Goal: Check status: Check status

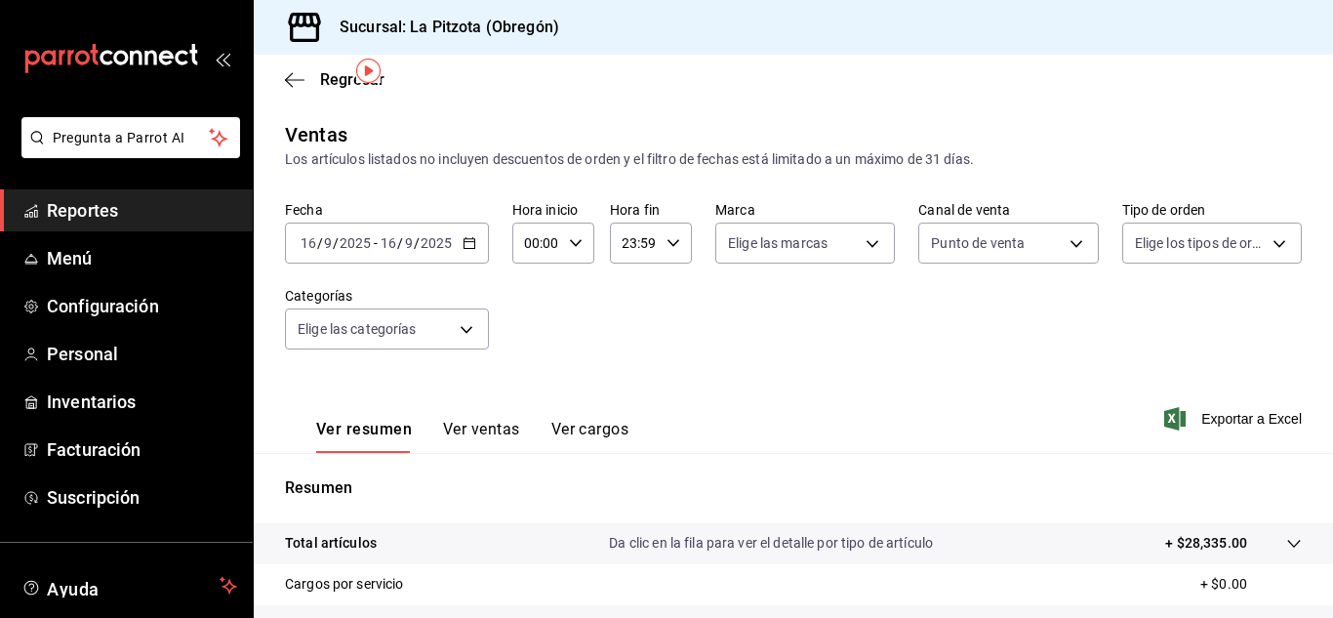
scroll to position [64, 0]
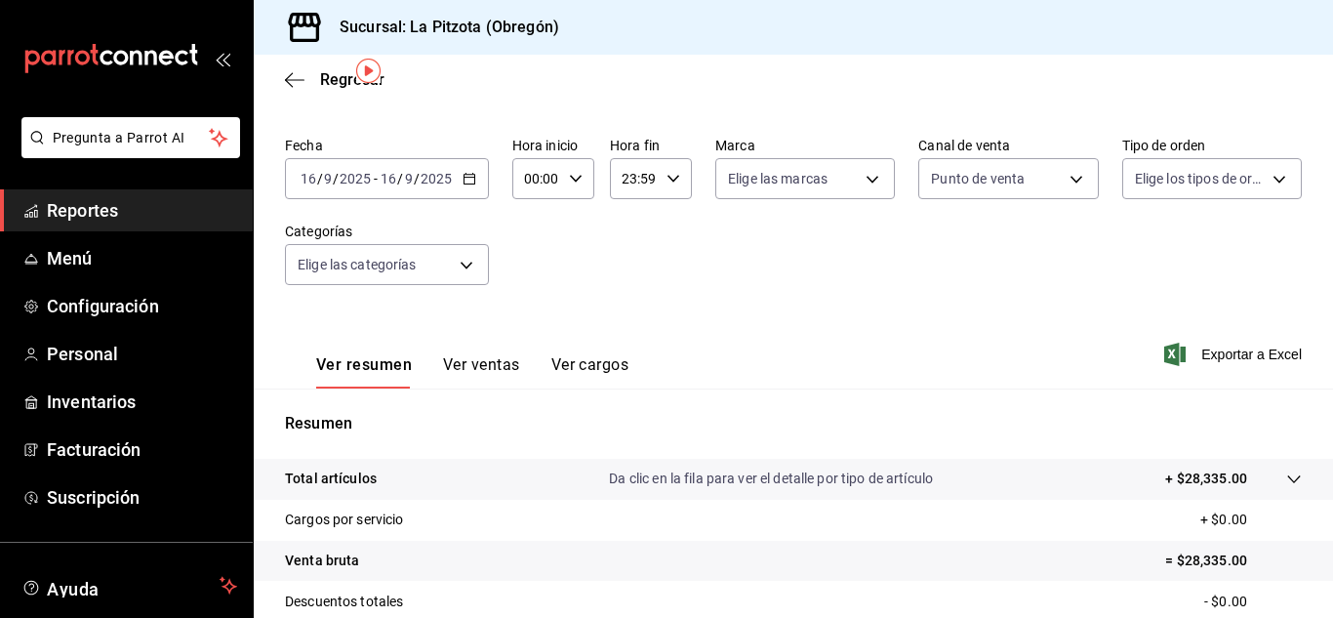
click at [310, 179] on input "16" at bounding box center [309, 179] width 18 height 16
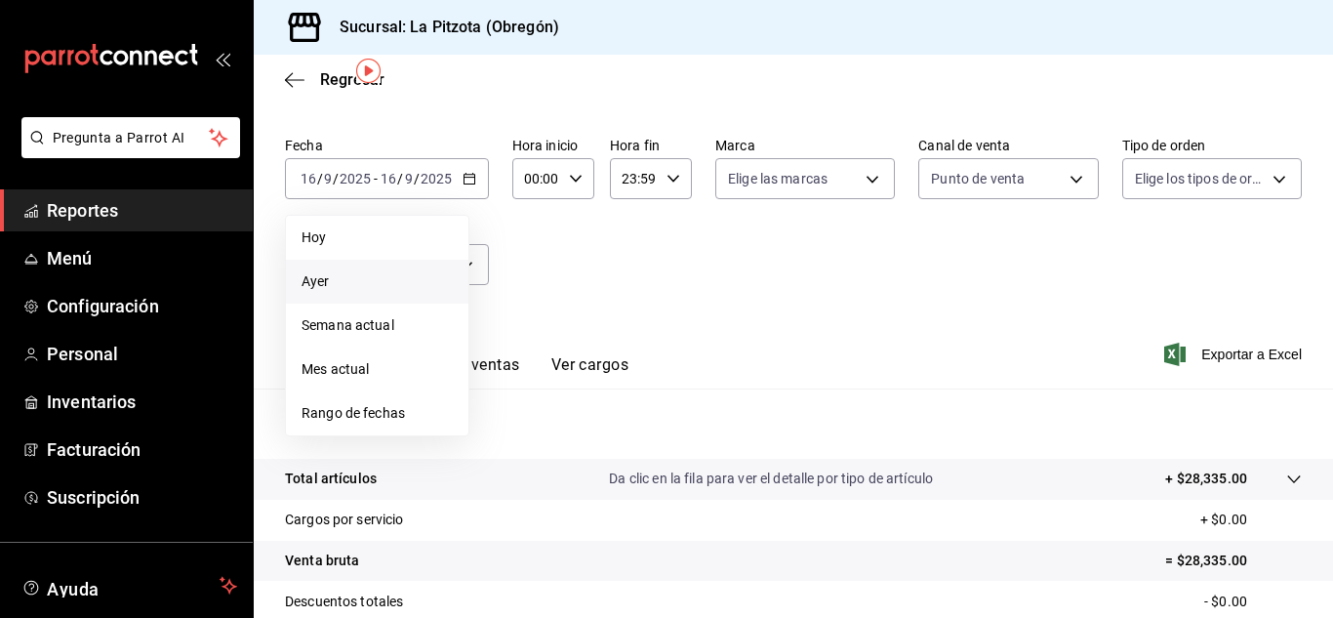
click at [326, 274] on span "Ayer" at bounding box center [376, 281] width 151 height 20
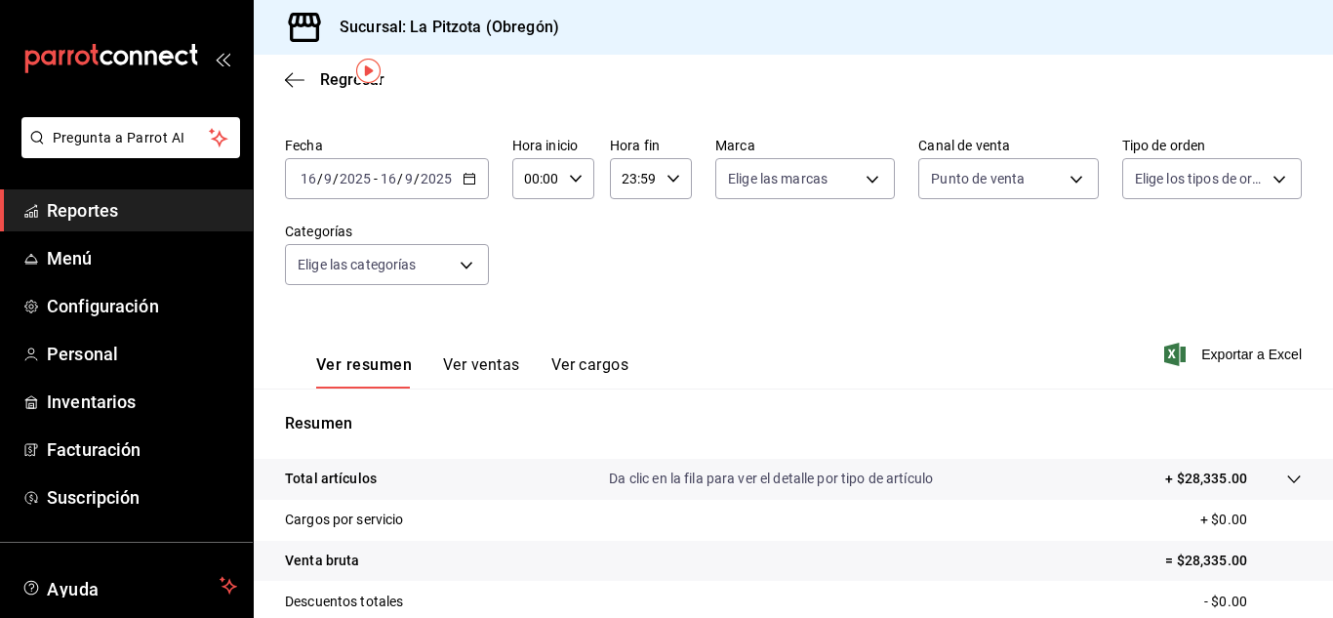
click at [516, 187] on input "00:00" at bounding box center [536, 178] width 49 height 39
click at [660, 185] on div at bounding box center [666, 309] width 1333 height 618
click at [661, 184] on div "23:59 Hora fin" at bounding box center [651, 178] width 82 height 41
click at [645, 177] on div at bounding box center [666, 309] width 1333 height 618
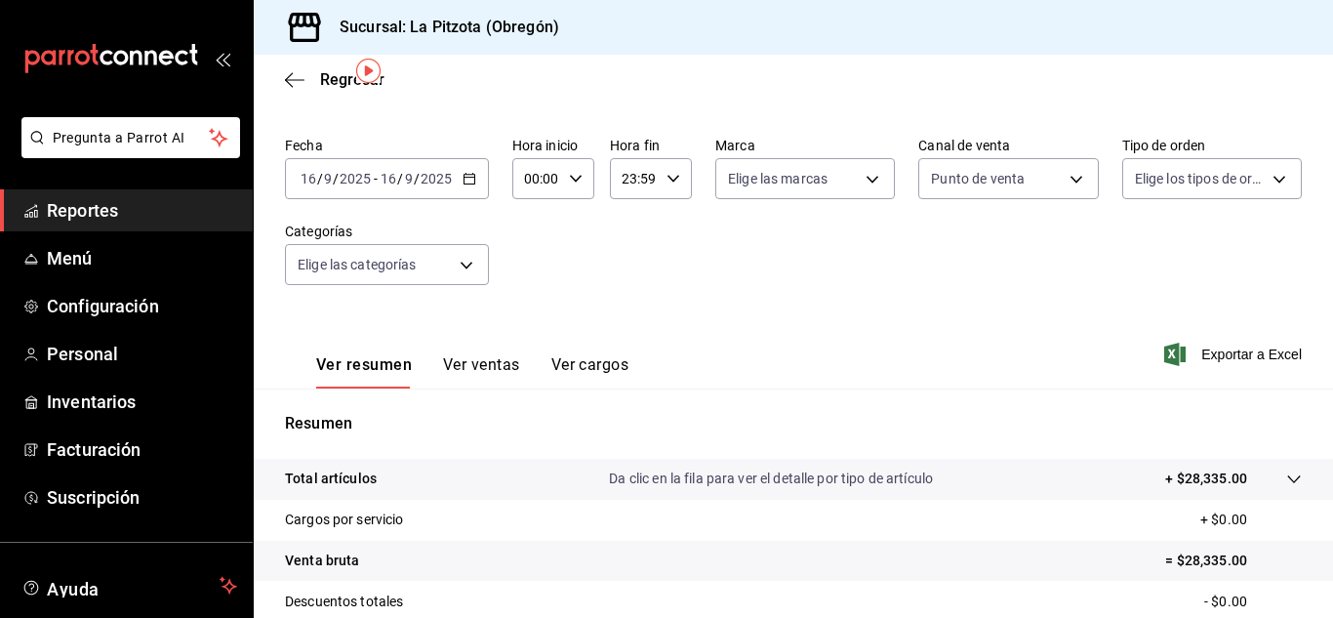
click at [630, 175] on input "23:59" at bounding box center [634, 178] width 49 height 39
drag, startPoint x: 621, startPoint y: 232, endPoint x: 620, endPoint y: 260, distance: 27.3
click at [621, 235] on button "21" at bounding box center [627, 243] width 32 height 39
click at [669, 180] on div at bounding box center [666, 309] width 1333 height 618
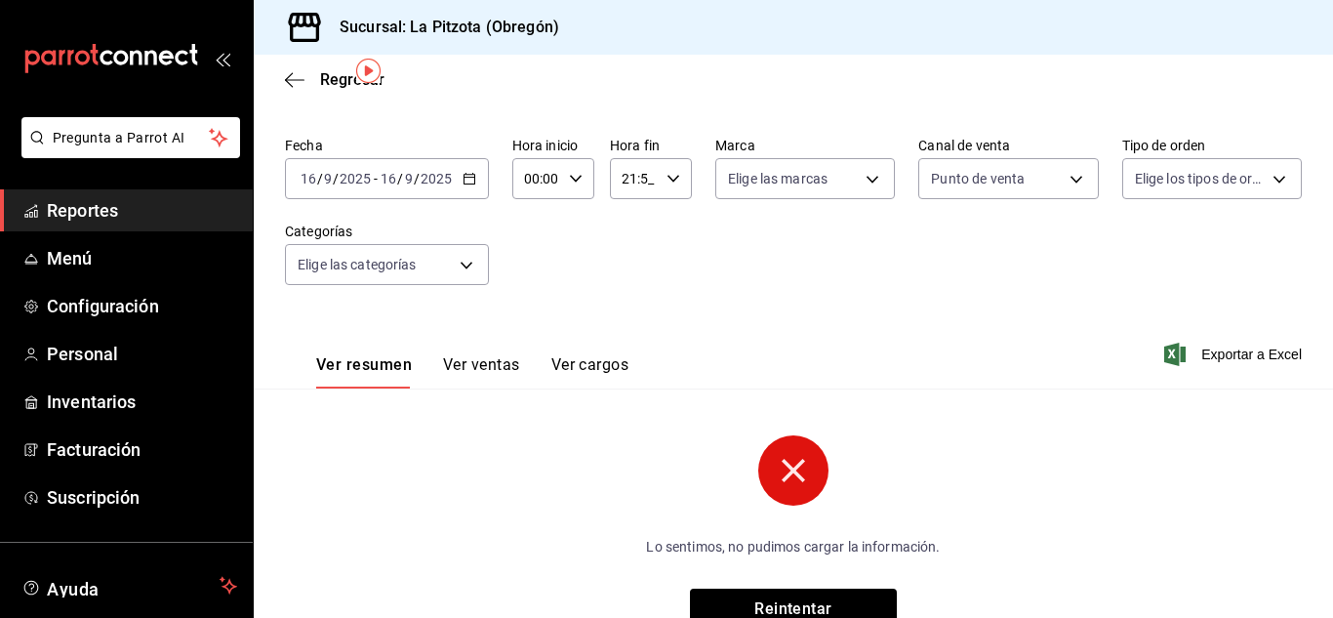
click at [643, 175] on input "21:5_" at bounding box center [634, 178] width 49 height 39
click at [629, 179] on div at bounding box center [666, 309] width 1333 height 618
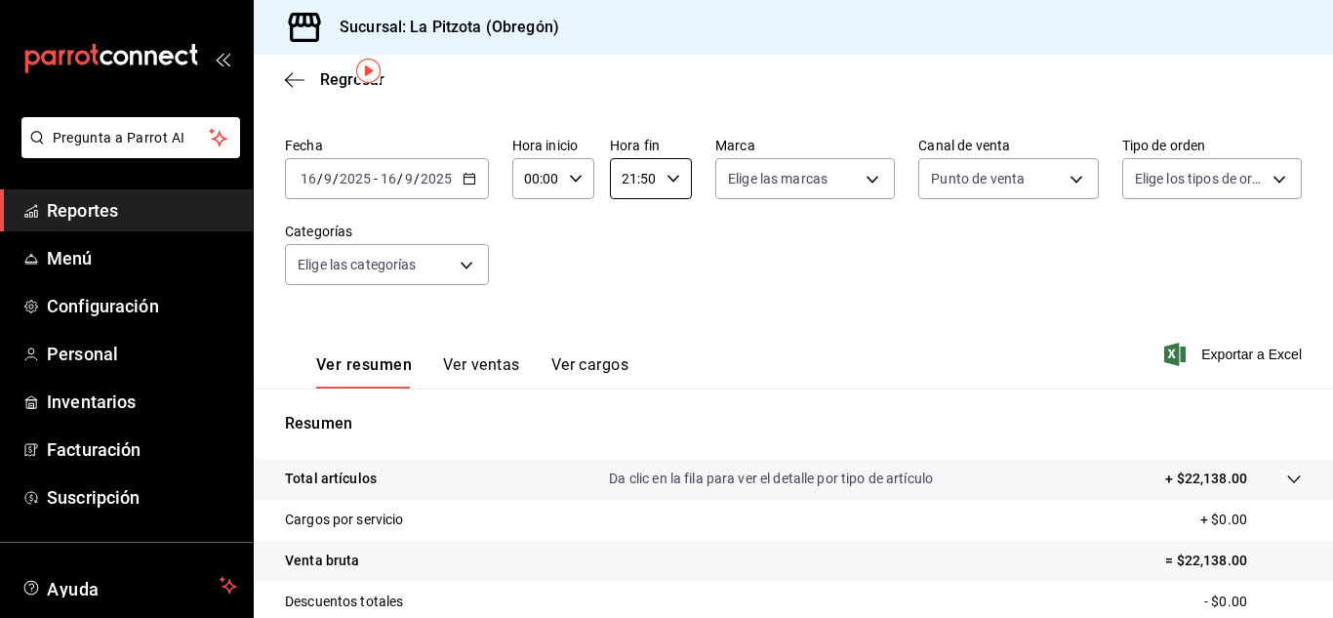
click at [629, 179] on input "21:50" at bounding box center [634, 178] width 49 height 39
click at [632, 178] on div at bounding box center [666, 309] width 1333 height 618
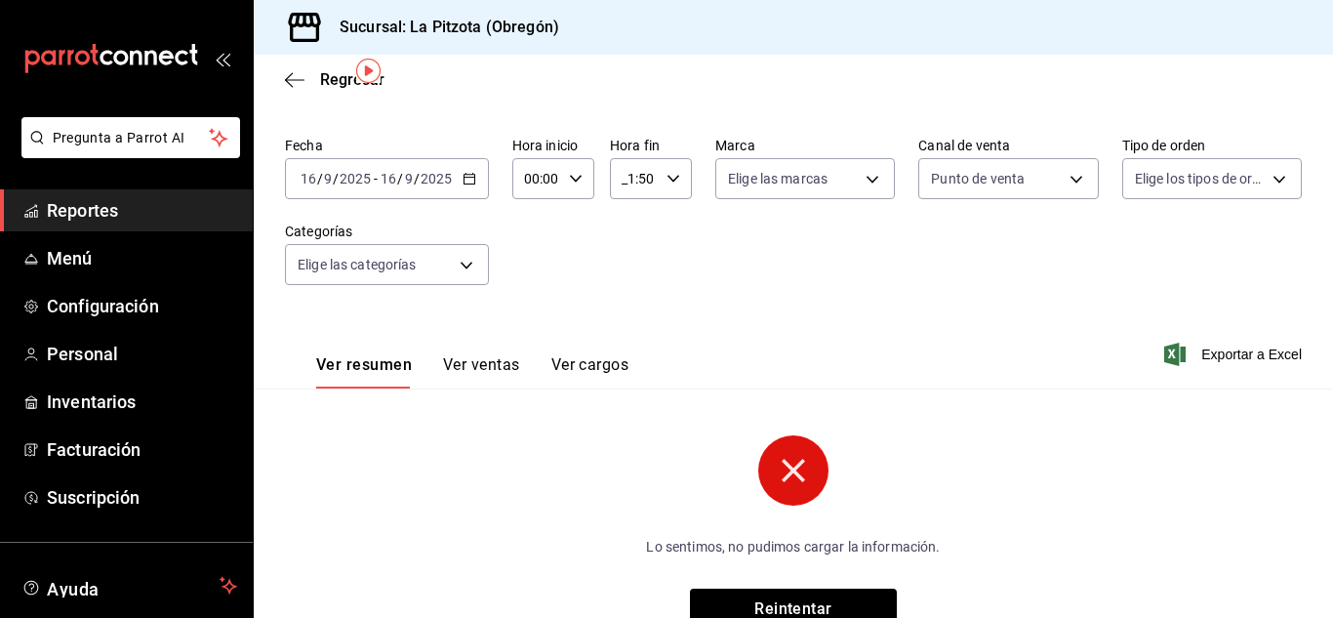
click at [639, 177] on input "_1:50" at bounding box center [634, 178] width 49 height 39
click at [625, 222] on span "00" at bounding box center [626, 229] width 9 height 16
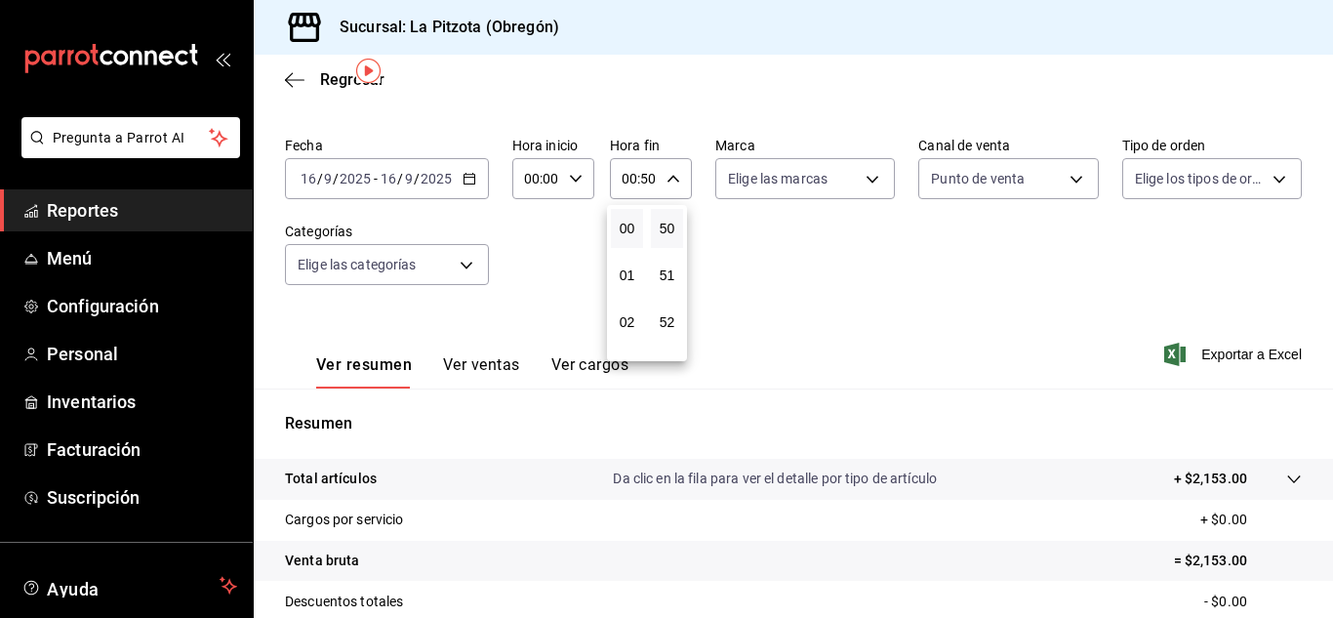
click at [625, 181] on div at bounding box center [666, 309] width 1333 height 618
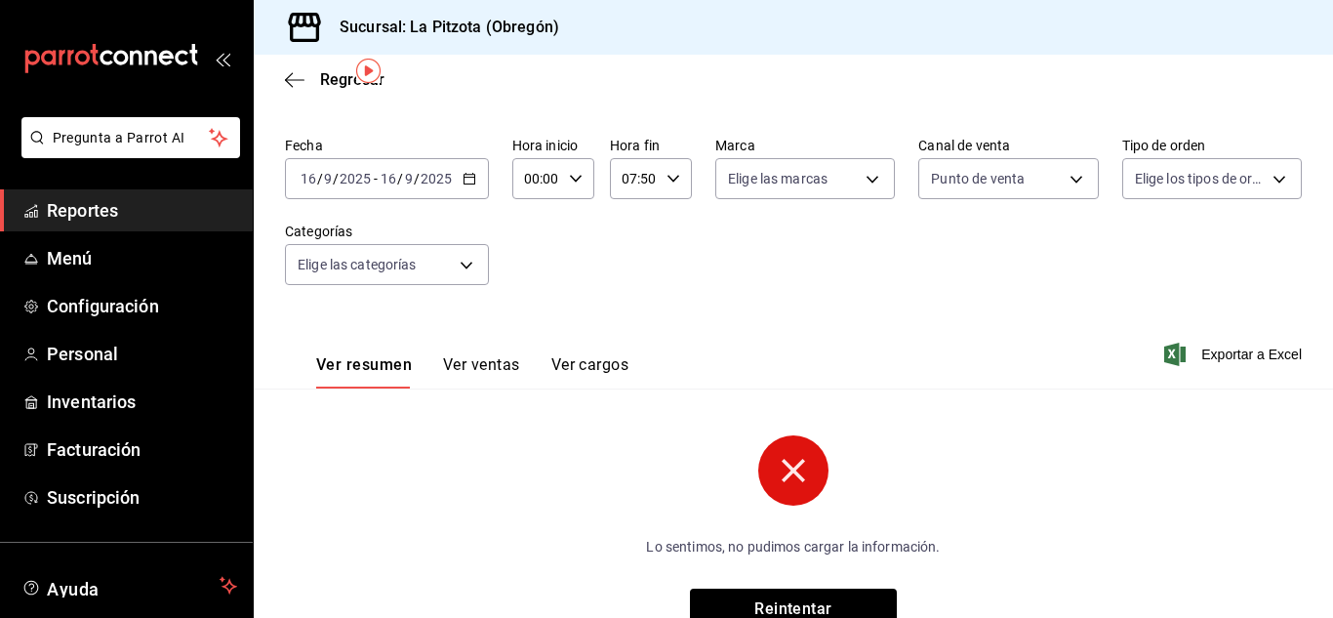
click at [649, 182] on input "07:50" at bounding box center [634, 178] width 49 height 39
click at [669, 194] on div at bounding box center [666, 309] width 1333 height 618
click at [651, 177] on input "07:50" at bounding box center [634, 178] width 49 height 39
click at [651, 177] on div at bounding box center [666, 309] width 1333 height 618
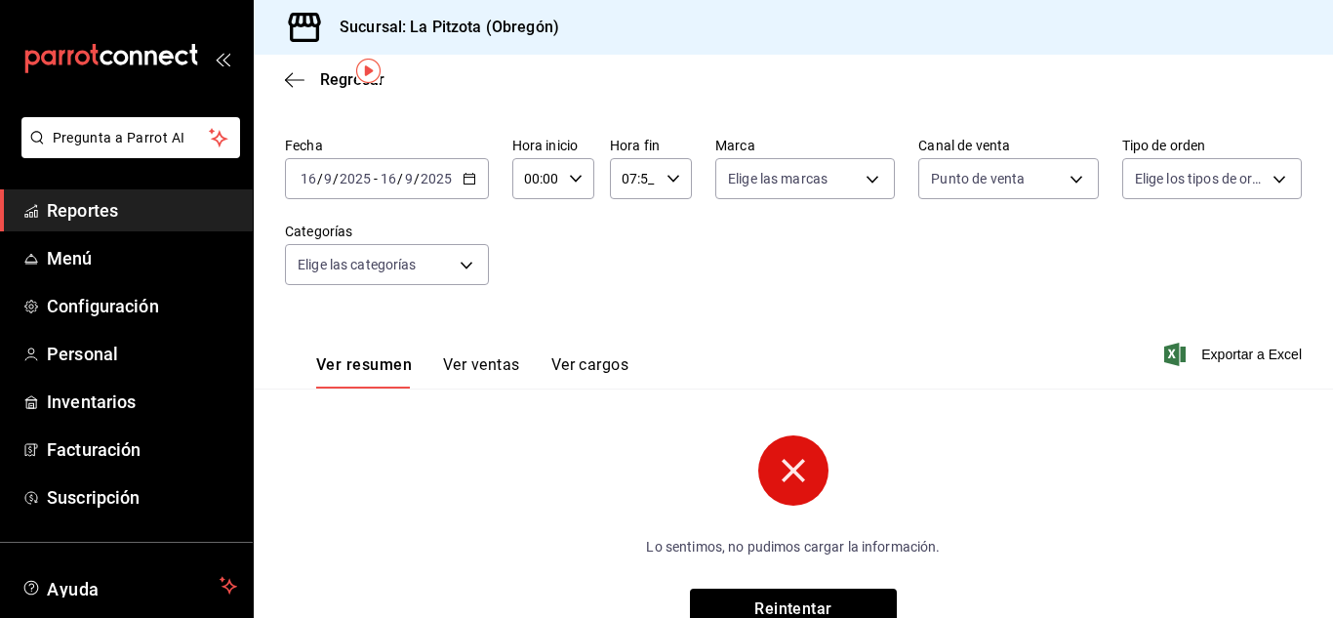
click at [645, 175] on input "07:5_" at bounding box center [634, 178] width 49 height 39
click at [671, 225] on span "00" at bounding box center [666, 229] width 9 height 16
type input "07:00"
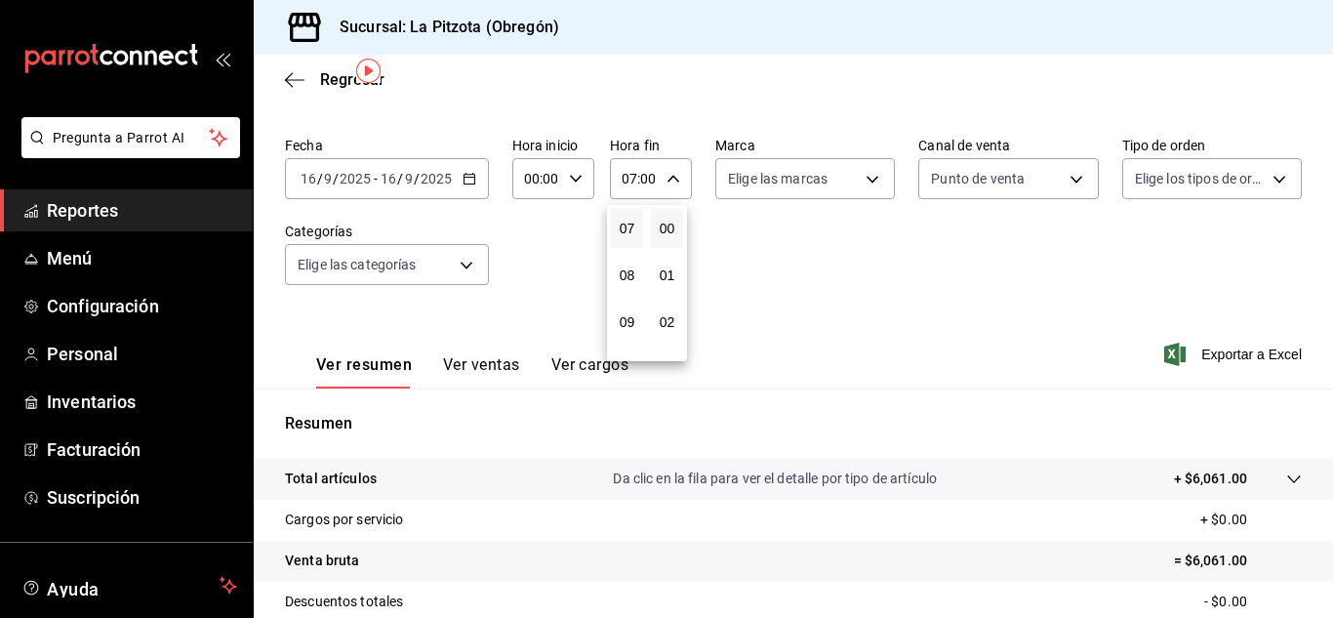
click at [811, 272] on div at bounding box center [666, 309] width 1333 height 618
drag, startPoint x: 1315, startPoint y: 167, endPoint x: 1306, endPoint y: 178, distance: 13.9
click at [1323, 187] on div "Regresar Ventas Los artículos listados no incluyen descuentos de orden y el fil…" at bounding box center [793, 336] width 1079 height 563
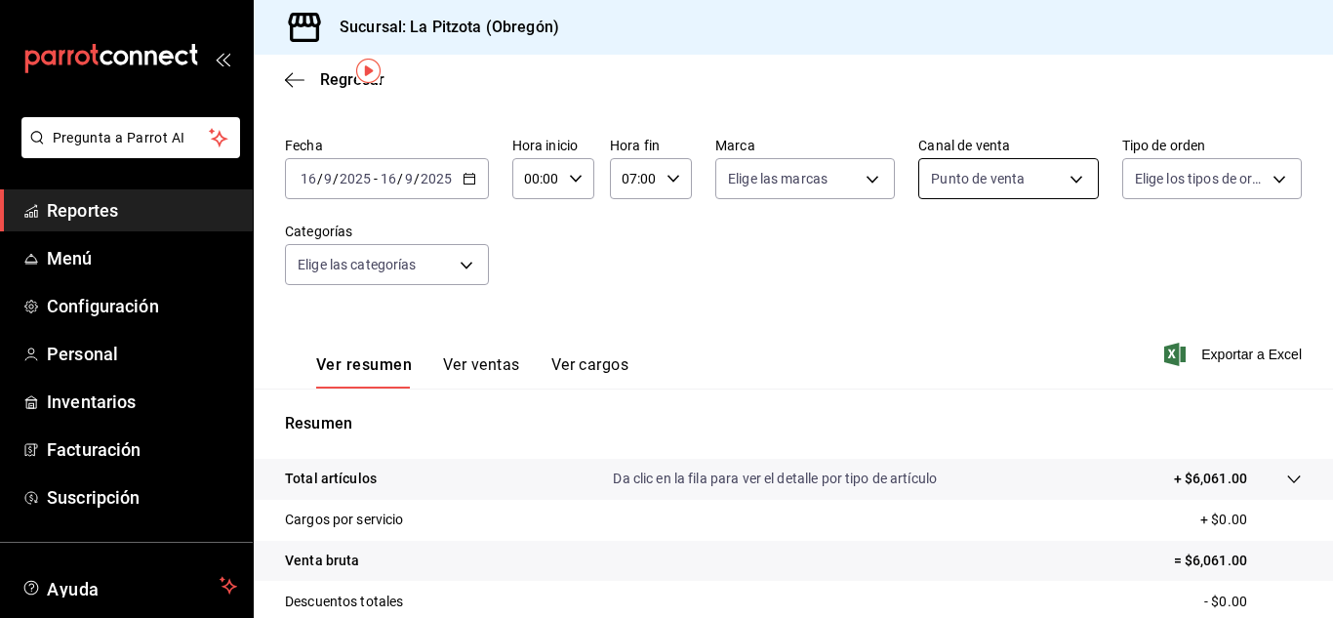
click at [1076, 185] on body "Pregunta a Parrot AI Reportes Menú Configuración Personal Inventarios Facturaci…" at bounding box center [666, 309] width 1333 height 618
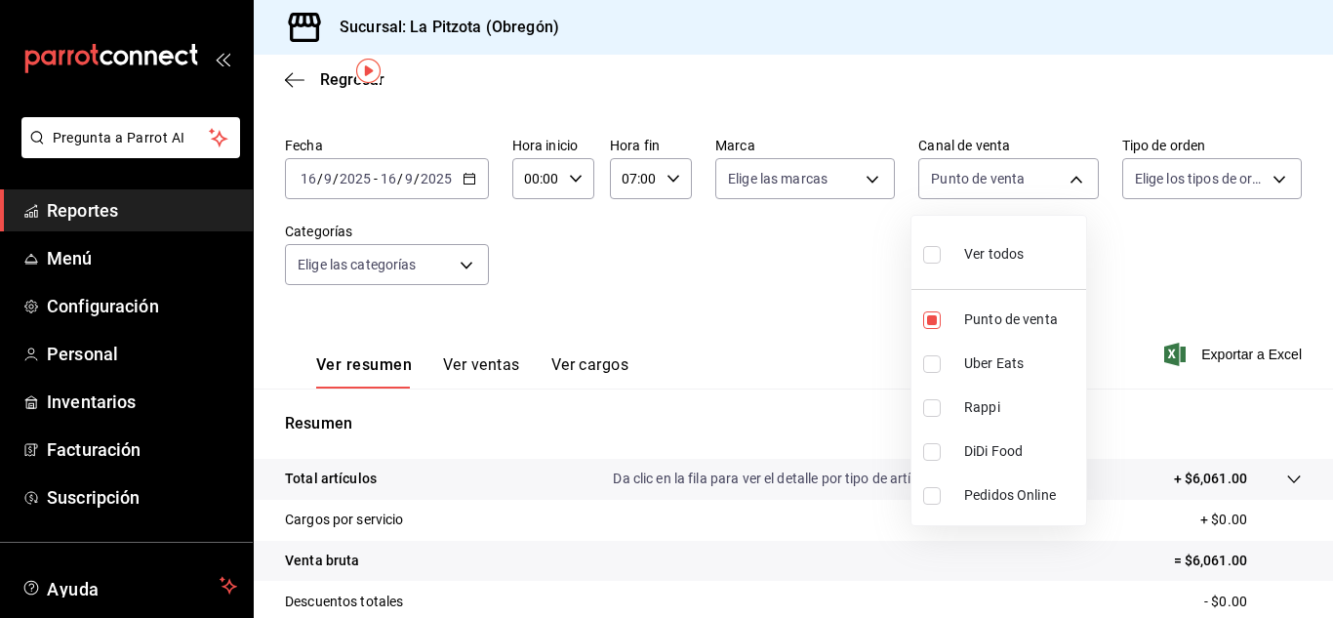
click at [740, 320] on div at bounding box center [666, 309] width 1333 height 618
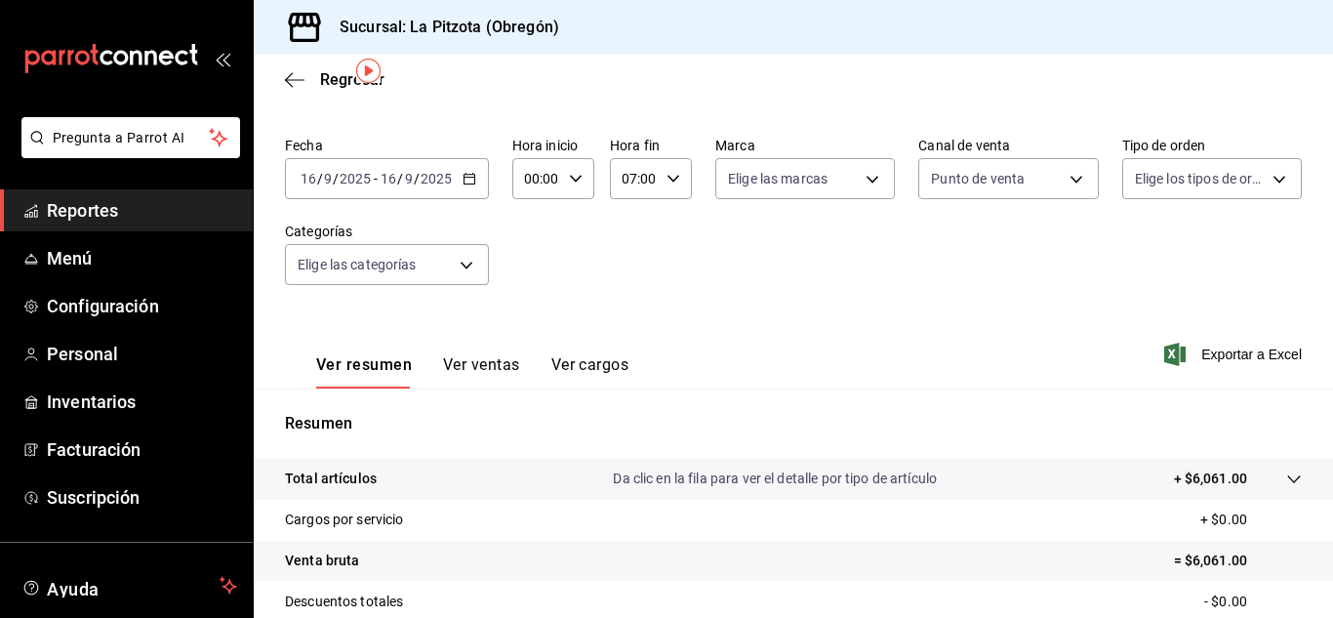
click at [458, 376] on button "Ver ventas" at bounding box center [481, 371] width 77 height 33
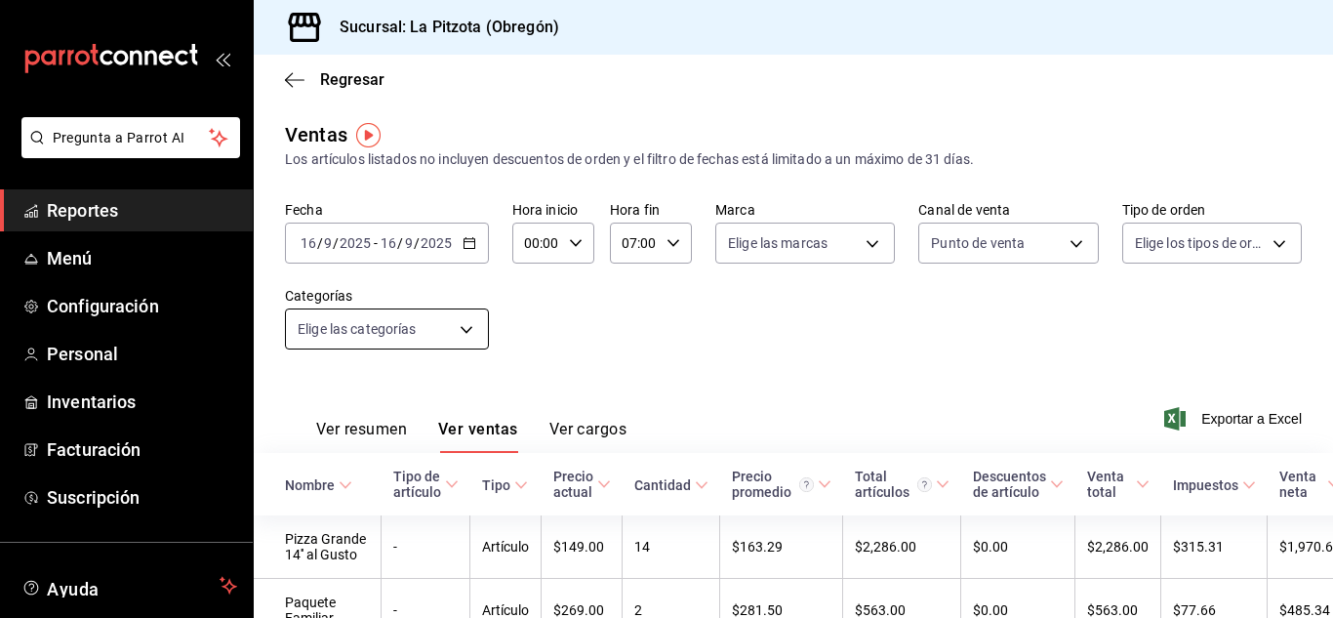
click at [469, 334] on body "Pregunta a Parrot AI Reportes Menú Configuración Personal Inventarios Facturaci…" at bounding box center [666, 309] width 1333 height 618
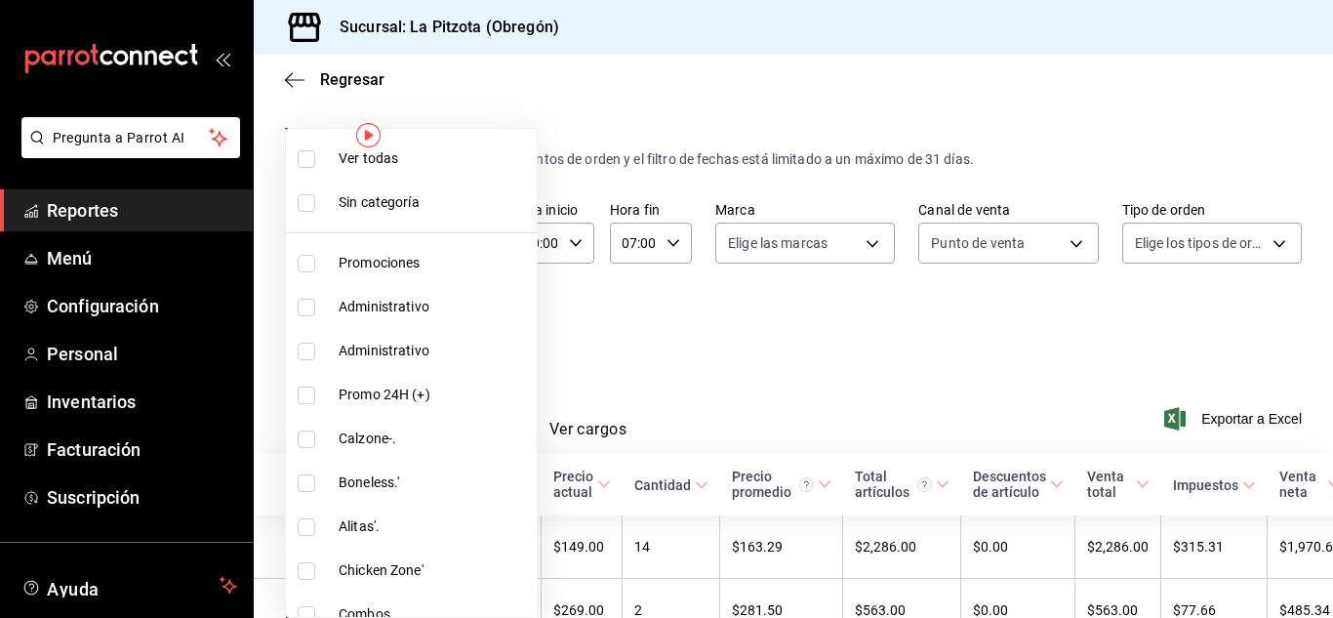
click at [648, 309] on div at bounding box center [666, 309] width 1333 height 618
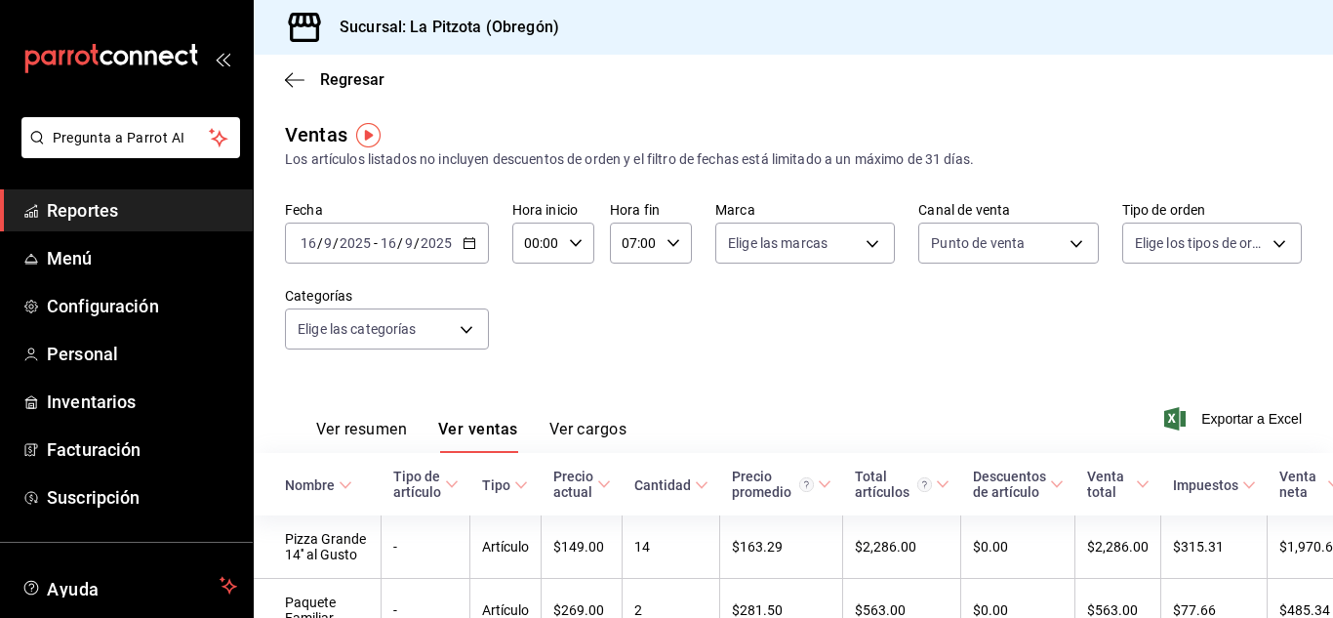
click at [477, 239] on div "[DATE] [DATE] - [DATE] [DATE]" at bounding box center [387, 242] width 204 height 41
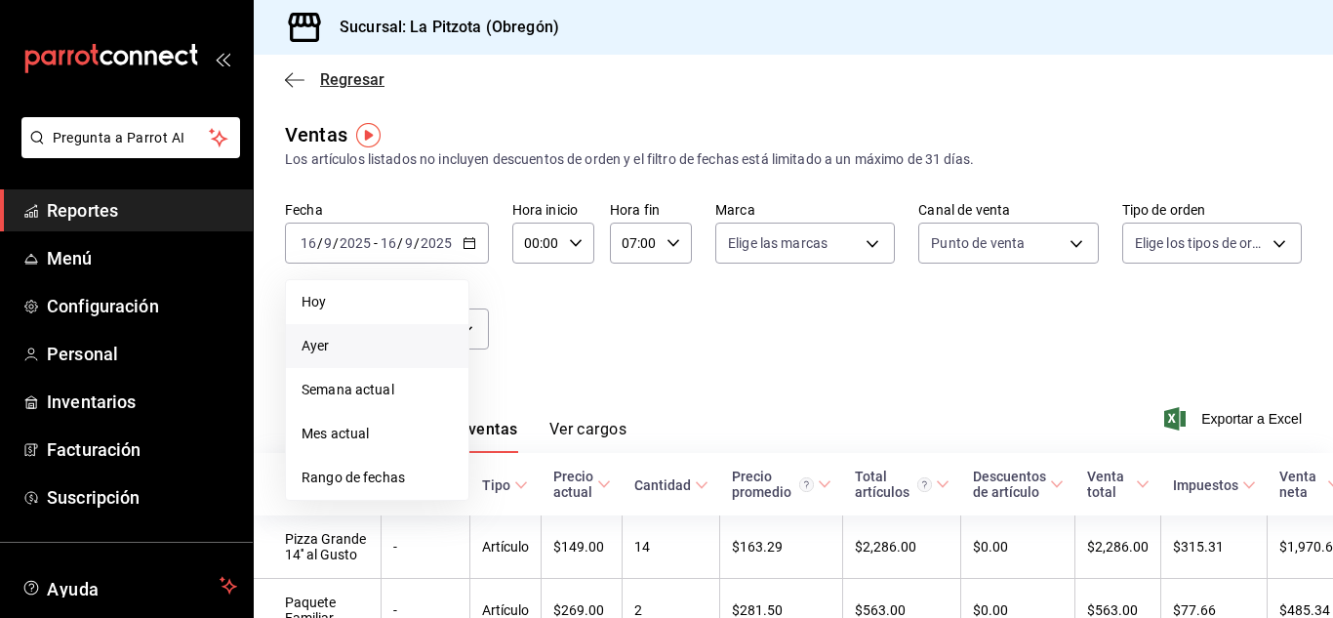
click at [318, 80] on span "Regresar" at bounding box center [335, 79] width 100 height 19
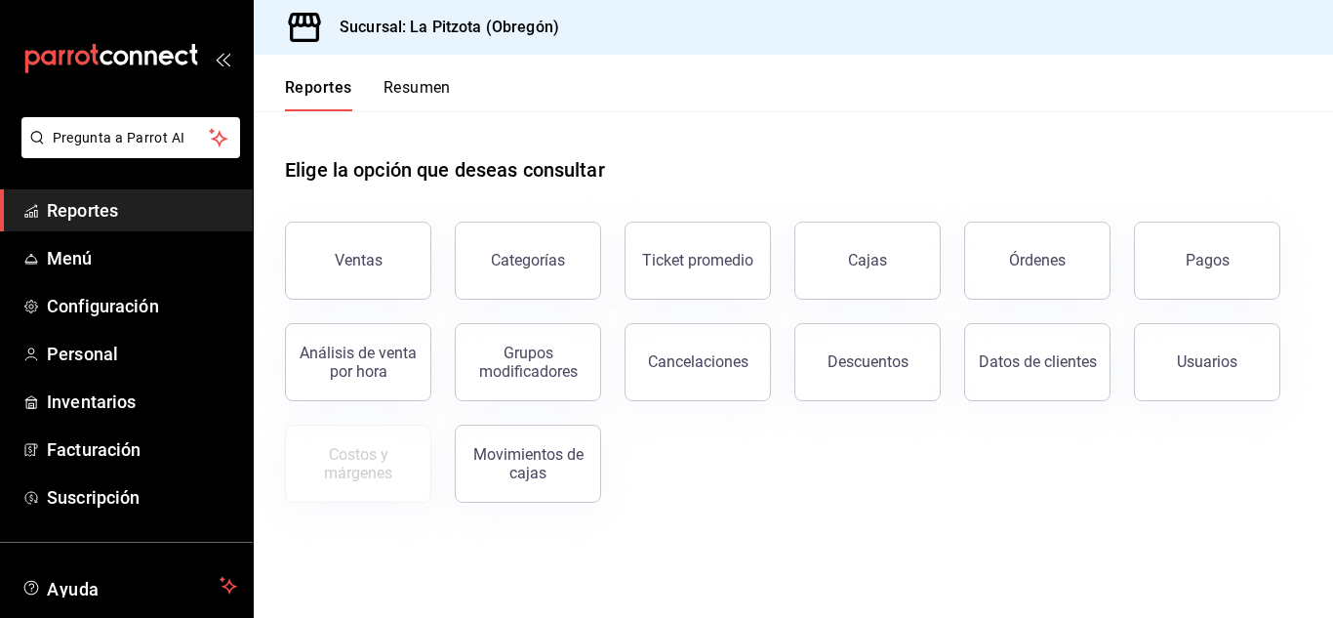
click at [388, 88] on button "Resumen" at bounding box center [416, 94] width 67 height 33
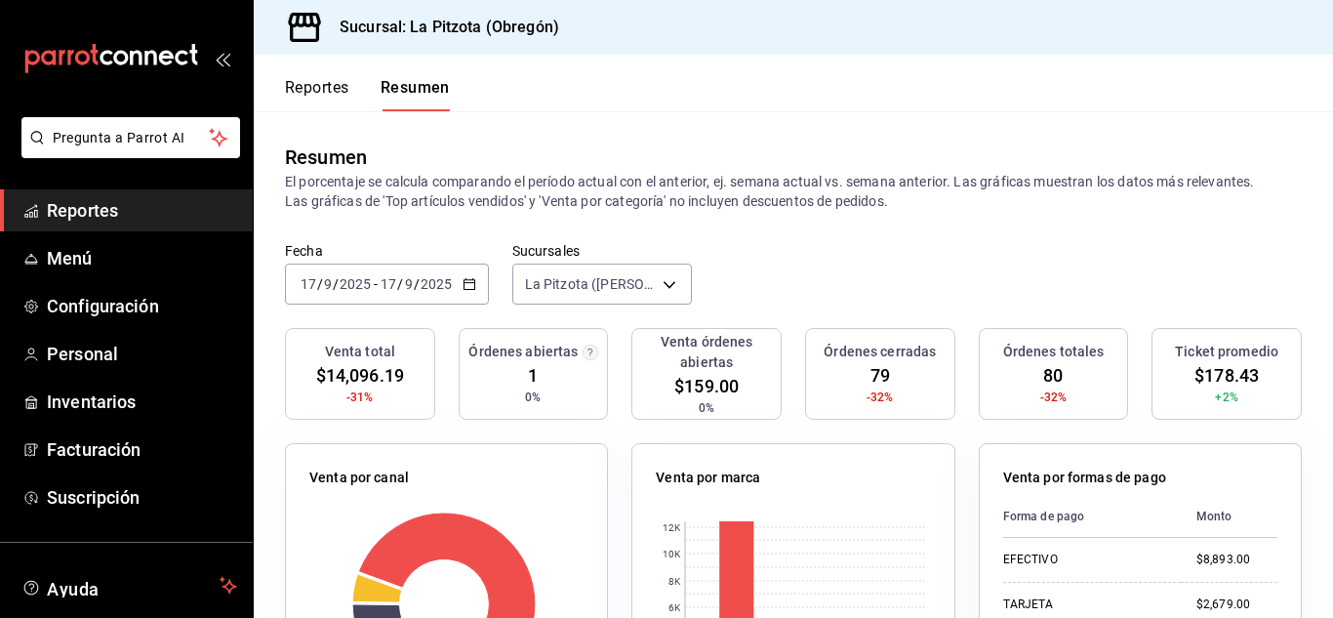
click at [470, 287] on icon "button" at bounding box center [469, 284] width 14 height 14
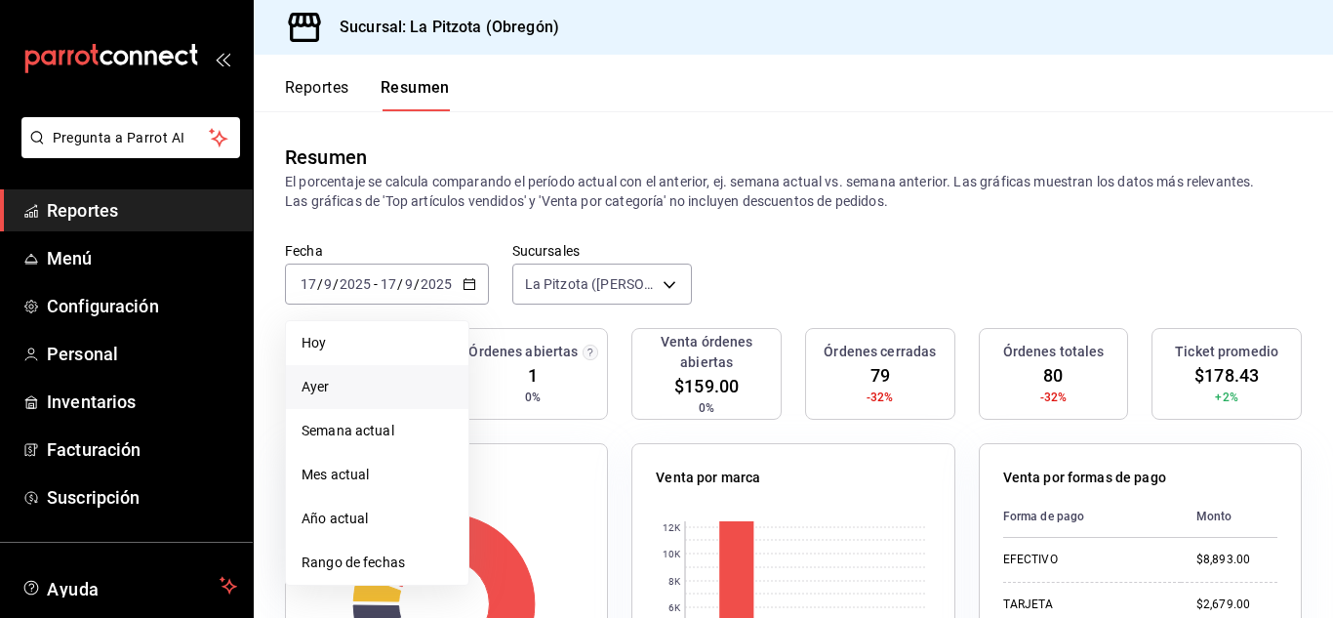
click at [329, 384] on span "Ayer" at bounding box center [376, 387] width 151 height 20
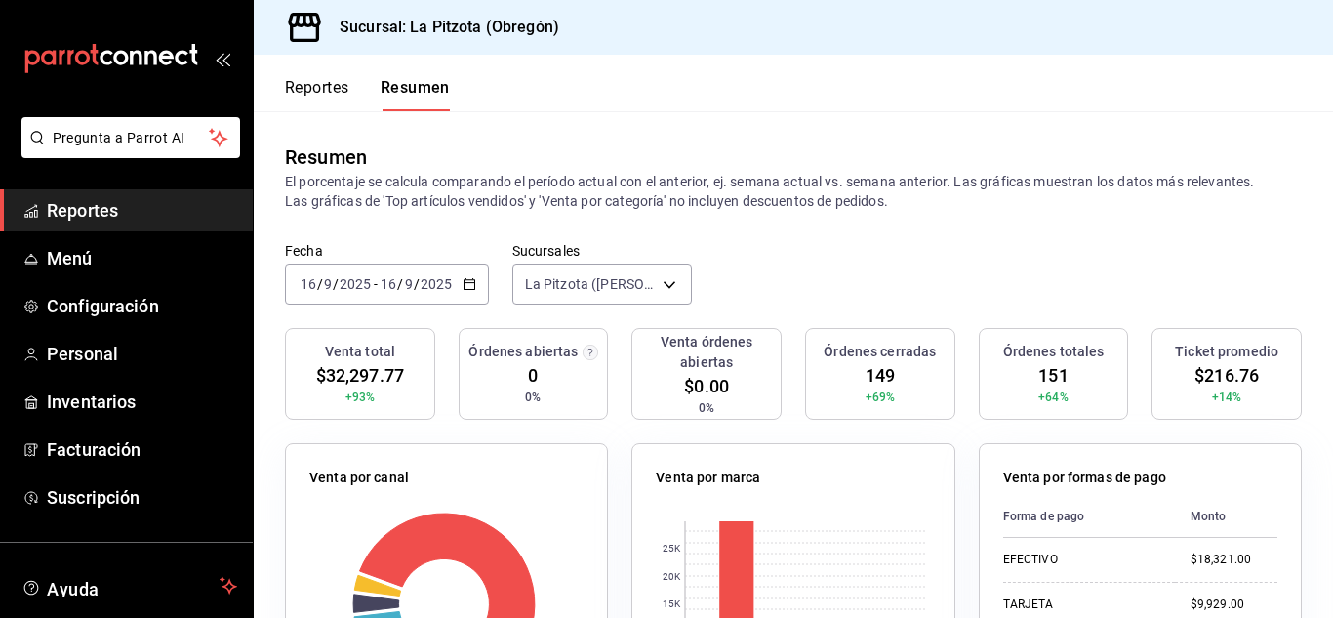
click at [320, 284] on span "/" at bounding box center [320, 284] width 6 height 16
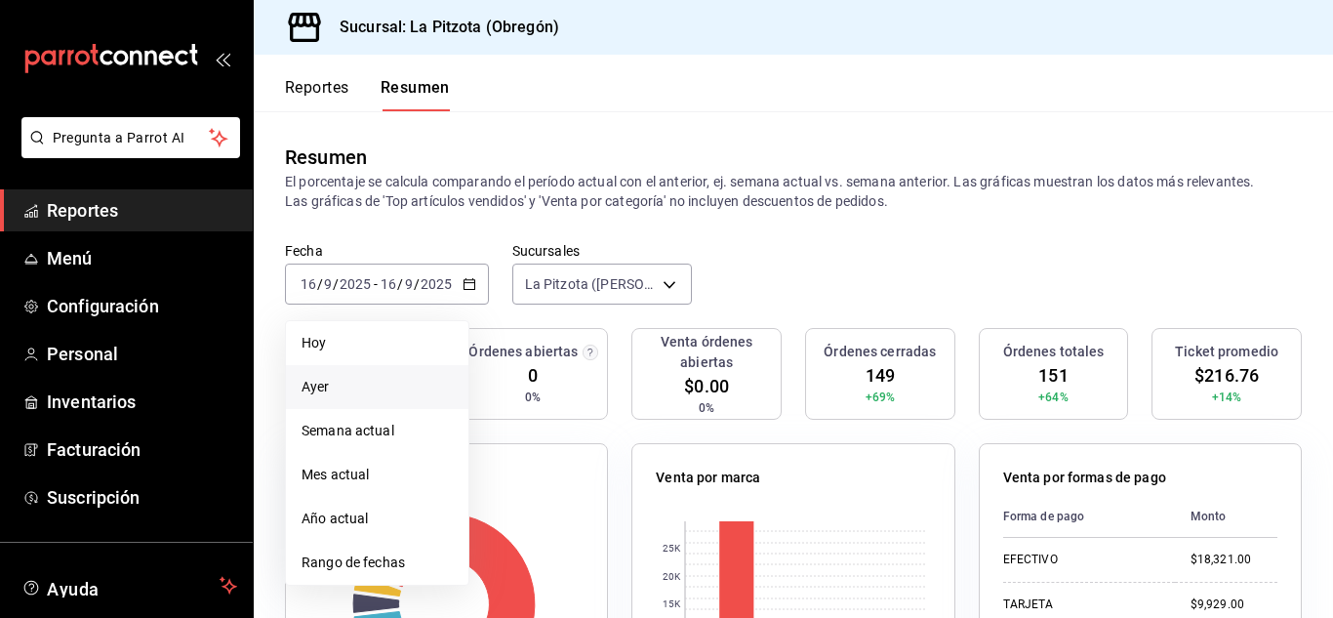
click at [346, 397] on span "Ayer" at bounding box center [376, 387] width 151 height 20
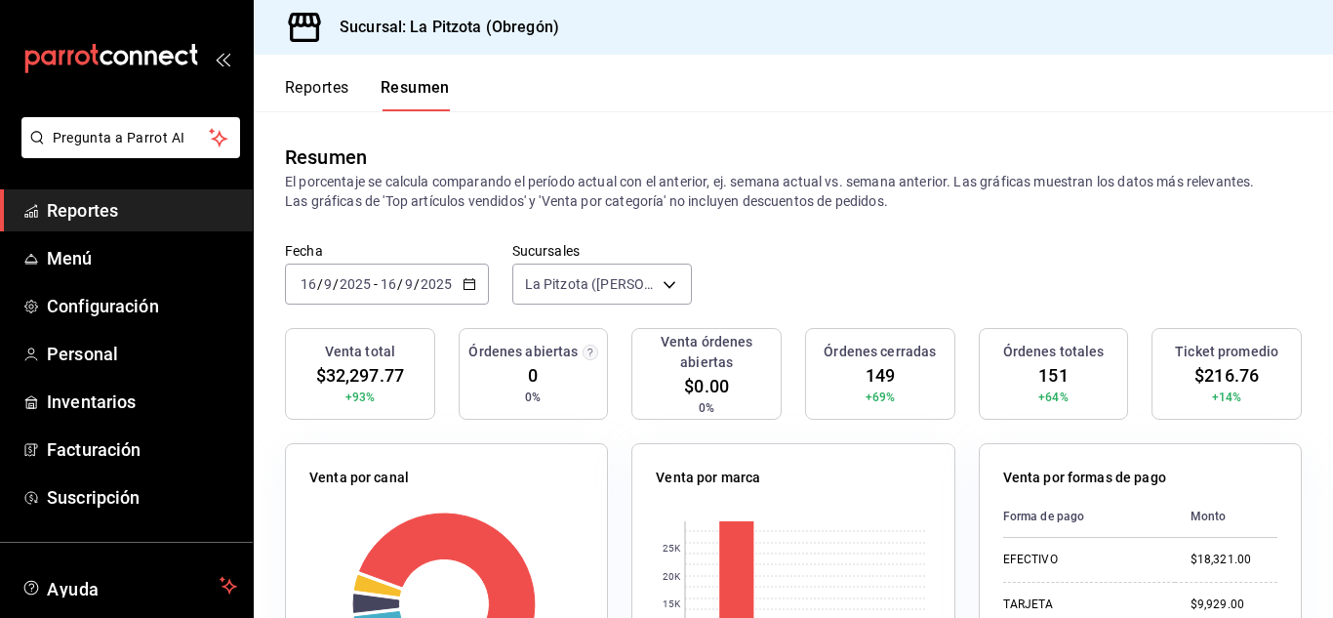
click at [310, 289] on input "16" at bounding box center [309, 284] width 18 height 16
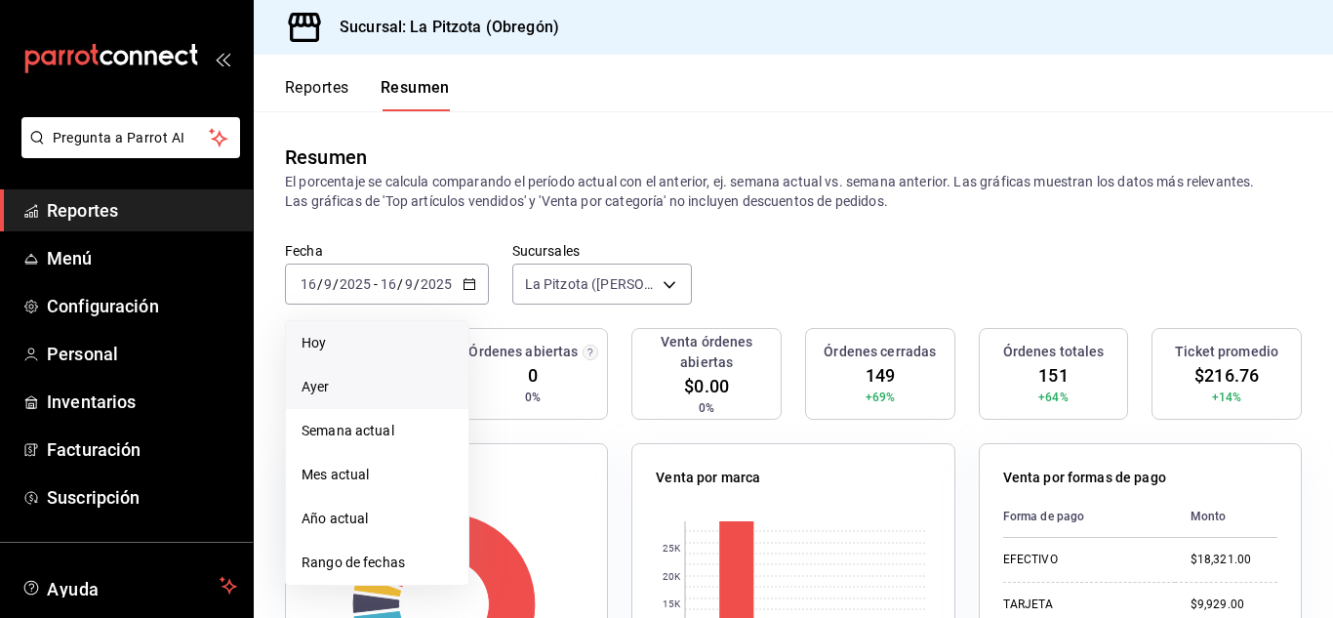
click at [334, 347] on span "Hoy" at bounding box center [376, 343] width 151 height 20
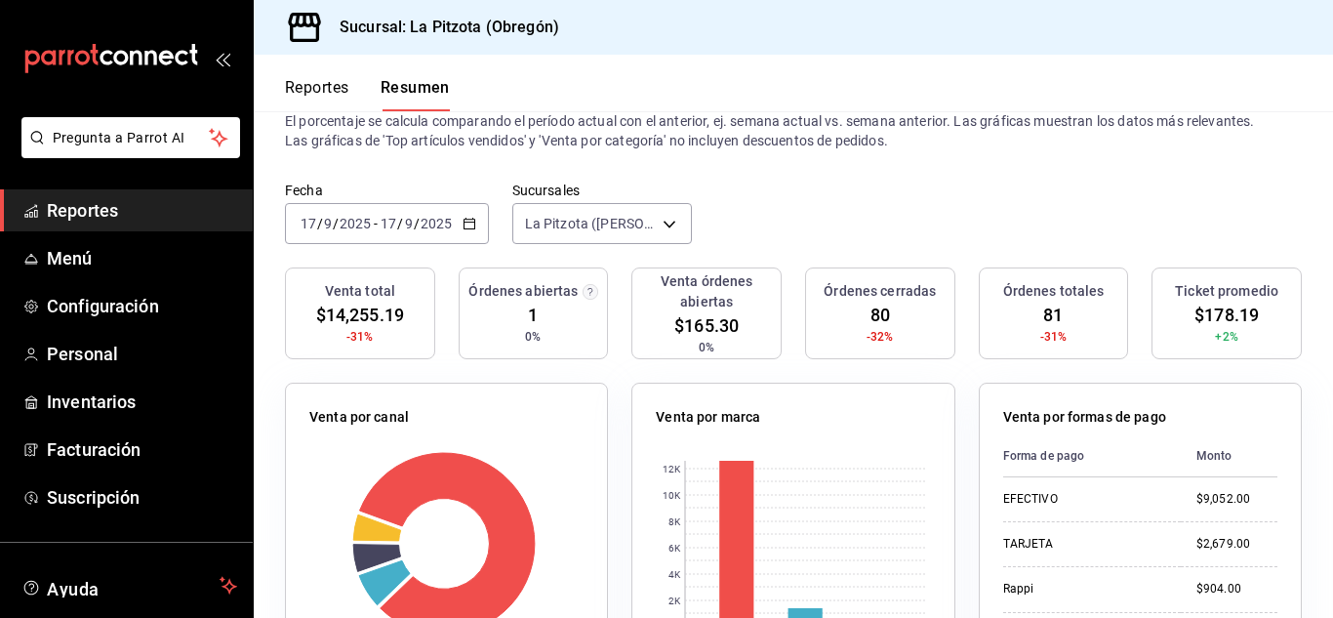
scroll to position [109, 0]
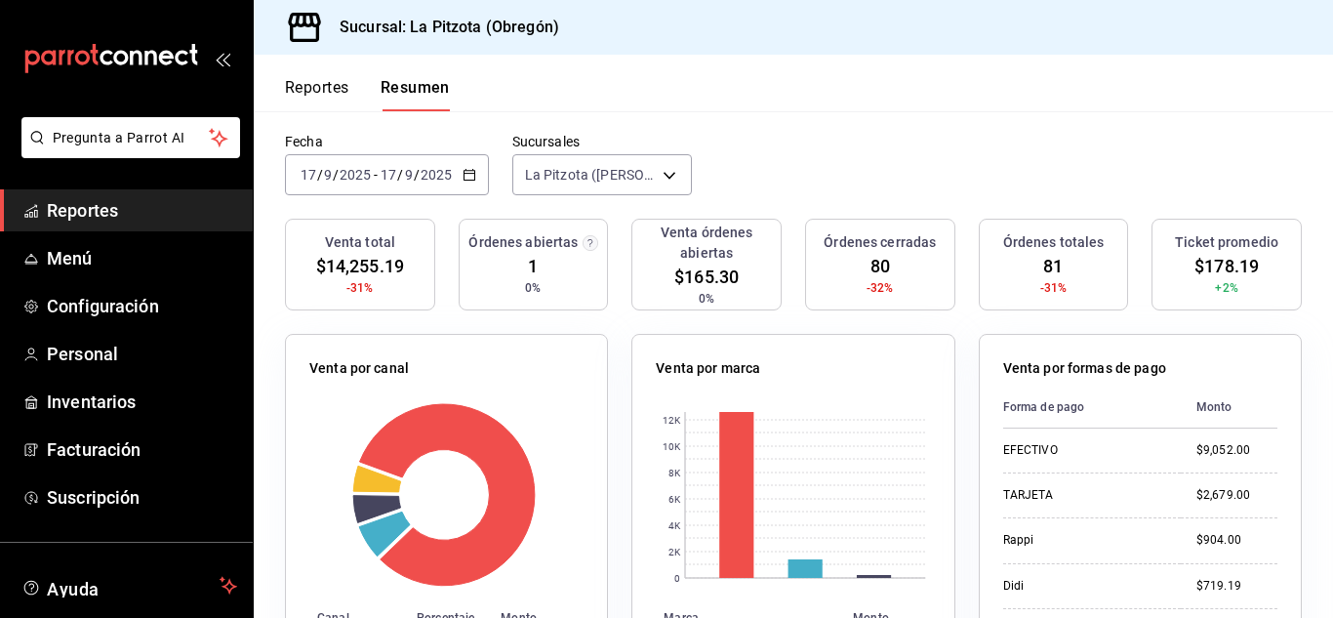
click at [325, 80] on button "Reportes" at bounding box center [317, 94] width 64 height 33
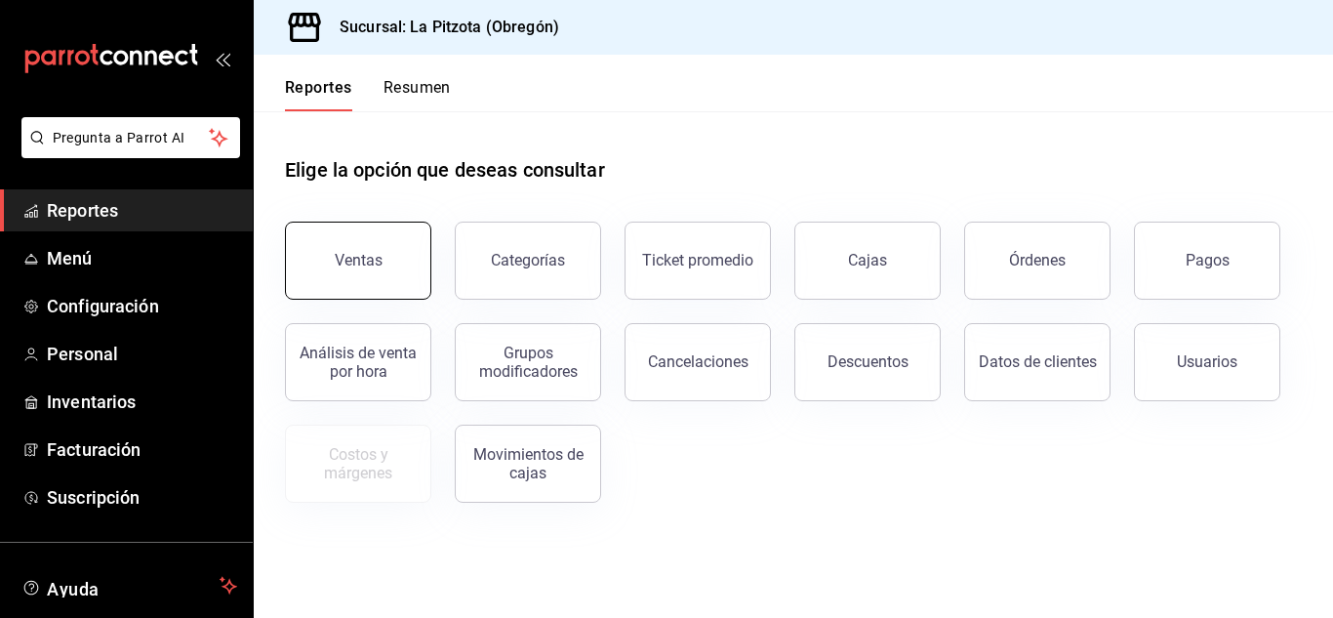
click at [369, 233] on button "Ventas" at bounding box center [358, 260] width 146 height 78
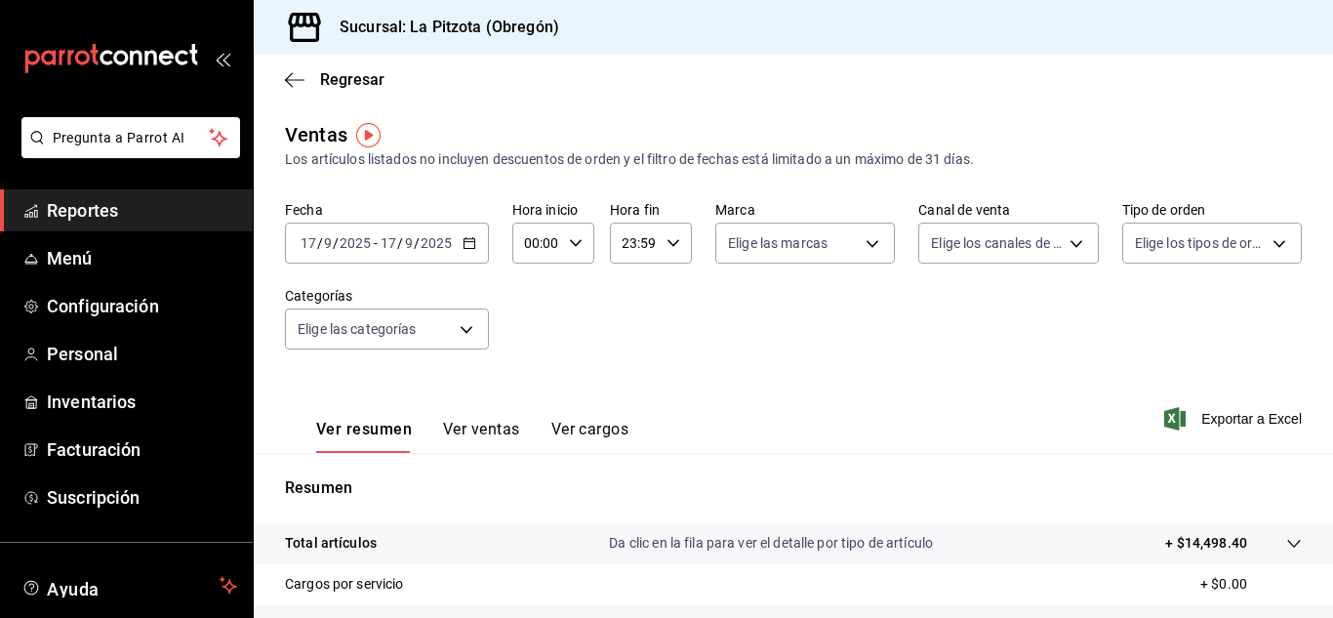
click at [666, 242] on icon "button" at bounding box center [673, 243] width 14 height 14
click at [621, 243] on div at bounding box center [666, 309] width 1333 height 618
click at [621, 243] on input "23:59" at bounding box center [634, 242] width 49 height 39
click at [625, 243] on div at bounding box center [666, 309] width 1333 height 618
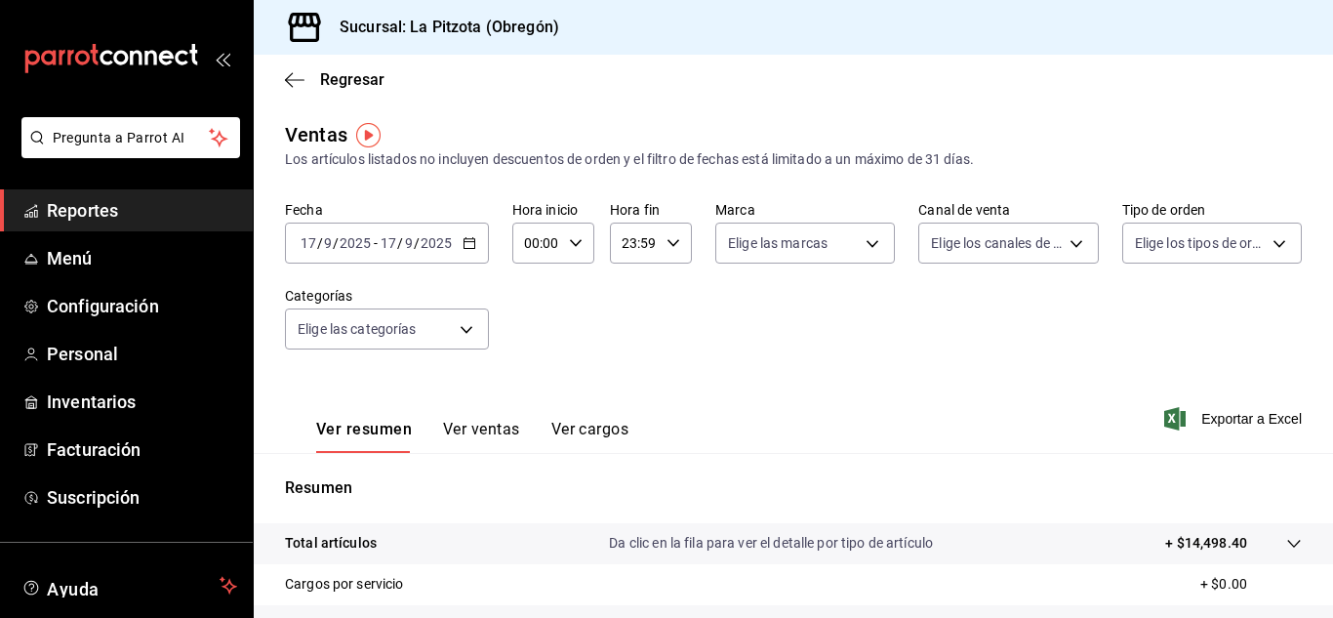
click at [632, 243] on input "23:59" at bounding box center [634, 242] width 49 height 39
click at [632, 244] on div at bounding box center [666, 309] width 1333 height 618
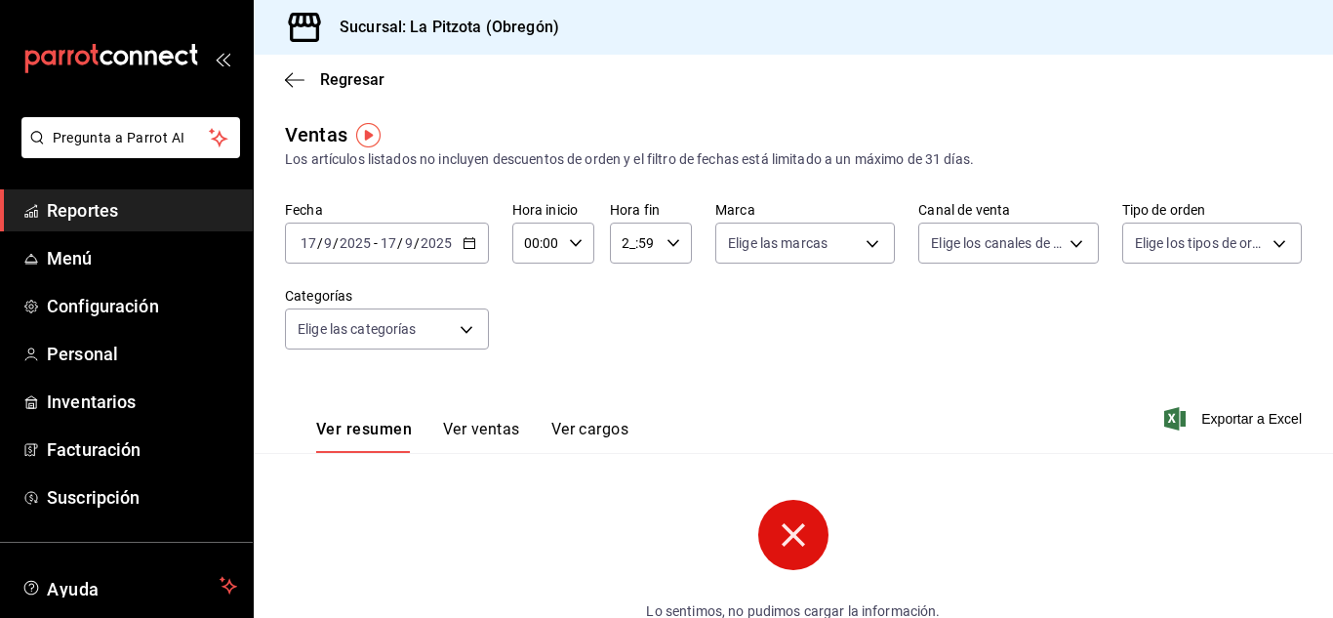
click at [629, 240] on input "2_:59" at bounding box center [634, 242] width 49 height 39
click at [625, 248] on div at bounding box center [666, 309] width 1333 height 618
click at [624, 244] on input "2_:59" at bounding box center [634, 242] width 49 height 39
click at [624, 241] on div at bounding box center [666, 309] width 1333 height 618
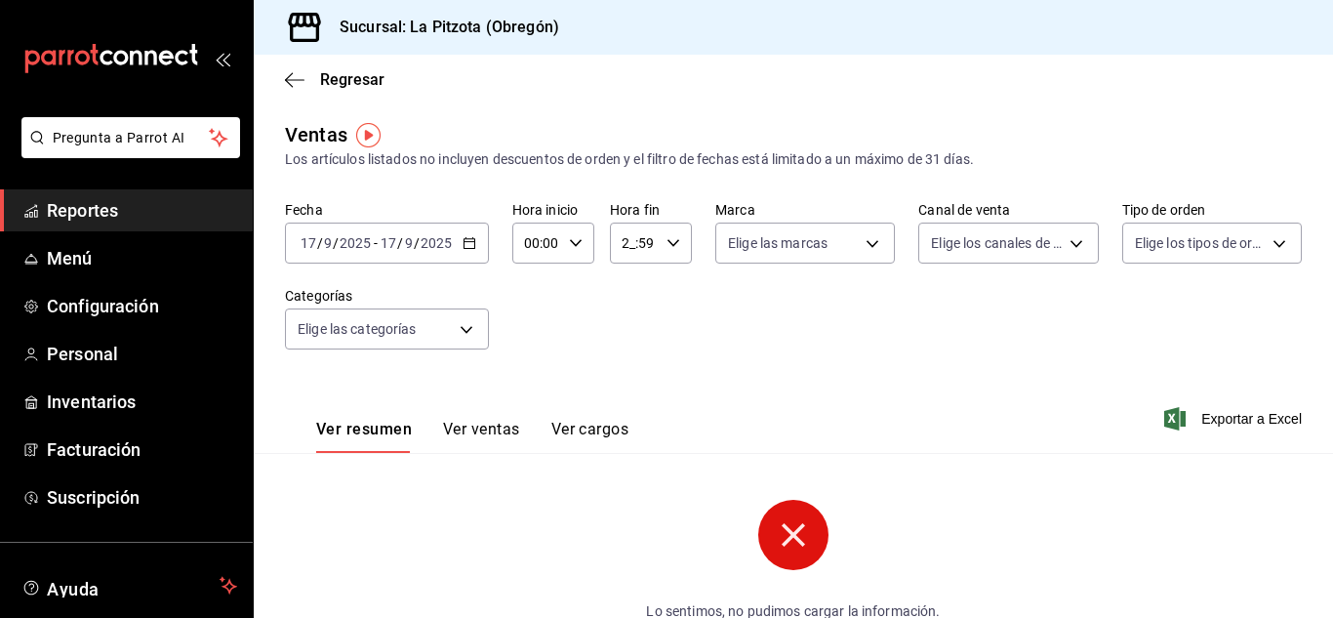
click at [622, 242] on input "2_:59" at bounding box center [634, 242] width 49 height 39
click at [627, 243] on div at bounding box center [666, 309] width 1333 height 618
click at [620, 244] on input "__:59" at bounding box center [634, 242] width 49 height 39
click at [621, 245] on div at bounding box center [666, 309] width 1333 height 618
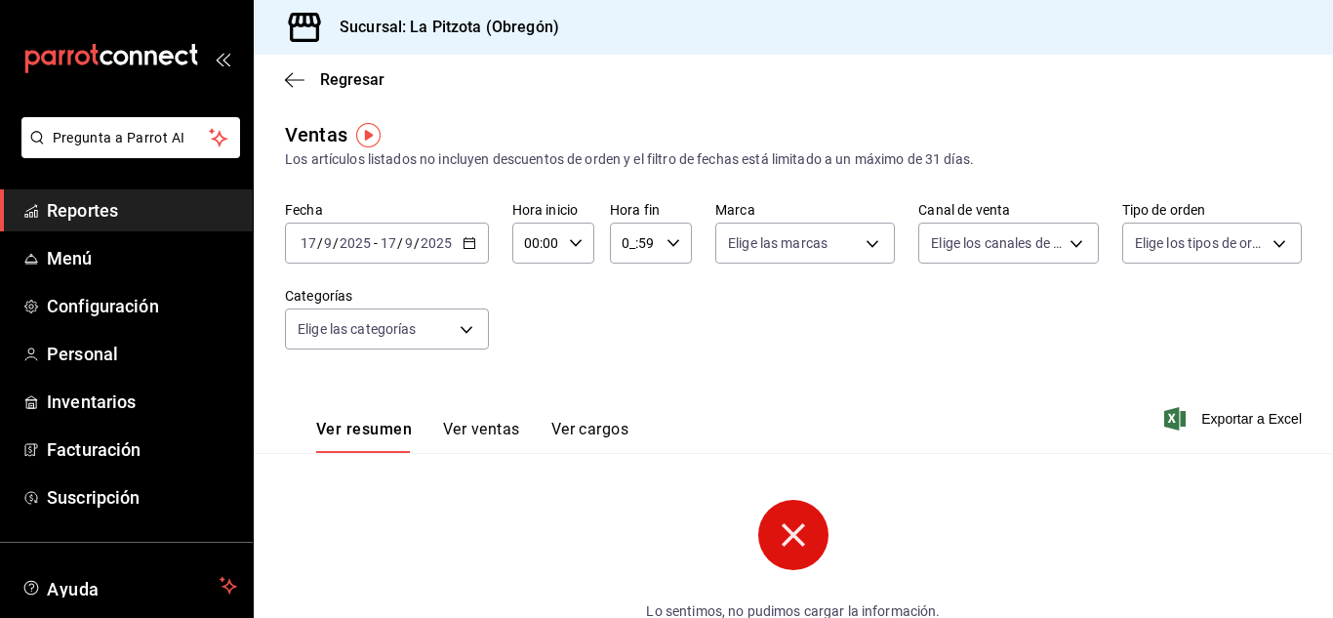
click at [632, 244] on input "0_:59" at bounding box center [634, 242] width 49 height 39
click at [626, 239] on div at bounding box center [666, 309] width 1333 height 618
click at [632, 242] on input "0_:59" at bounding box center [634, 242] width 49 height 39
click at [627, 250] on div at bounding box center [666, 309] width 1333 height 618
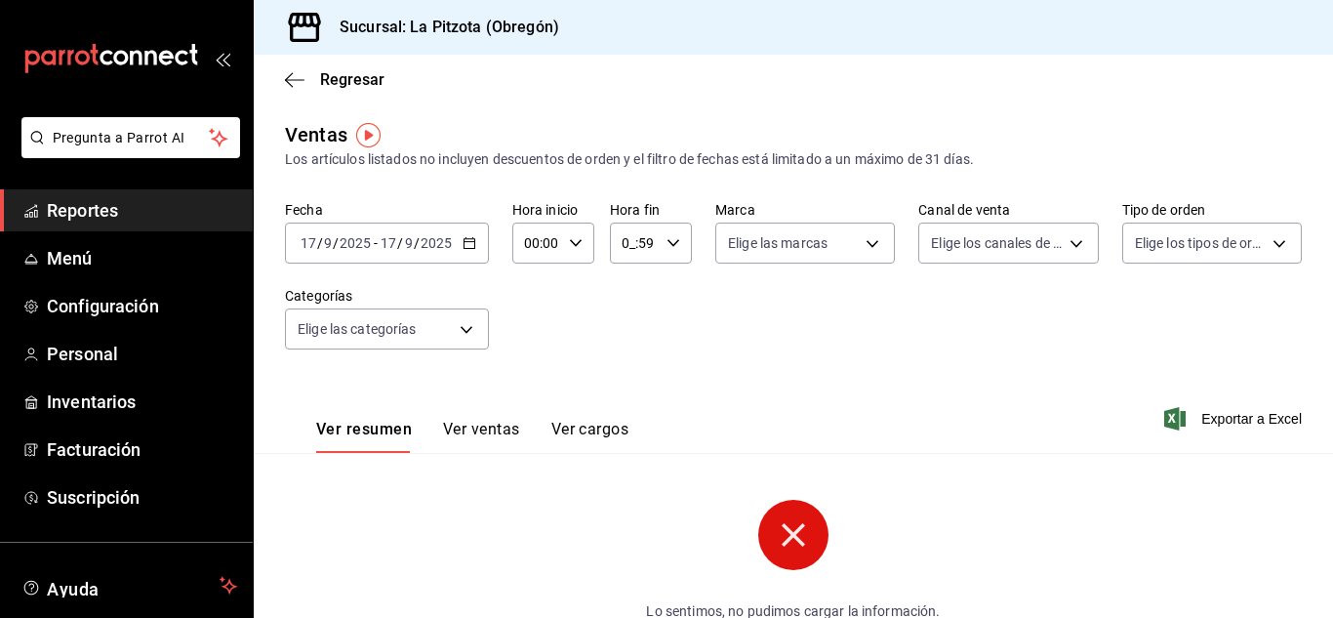
click at [626, 247] on input "0_:59" at bounding box center [634, 242] width 49 height 39
click at [624, 245] on div at bounding box center [666, 309] width 1333 height 618
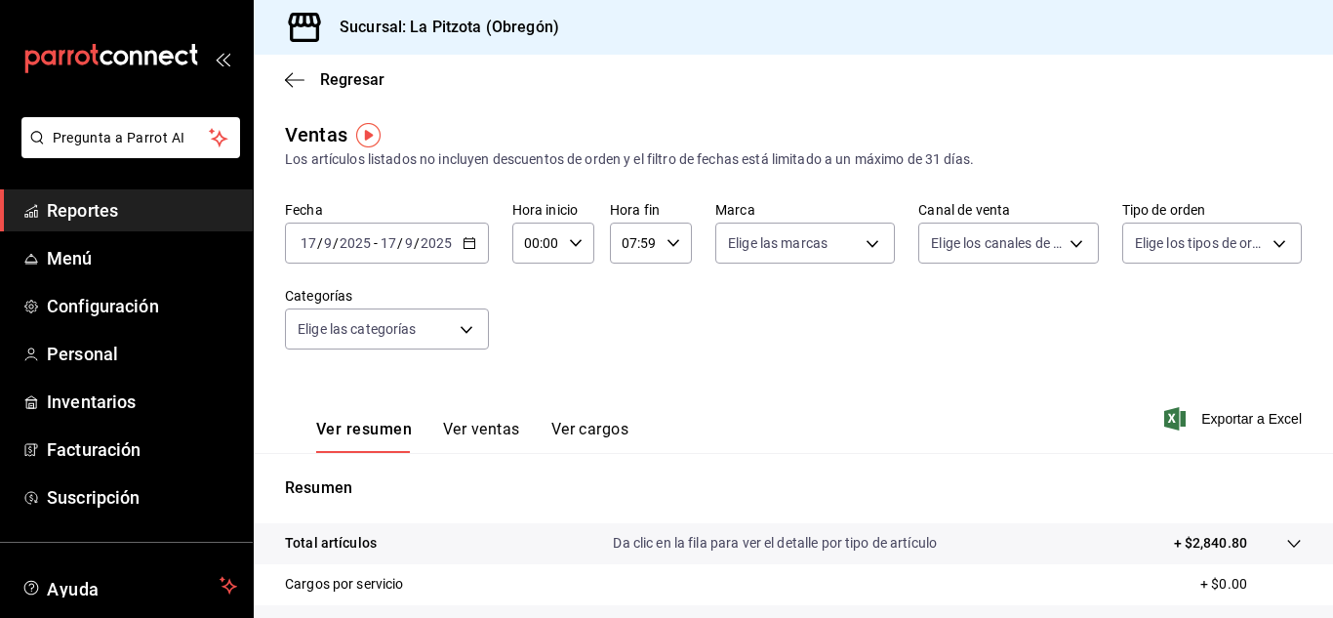
click at [650, 246] on input "07:59" at bounding box center [634, 242] width 49 height 39
click at [649, 244] on div at bounding box center [666, 309] width 1333 height 618
click at [648, 244] on input "07:59" at bounding box center [634, 242] width 49 height 39
click at [653, 246] on div at bounding box center [666, 309] width 1333 height 618
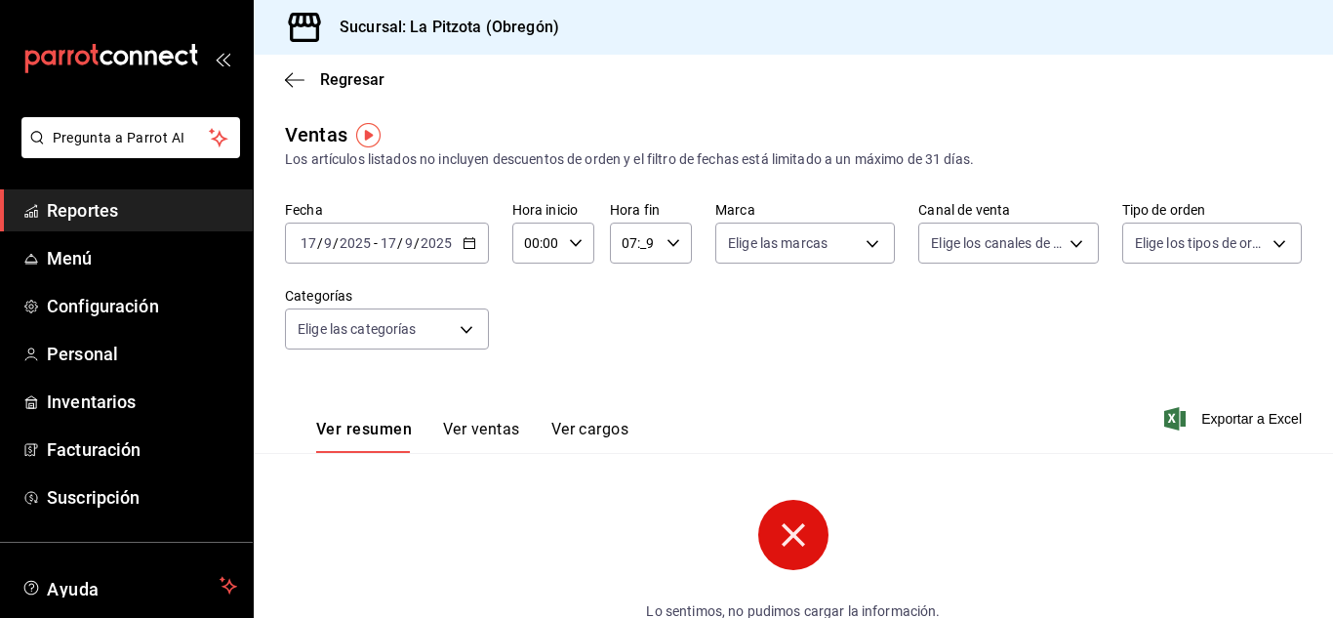
click at [641, 247] on input "07:_9" at bounding box center [634, 242] width 49 height 39
click at [668, 284] on button "00" at bounding box center [667, 292] width 32 height 39
type input "07:00"
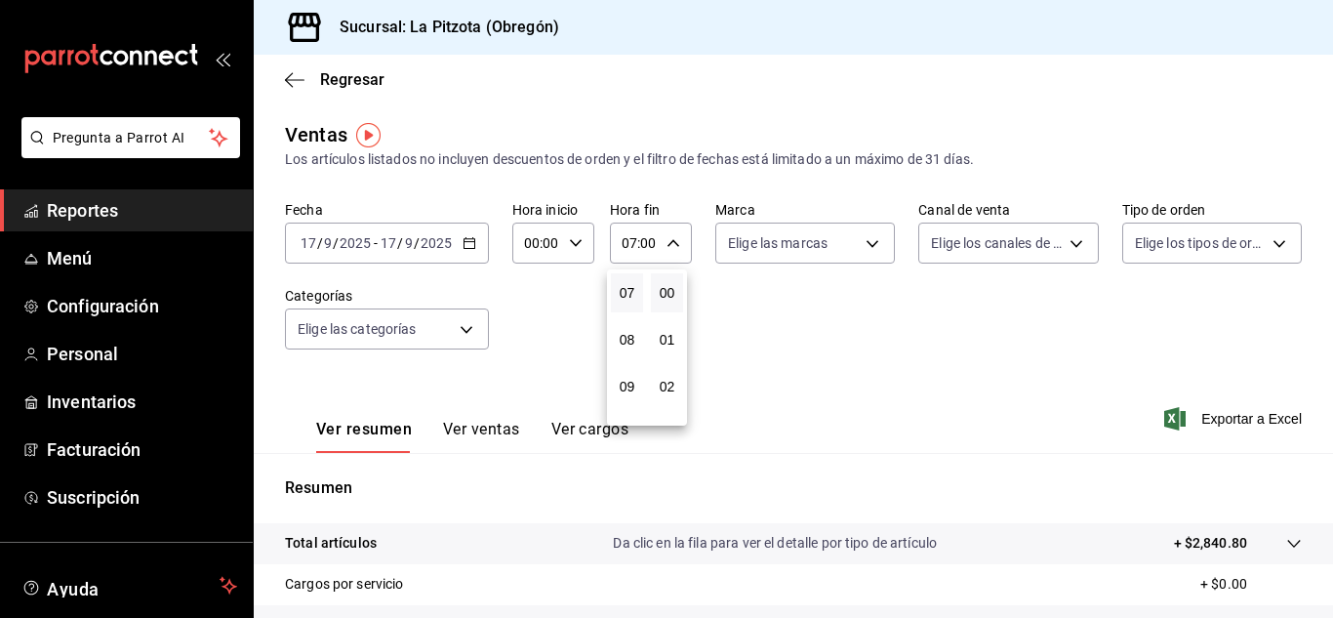
drag, startPoint x: 808, startPoint y: 373, endPoint x: 794, endPoint y: 372, distance: 13.7
click at [794, 372] on div at bounding box center [666, 309] width 1333 height 618
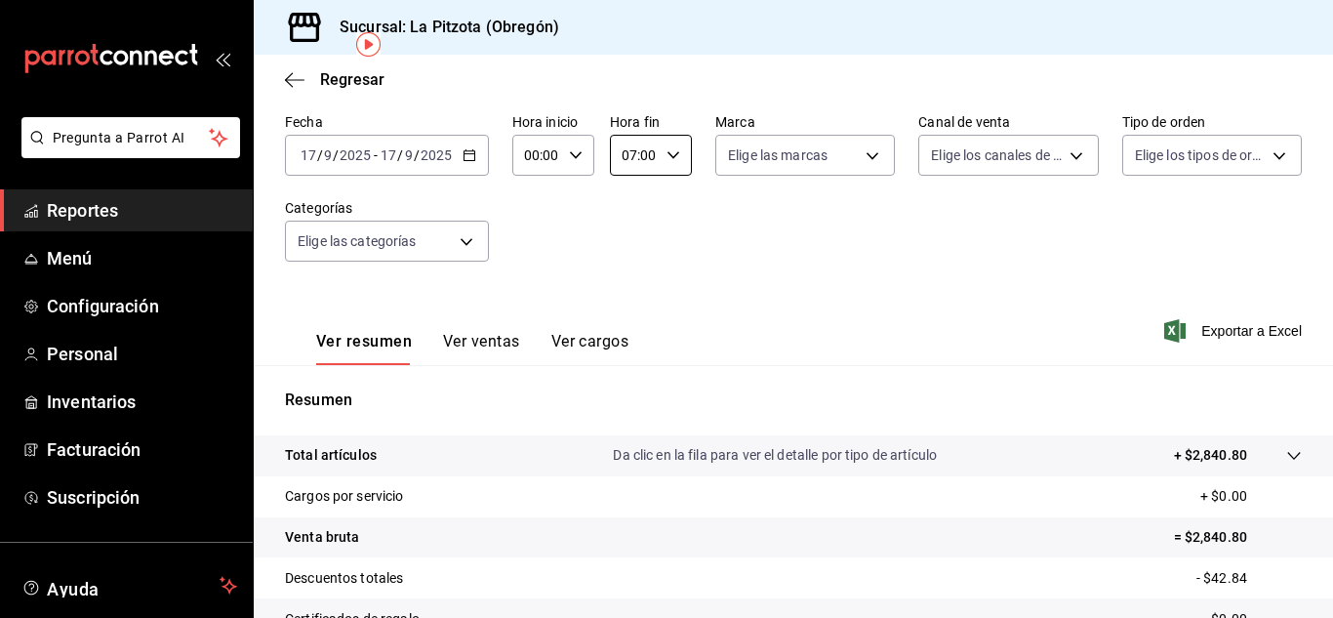
scroll to position [91, 0]
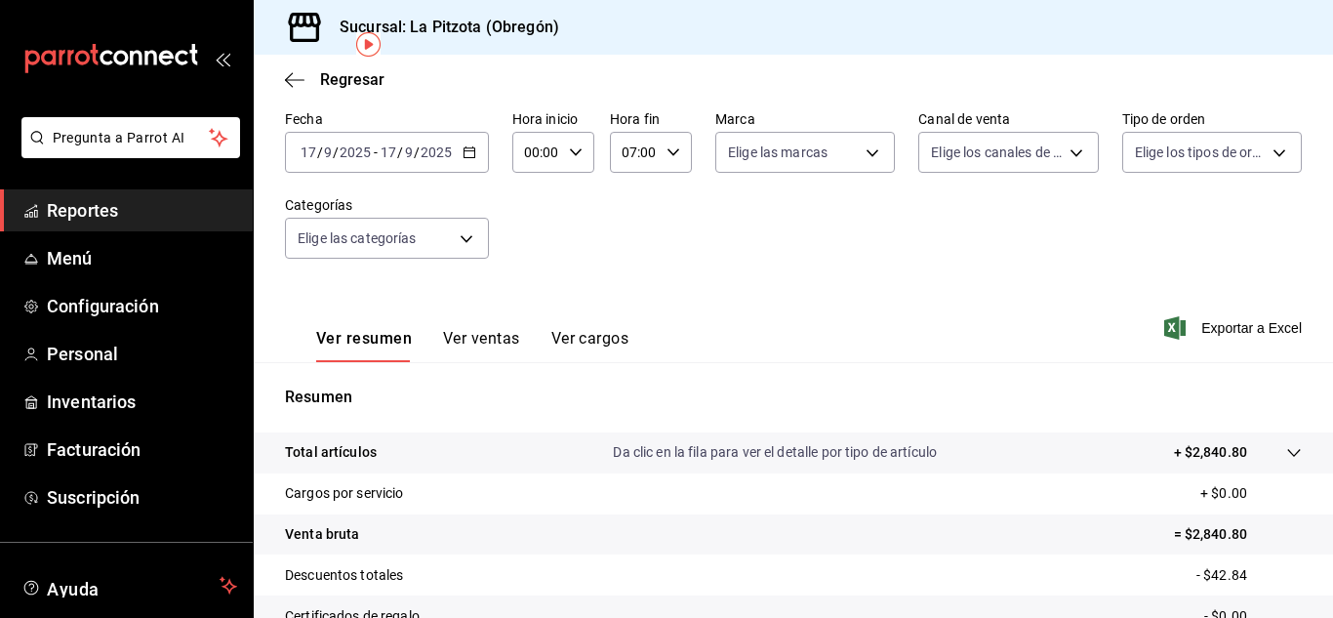
click at [472, 158] on div "[DATE] [DATE] - [DATE] [DATE]" at bounding box center [387, 152] width 204 height 41
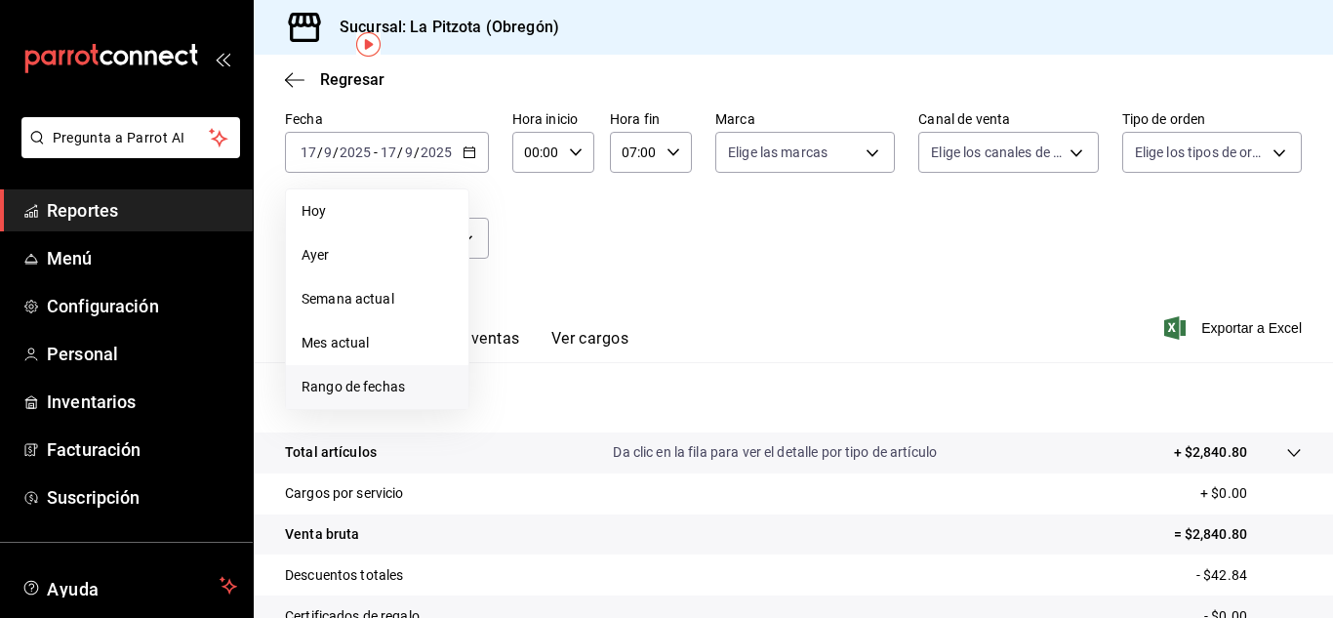
click at [380, 381] on span "Rango de fechas" at bounding box center [376, 387] width 151 height 20
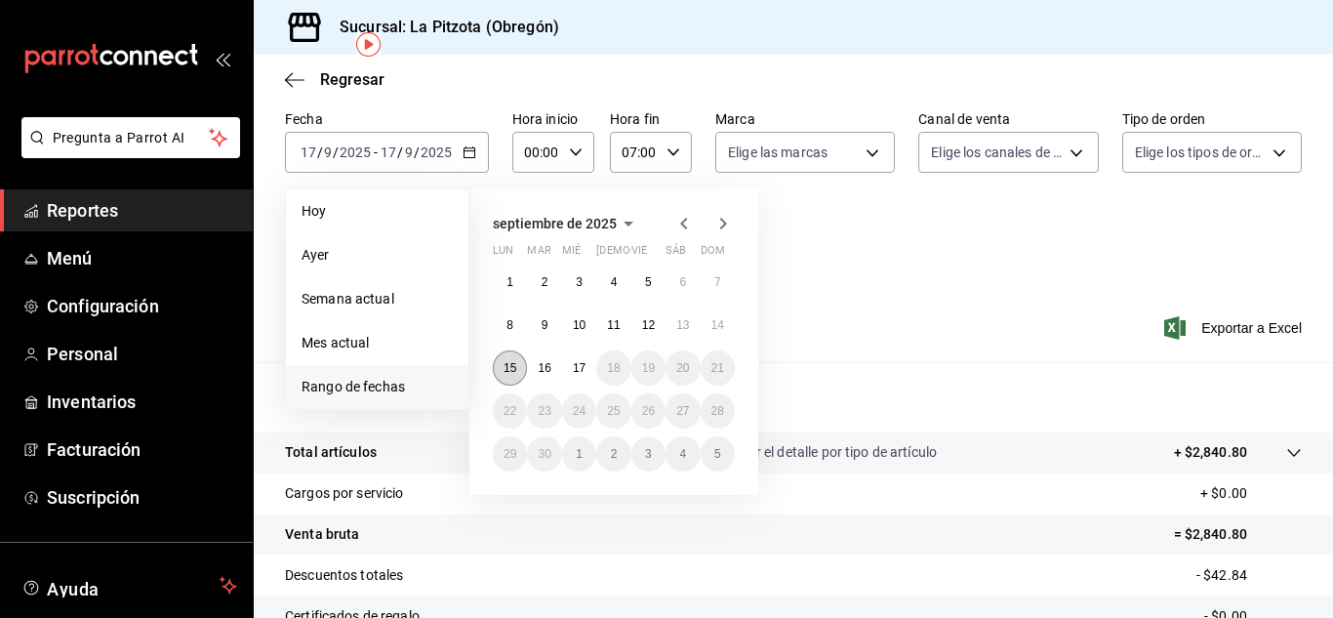
click at [512, 369] on abbr "15" at bounding box center [509, 368] width 13 height 14
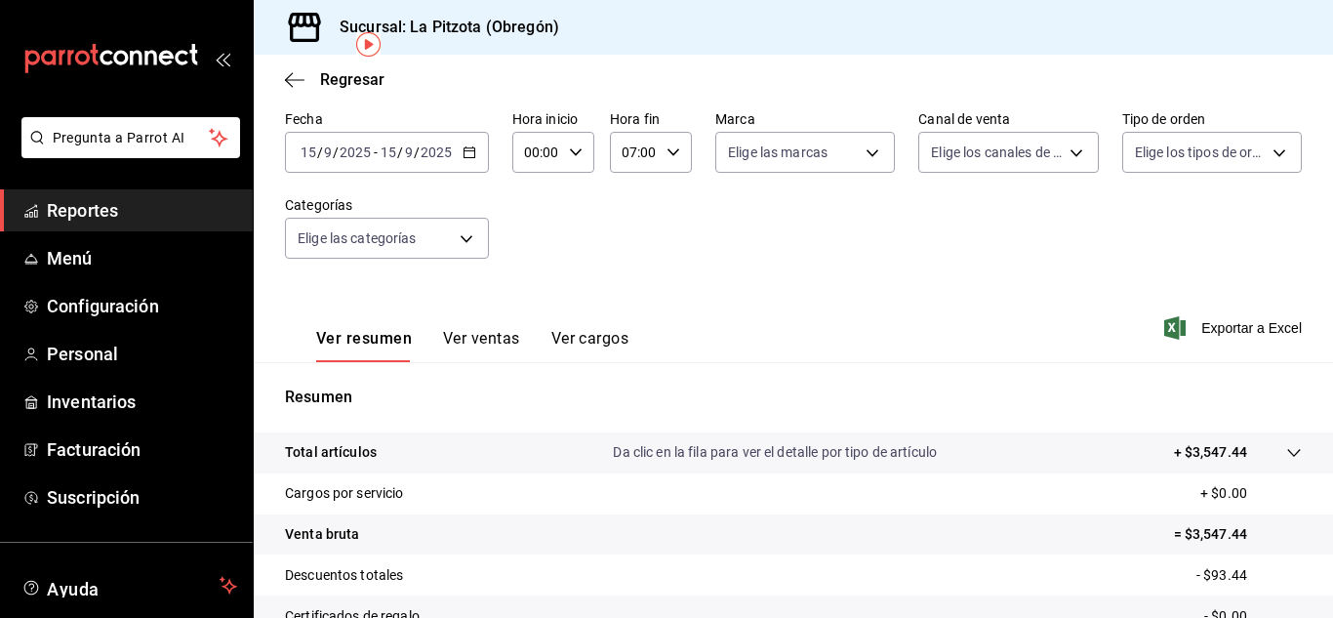
click at [310, 153] on input "15" at bounding box center [309, 152] width 18 height 16
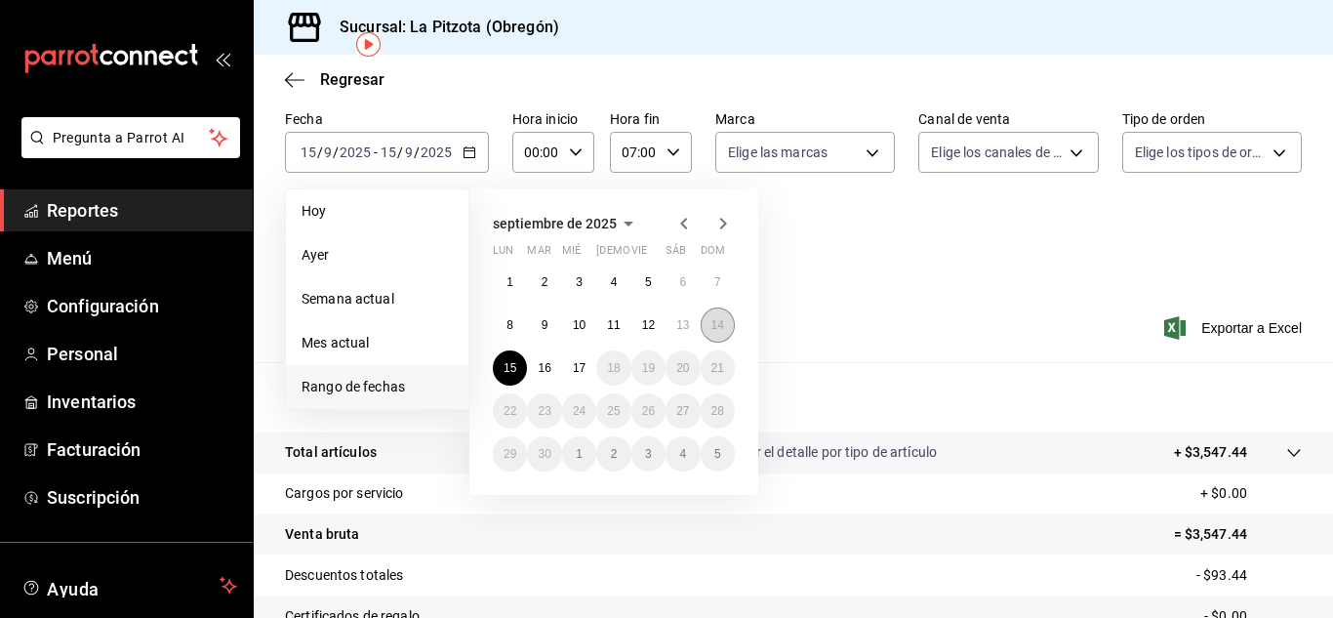
click at [706, 332] on button "14" at bounding box center [718, 324] width 34 height 35
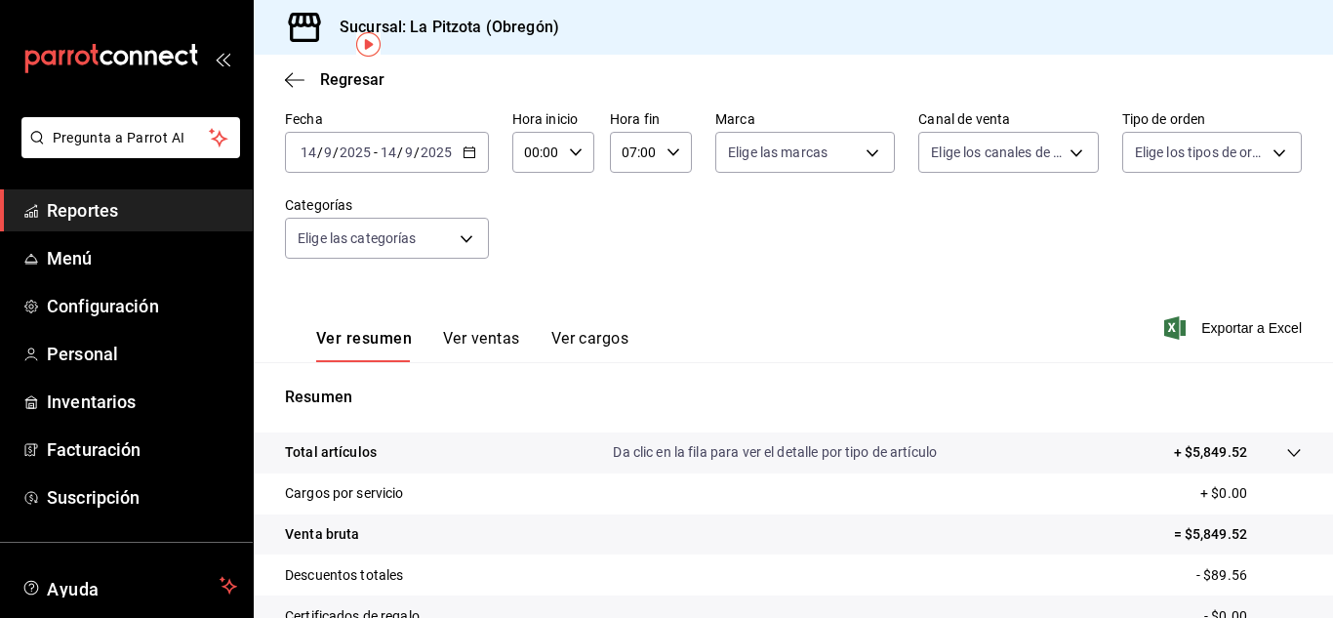
click at [313, 158] on input "14" at bounding box center [309, 152] width 18 height 16
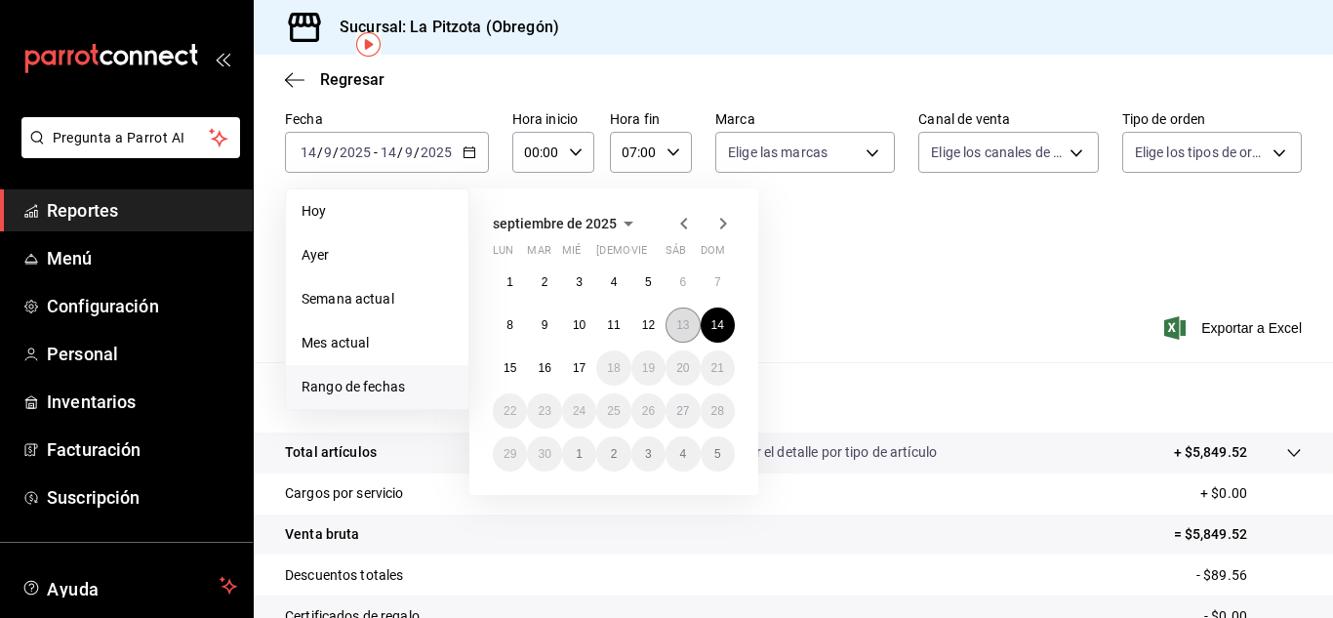
click at [686, 321] on abbr "13" at bounding box center [682, 325] width 13 height 14
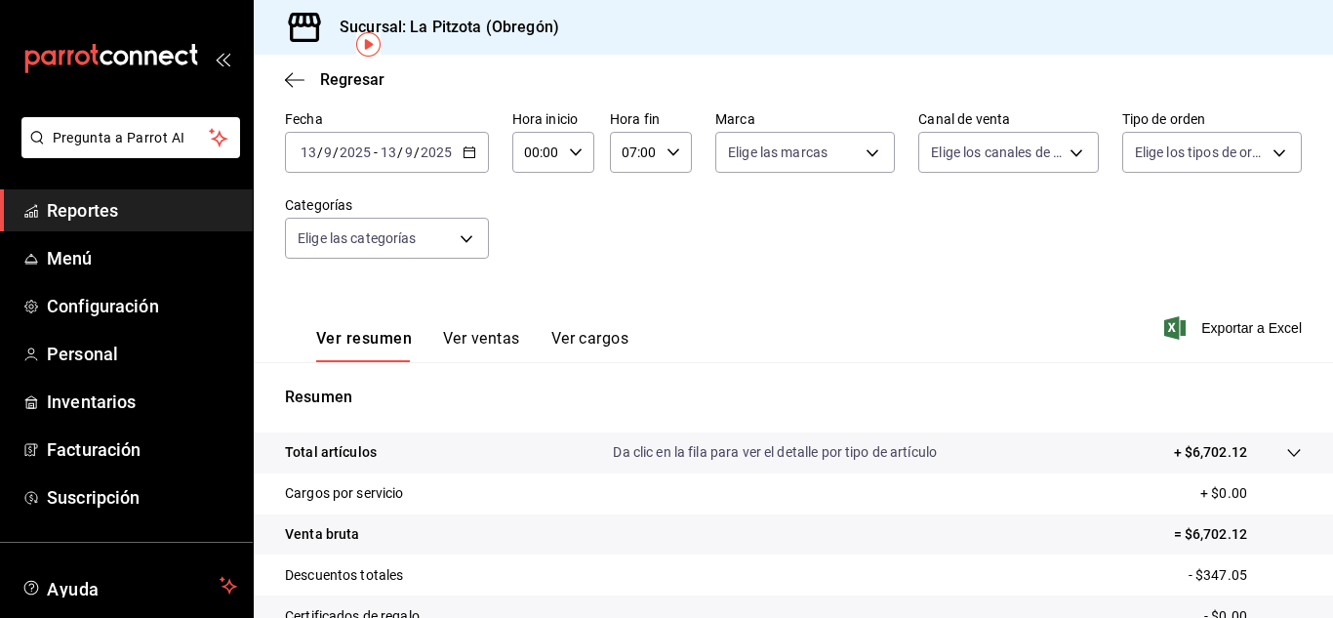
click at [304, 147] on input "13" at bounding box center [309, 152] width 18 height 16
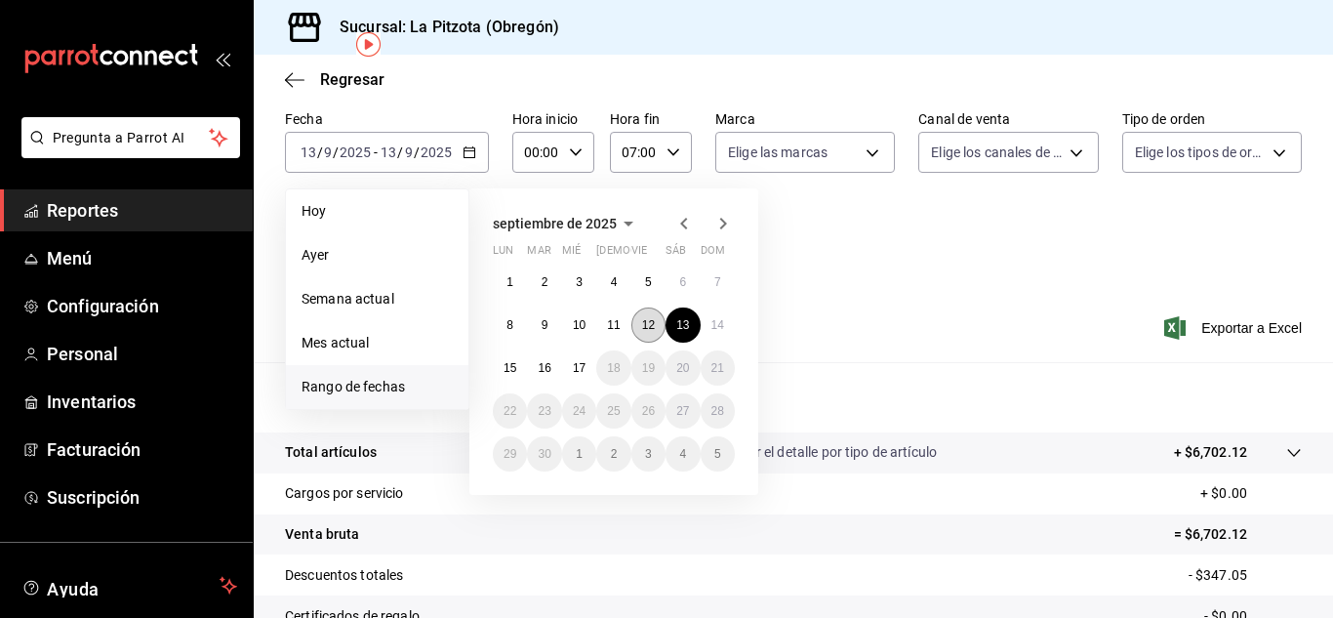
click at [653, 309] on button "12" at bounding box center [648, 324] width 34 height 35
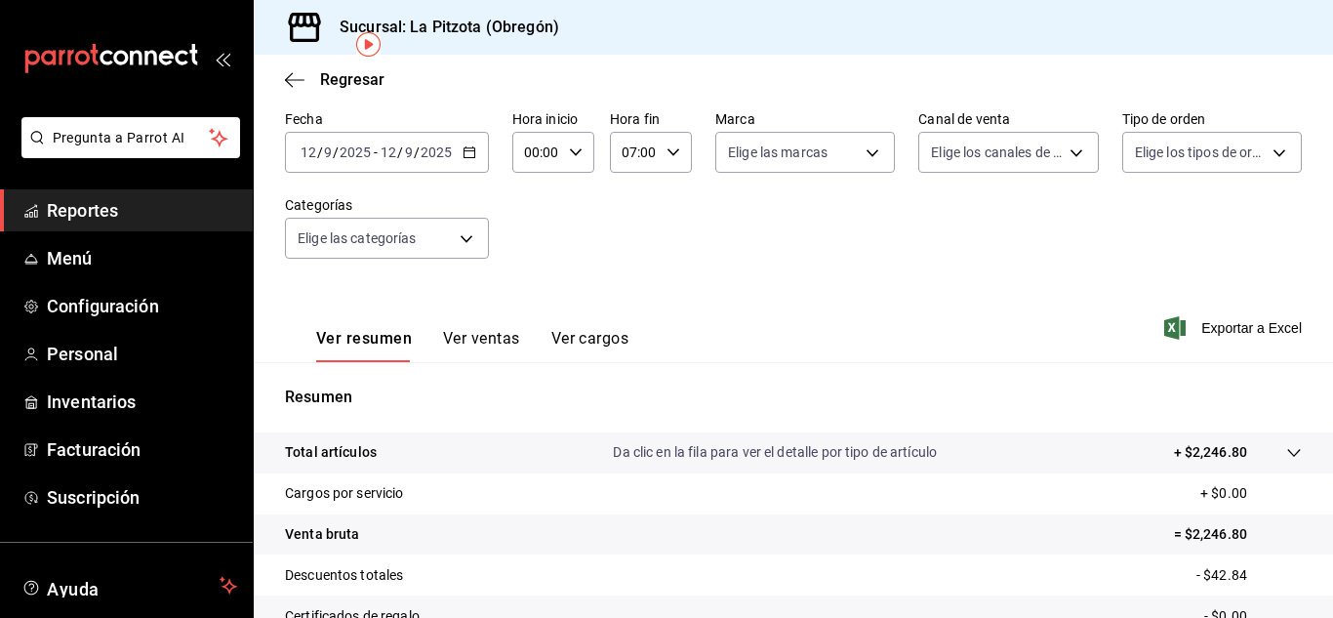
click at [311, 155] on input "12" at bounding box center [309, 152] width 18 height 16
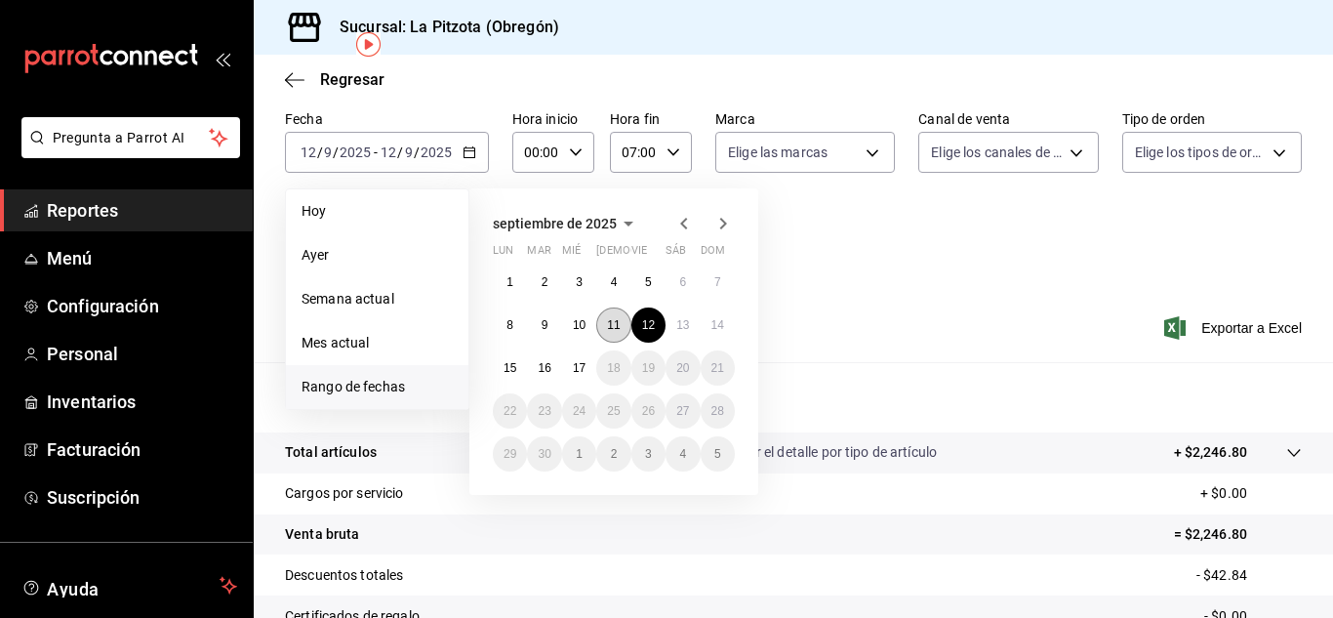
click at [620, 320] on abbr "11" at bounding box center [613, 325] width 13 height 14
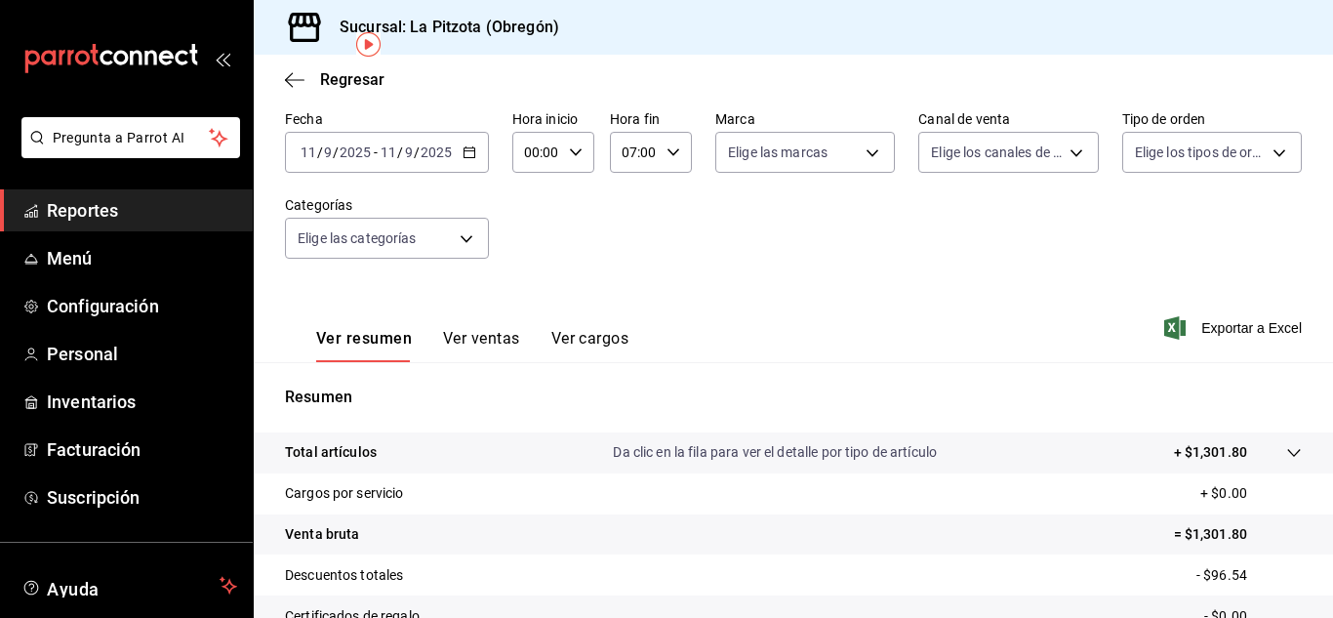
click at [305, 160] on input "11" at bounding box center [309, 152] width 18 height 16
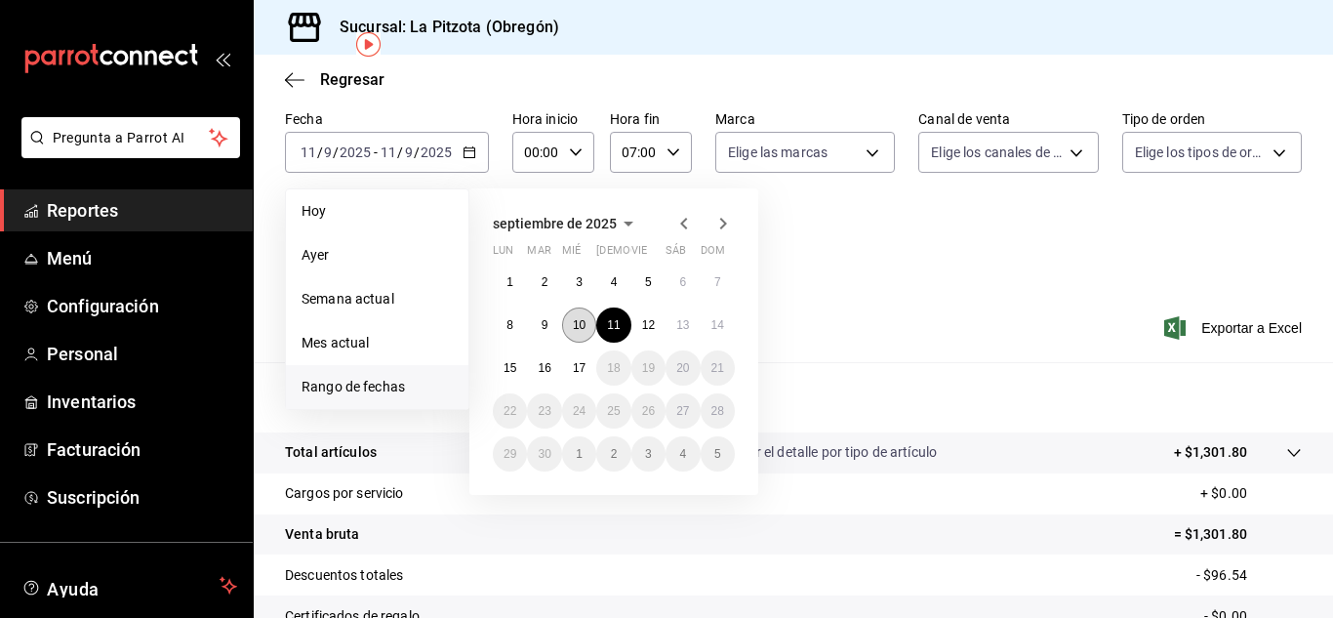
click at [574, 327] on abbr "10" at bounding box center [579, 325] width 13 height 14
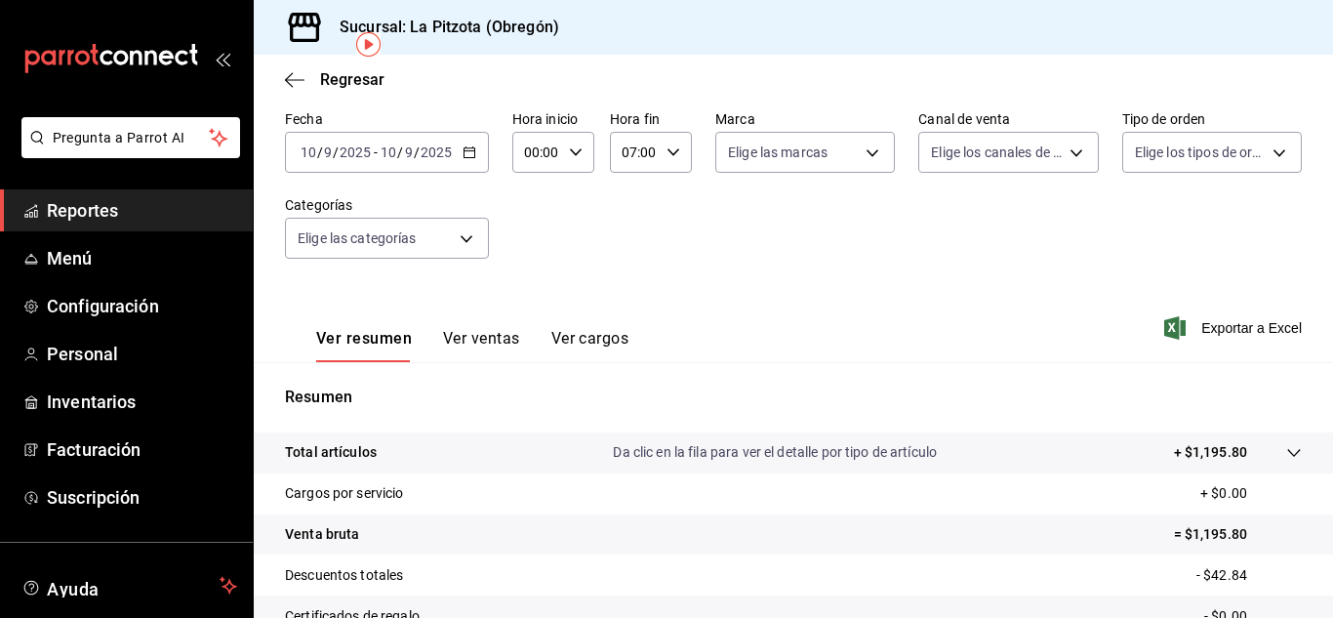
click at [316, 154] on input "10" at bounding box center [309, 152] width 18 height 16
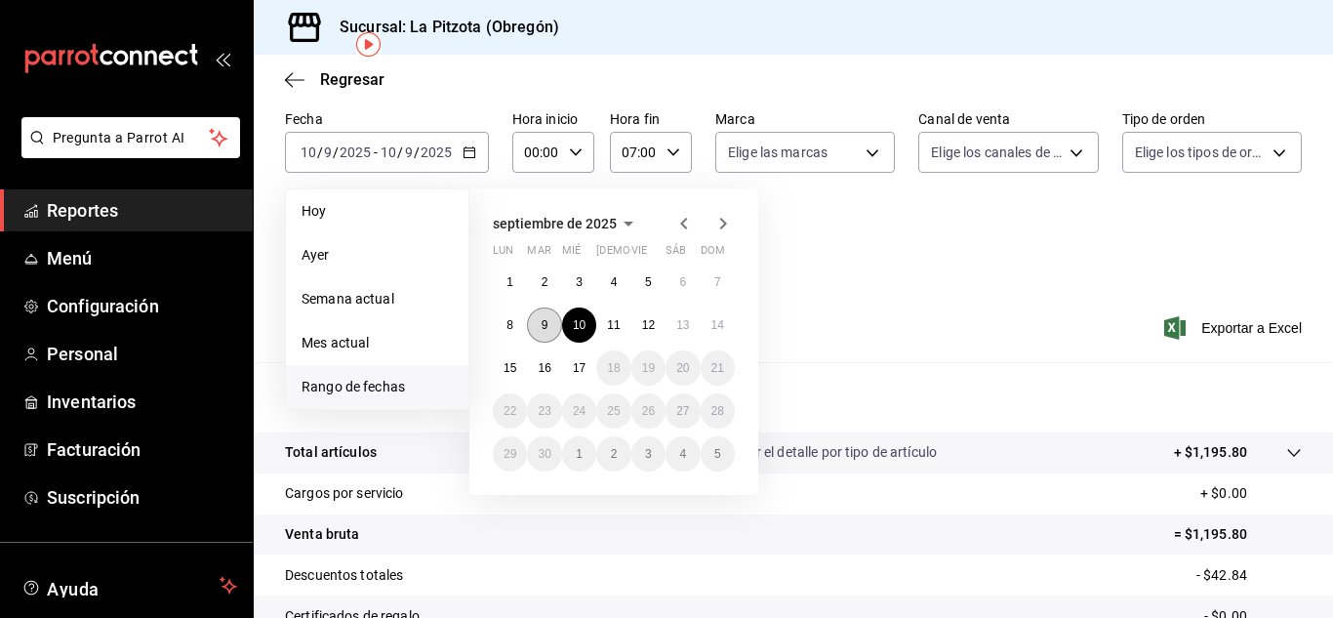
click at [541, 319] on abbr "9" at bounding box center [544, 325] width 7 height 14
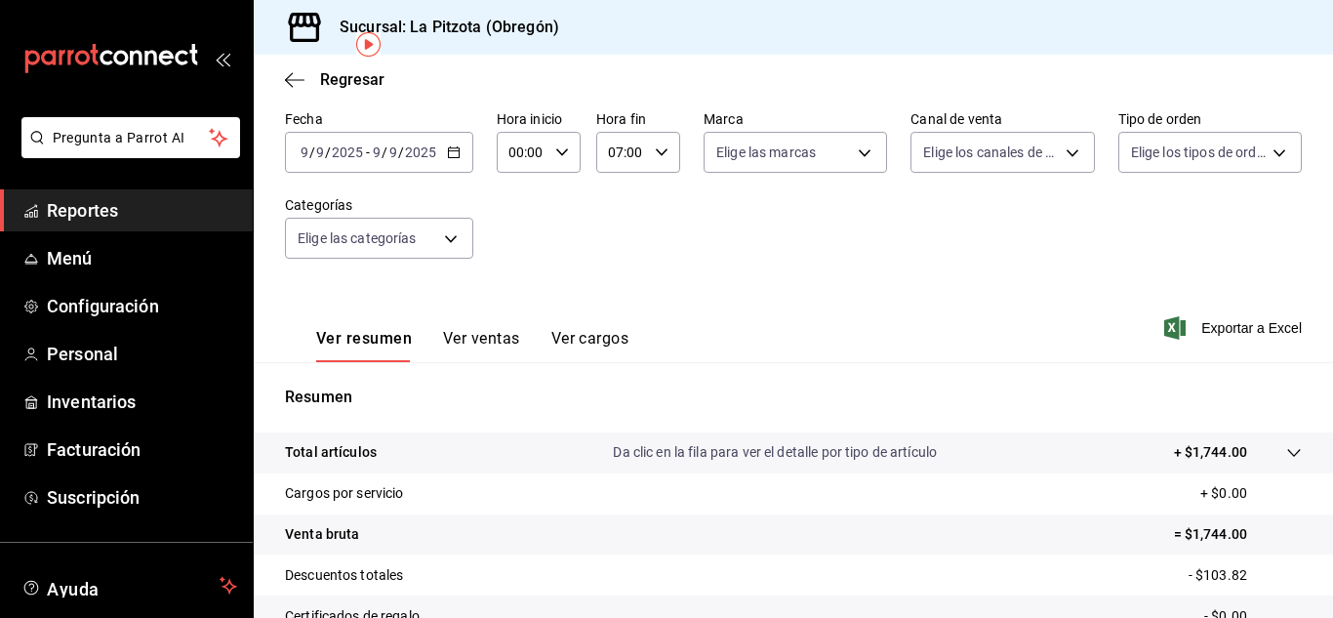
click at [302, 161] on div "[DATE] [DATE] - [DATE] [DATE]" at bounding box center [379, 152] width 188 height 41
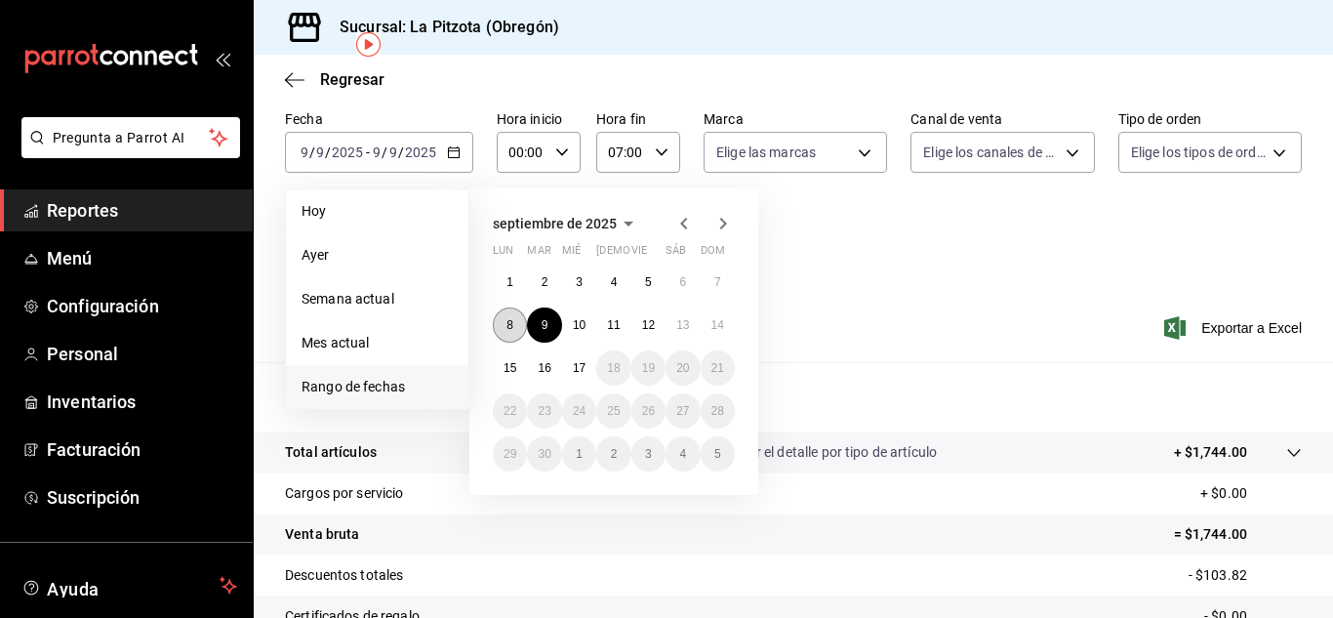
click at [520, 324] on button "8" at bounding box center [510, 324] width 34 height 35
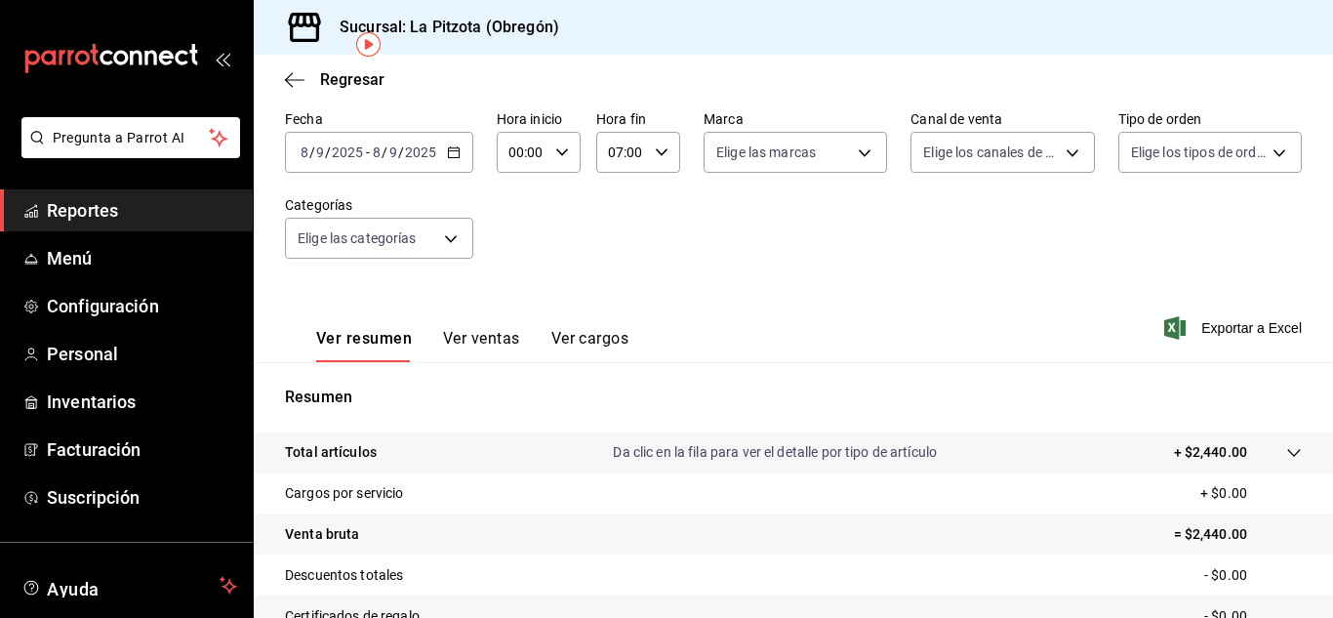
click at [523, 154] on input "00:00" at bounding box center [522, 152] width 51 height 39
click at [521, 151] on div at bounding box center [666, 309] width 1333 height 618
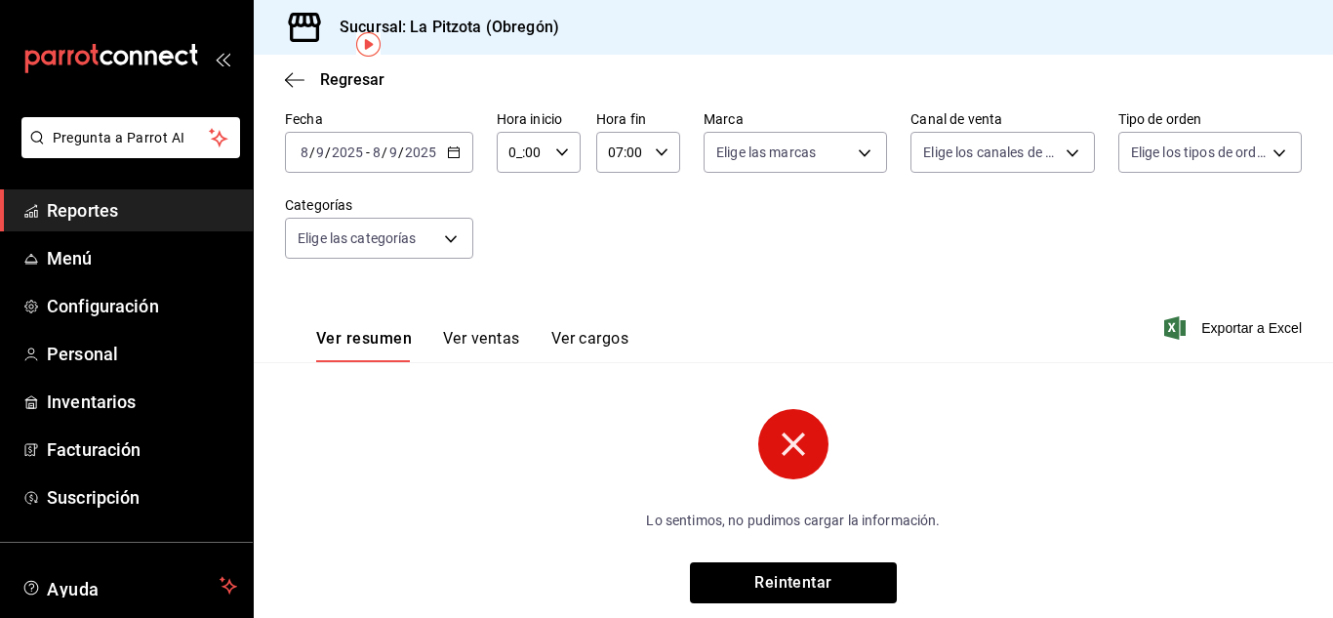
click at [518, 153] on input "0_:00" at bounding box center [522, 152] width 51 height 39
click at [517, 156] on div at bounding box center [666, 309] width 1333 height 618
click at [514, 153] on input "0_:00" at bounding box center [522, 152] width 51 height 39
click at [517, 153] on div at bounding box center [666, 309] width 1333 height 618
type input "07:00"
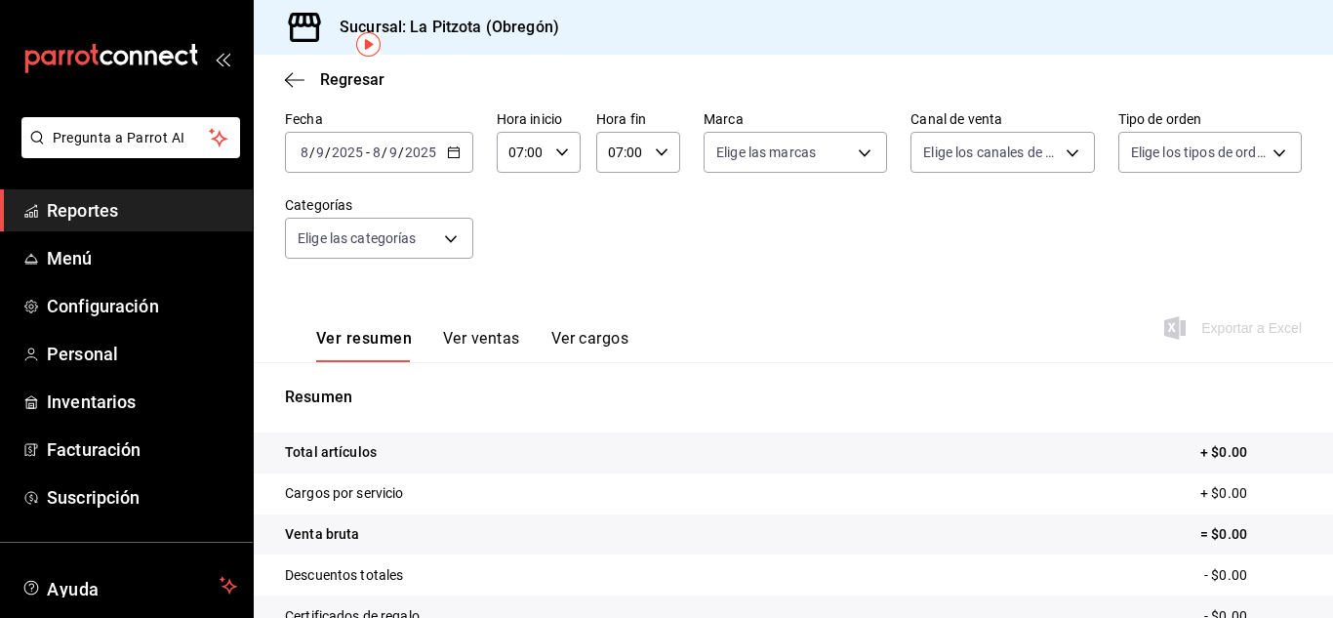
click at [617, 158] on input "07:00" at bounding box center [621, 152] width 51 height 39
click at [618, 151] on div at bounding box center [666, 309] width 1333 height 618
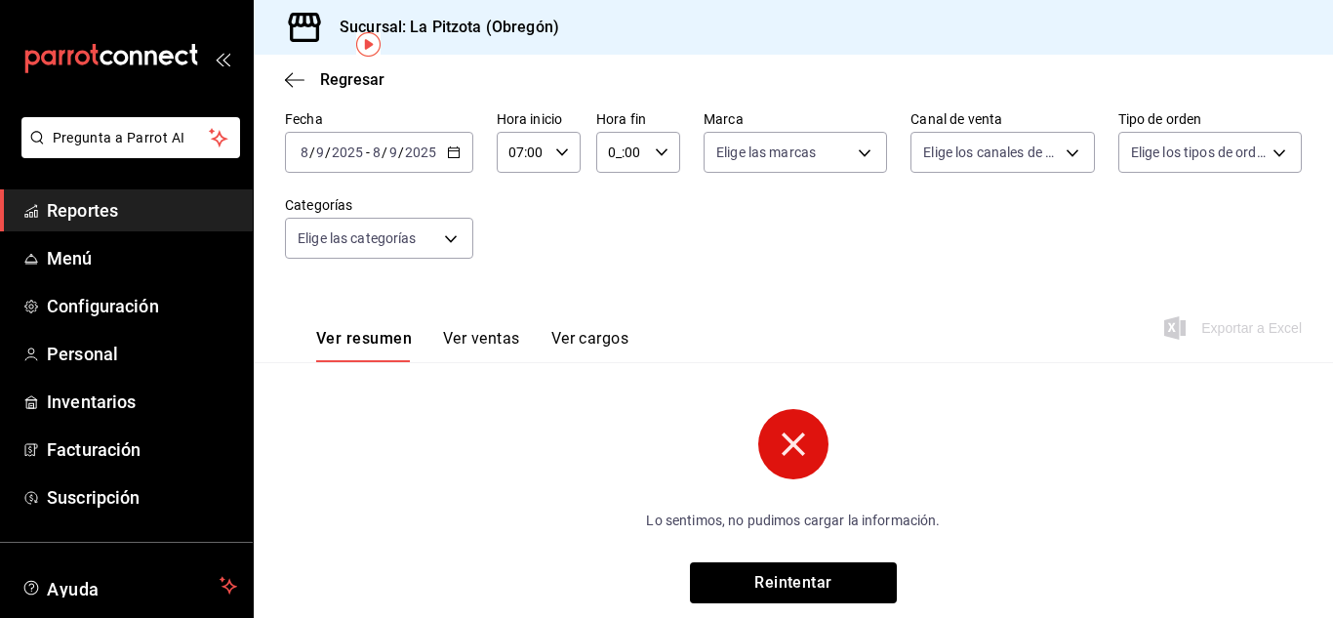
click at [616, 152] on input "0_:00" at bounding box center [621, 152] width 51 height 39
click at [618, 151] on div at bounding box center [666, 309] width 1333 height 618
drag, startPoint x: 610, startPoint y: 155, endPoint x: 622, endPoint y: 140, distance: 19.4
click at [622, 140] on input "0_:00" at bounding box center [621, 152] width 51 height 39
click at [615, 156] on div at bounding box center [666, 309] width 1333 height 618
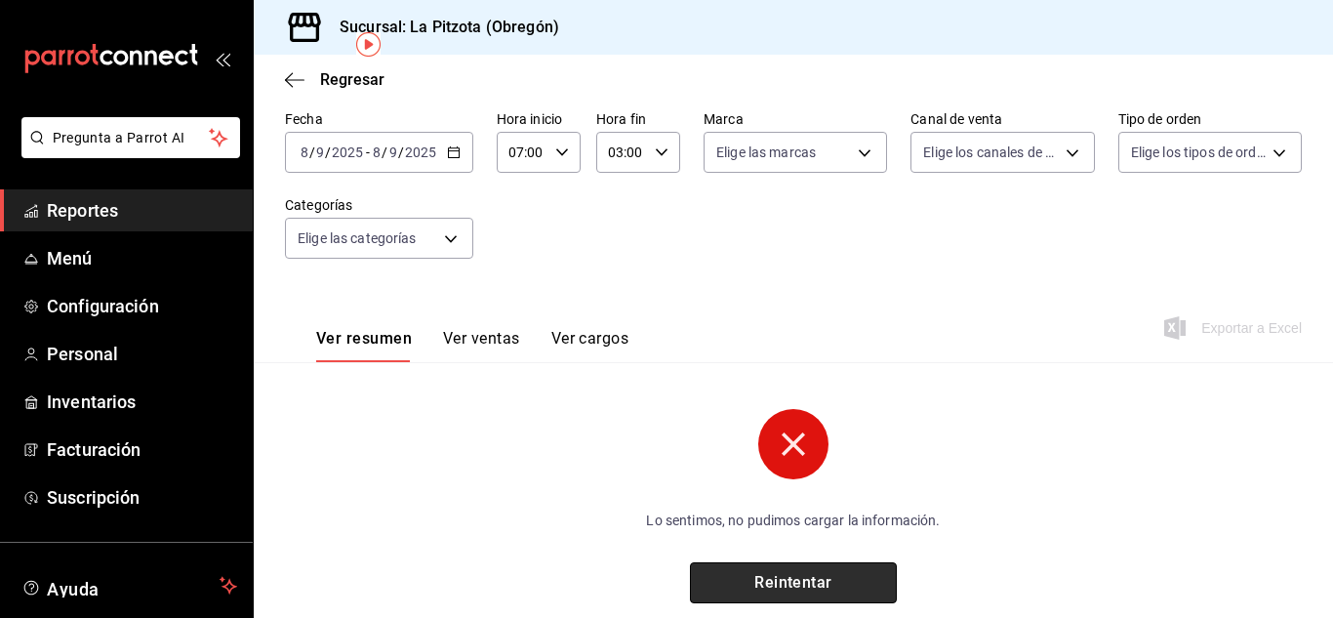
click at [790, 585] on button "Reintentar" at bounding box center [793, 582] width 207 height 41
click at [304, 163] on div "[DATE] [DATE] - [DATE] [DATE]" at bounding box center [379, 152] width 188 height 41
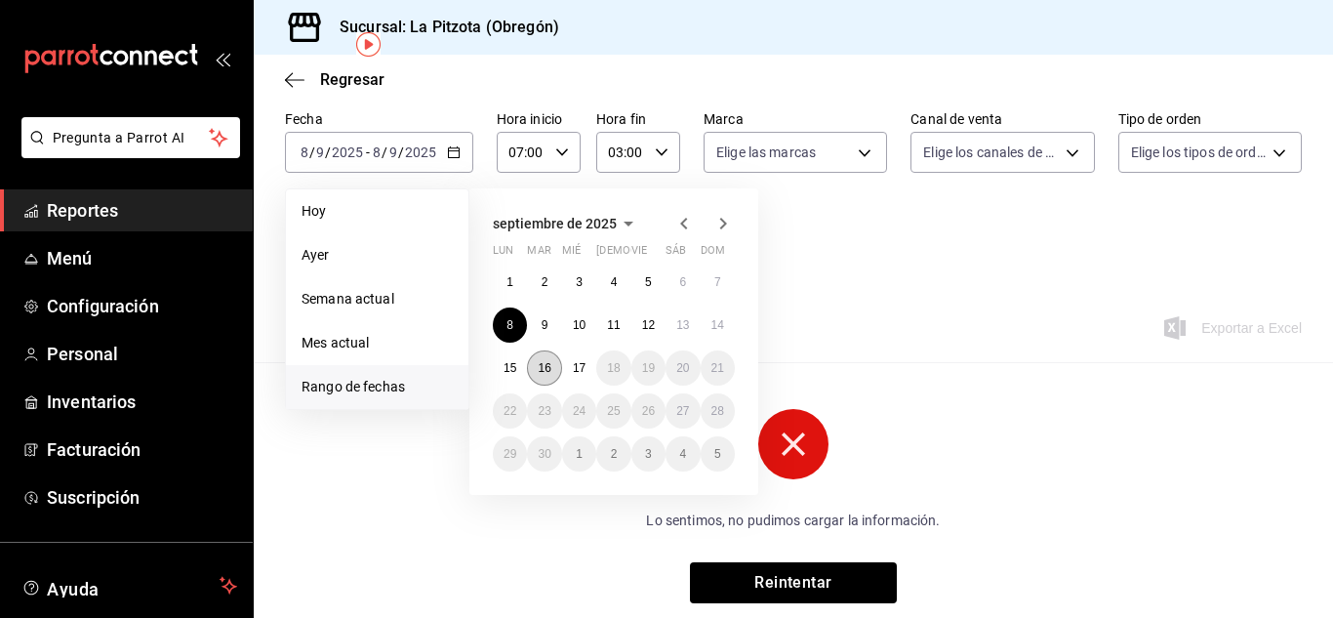
click at [541, 374] on abbr "16" at bounding box center [544, 368] width 13 height 14
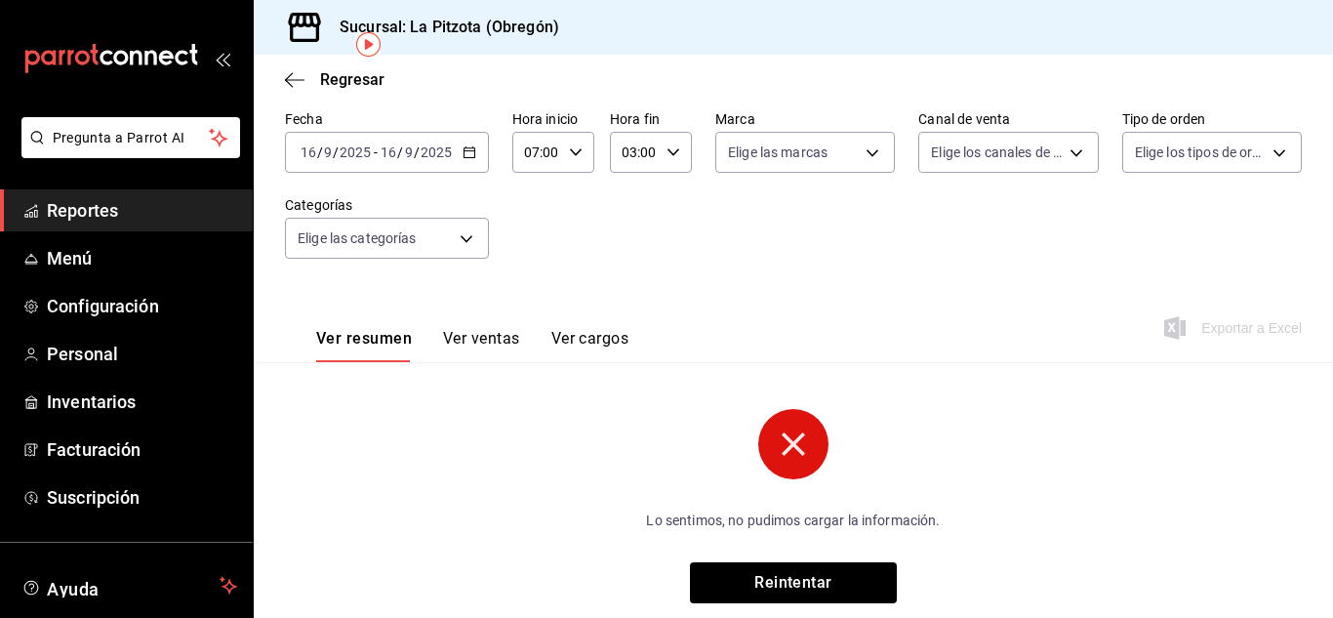
click at [677, 150] on div "03:00 Hora fin" at bounding box center [651, 152] width 82 height 41
click at [667, 209] on span "00" at bounding box center [666, 202] width 9 height 16
click at [635, 255] on button "04" at bounding box center [627, 248] width 32 height 39
type input "04:00"
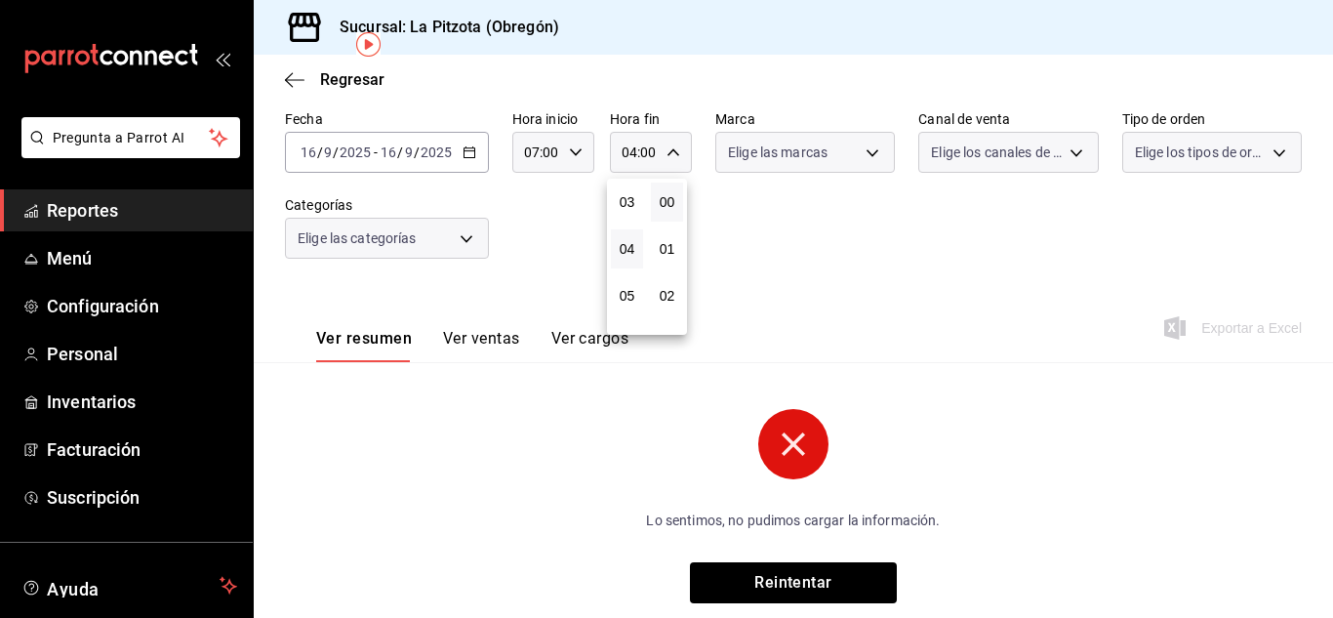
click at [789, 581] on div at bounding box center [666, 309] width 1333 height 618
click at [789, 581] on button "Reintentar" at bounding box center [793, 582] width 207 height 41
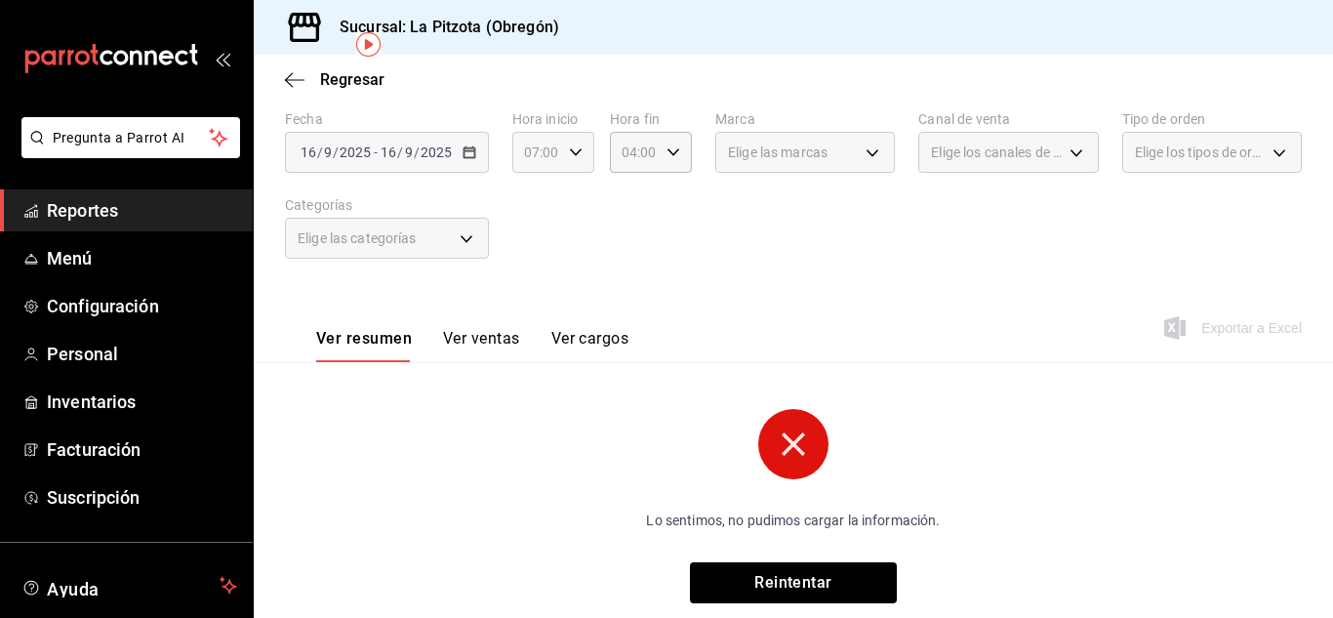
click at [576, 139] on div "07:00 Hora inicio" at bounding box center [553, 152] width 82 height 41
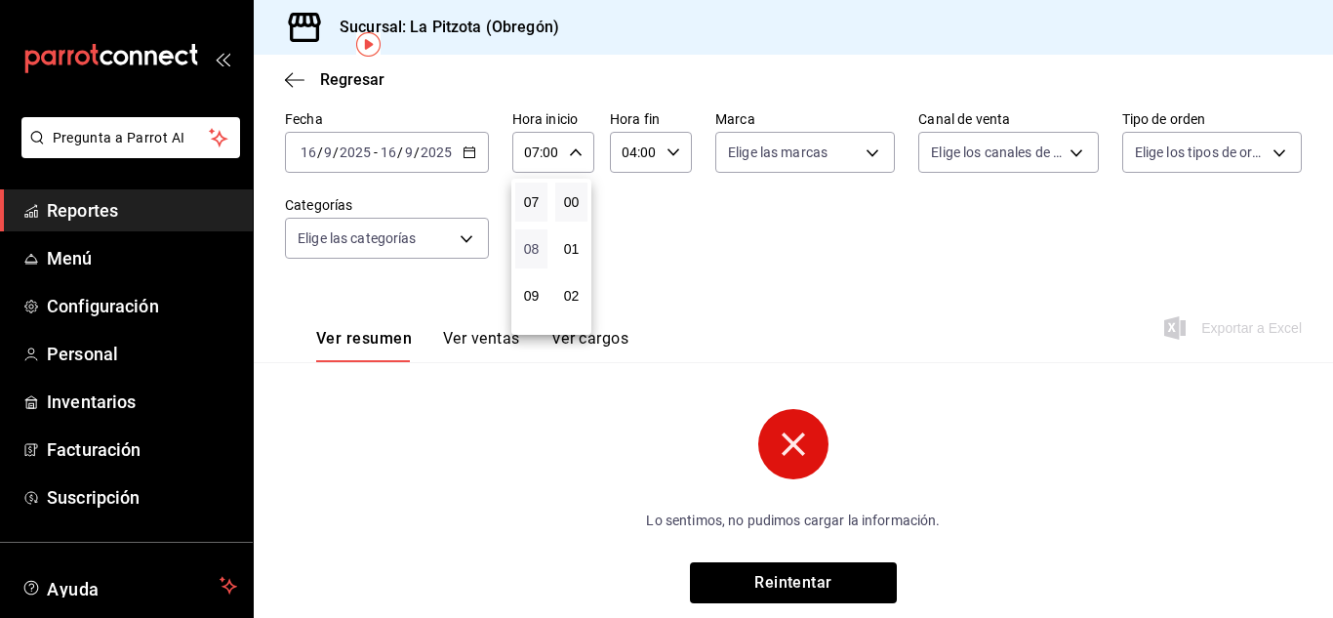
click at [534, 243] on span "08" at bounding box center [531, 249] width 9 height 16
click at [669, 154] on div at bounding box center [666, 309] width 1333 height 618
click at [581, 159] on div "08:00 Hora inicio" at bounding box center [553, 152] width 82 height 41
click at [535, 152] on div at bounding box center [666, 309] width 1333 height 618
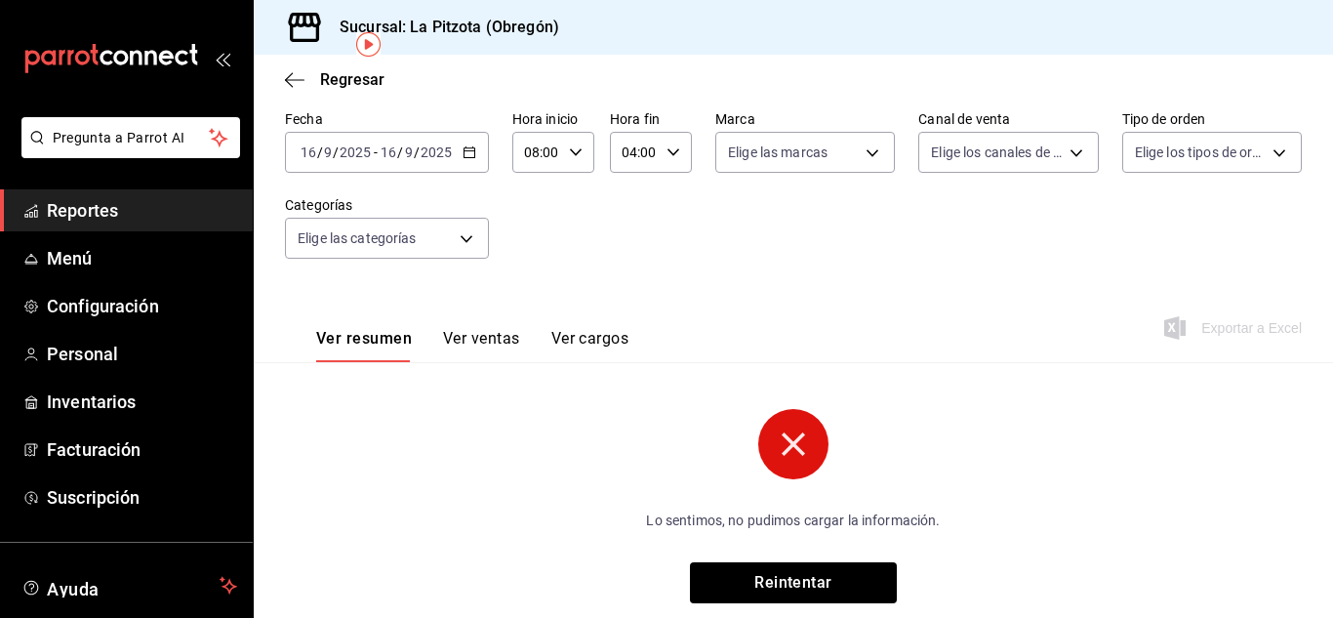
click at [531, 154] on input "08:00" at bounding box center [536, 152] width 49 height 39
click at [534, 150] on div at bounding box center [666, 309] width 1333 height 618
click at [536, 154] on input "08:00" at bounding box center [536, 152] width 49 height 39
click at [536, 154] on div at bounding box center [666, 309] width 1333 height 618
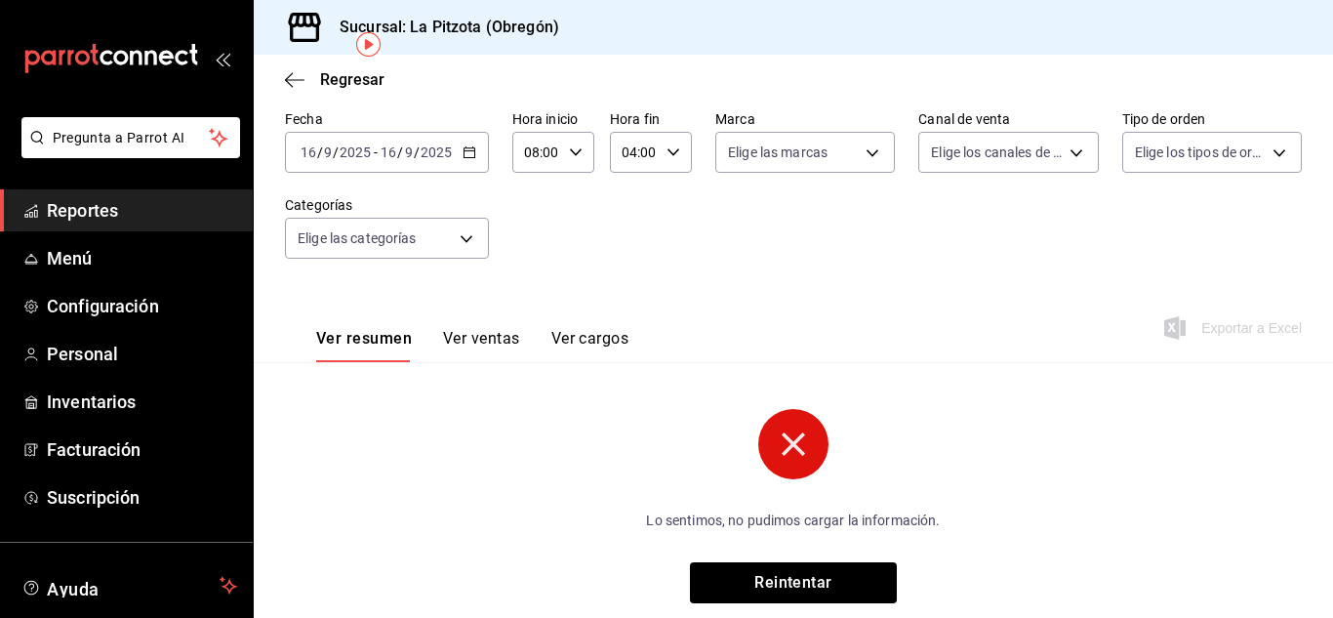
click at [536, 154] on input "08:00" at bounding box center [536, 152] width 49 height 39
click at [536, 154] on div at bounding box center [666, 309] width 1333 height 618
click at [574, 159] on div "0_:00 Hora inicio" at bounding box center [553, 152] width 82 height 41
click at [536, 195] on span "00" at bounding box center [531, 202] width 9 height 16
type input "00:00"
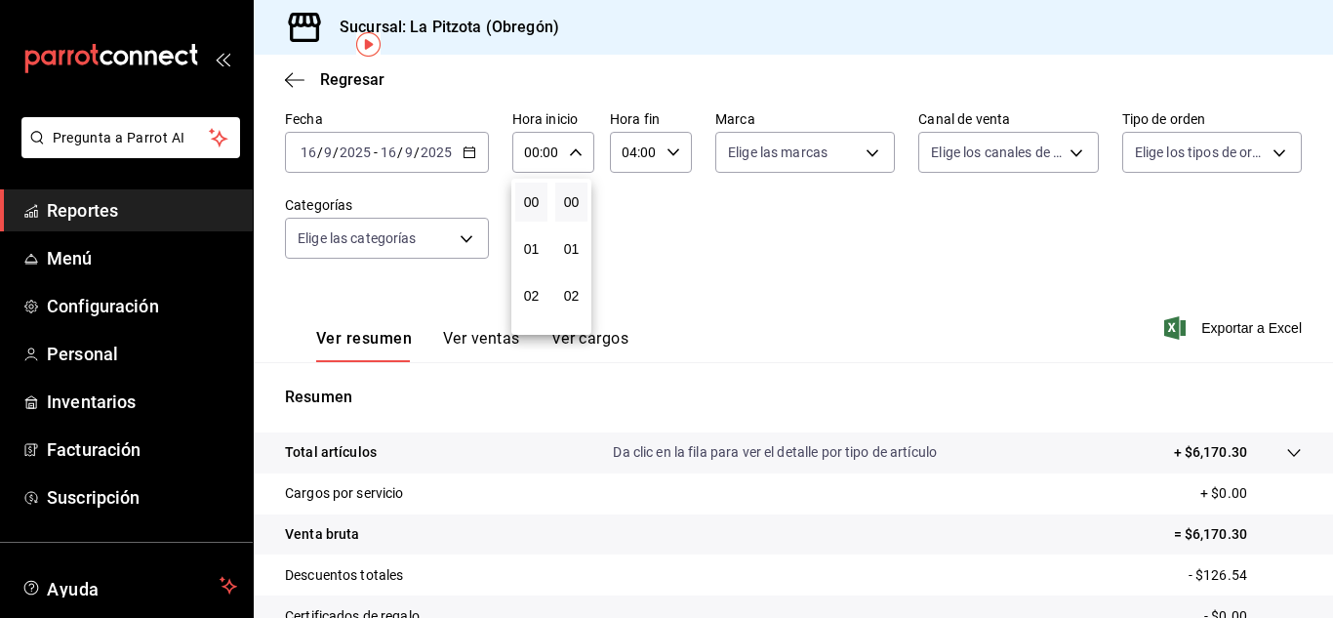
click at [660, 164] on div at bounding box center [666, 309] width 1333 height 618
click at [671, 147] on icon "button" at bounding box center [673, 152] width 14 height 14
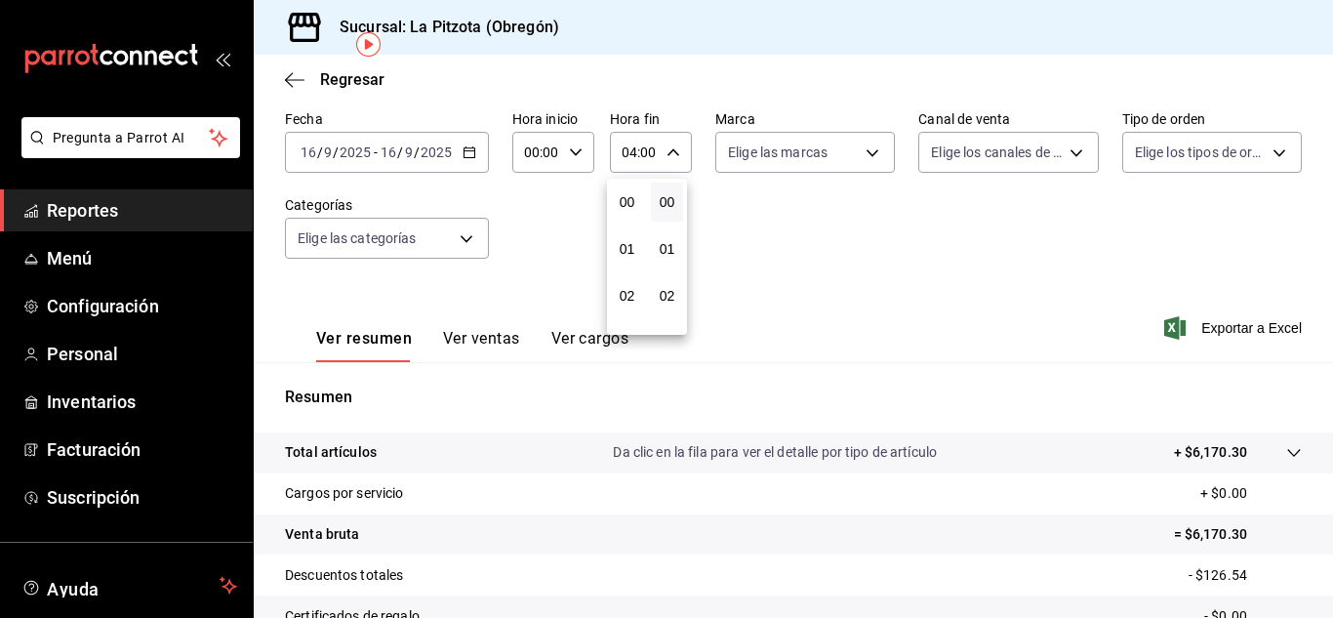
scroll to position [187, 0]
click at [666, 157] on div at bounding box center [666, 309] width 1333 height 618
click at [632, 153] on input "04:00" at bounding box center [634, 152] width 49 height 39
click at [628, 152] on div at bounding box center [666, 309] width 1333 height 618
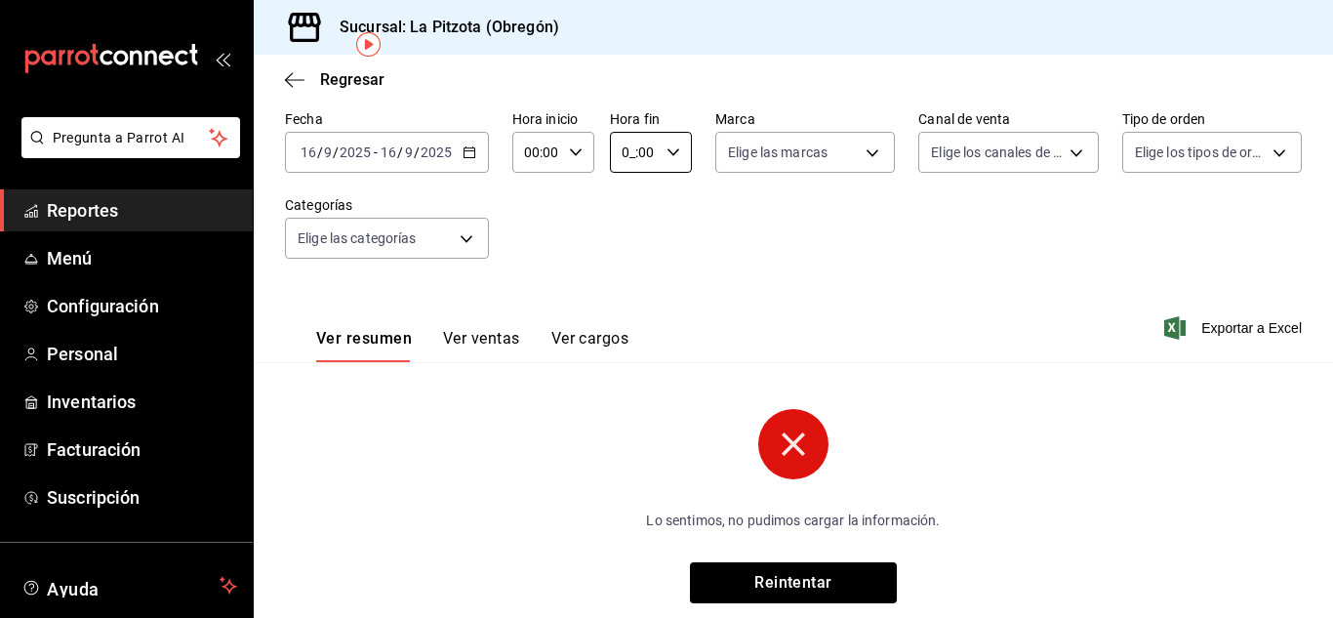
click at [631, 150] on input "0_:00" at bounding box center [634, 152] width 49 height 39
click at [622, 205] on span "00" at bounding box center [626, 202] width 9 height 16
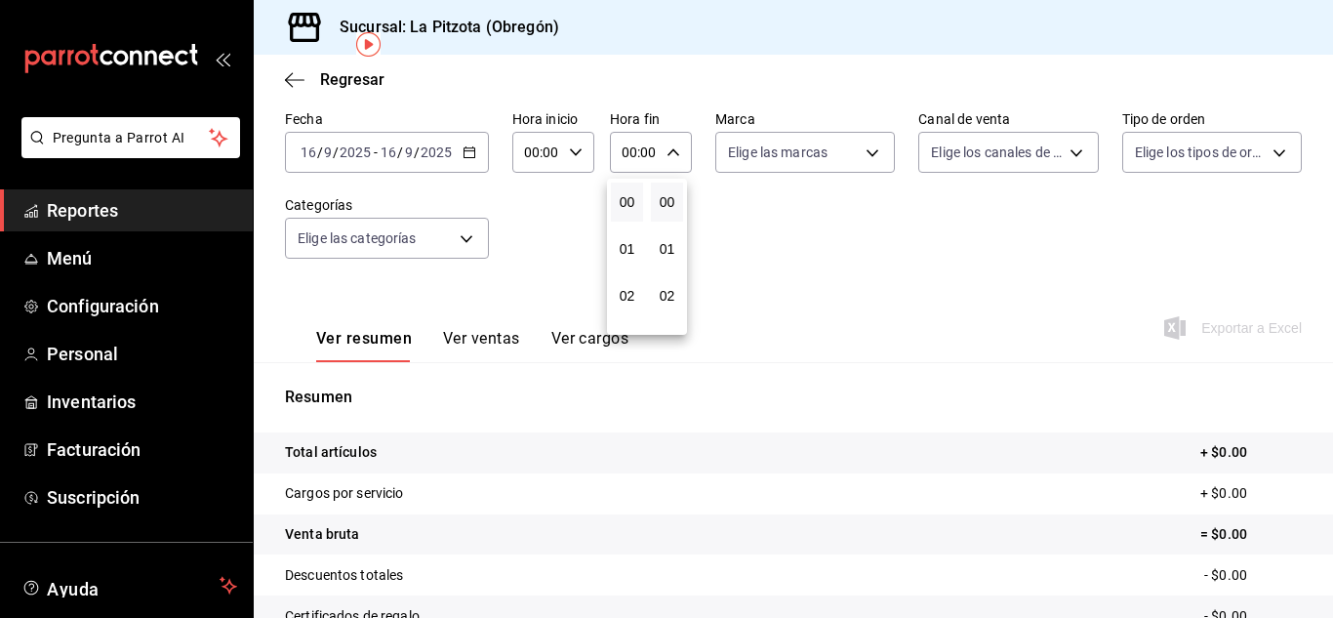
click at [627, 145] on div at bounding box center [666, 309] width 1333 height 618
click at [669, 155] on icon "button" at bounding box center [673, 152] width 14 height 14
click at [621, 151] on div at bounding box center [666, 309] width 1333 height 618
click at [627, 148] on input "00:00" at bounding box center [634, 152] width 49 height 39
click at [630, 148] on div at bounding box center [666, 309] width 1333 height 618
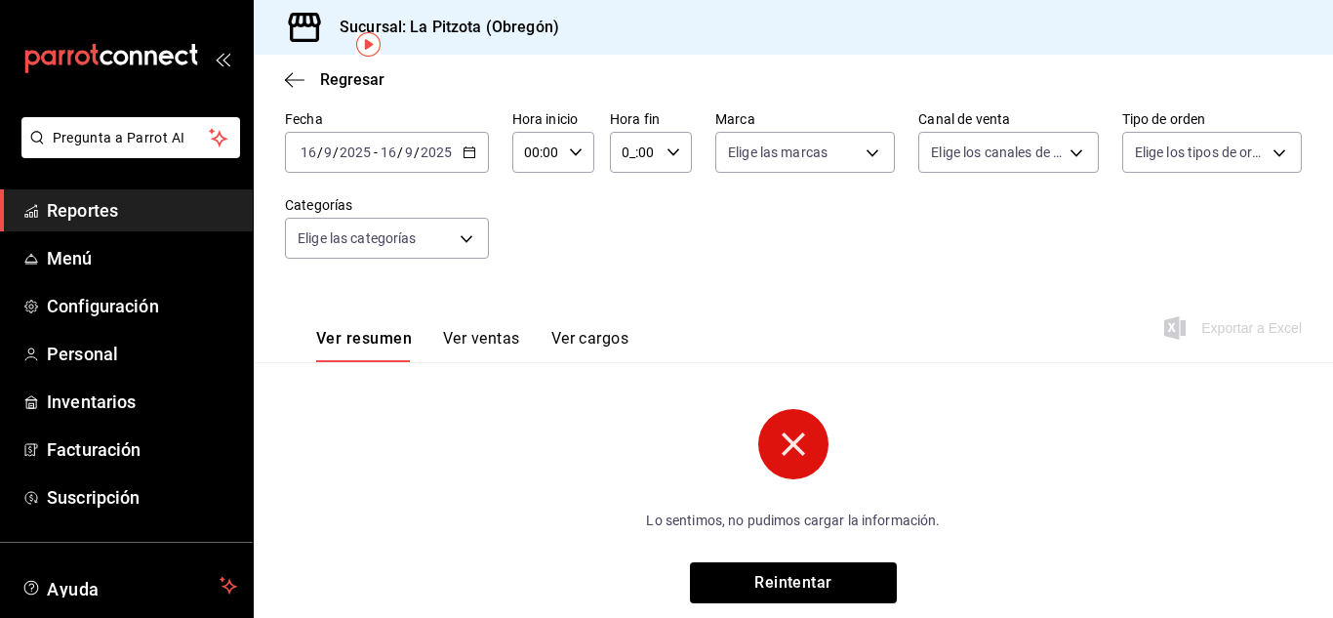
click at [630, 149] on input "0_:00" at bounding box center [634, 152] width 49 height 39
click at [627, 149] on div at bounding box center [666, 309] width 1333 height 618
click at [627, 149] on input "0_:00" at bounding box center [634, 152] width 49 height 39
click at [627, 149] on div at bounding box center [666, 309] width 1333 height 618
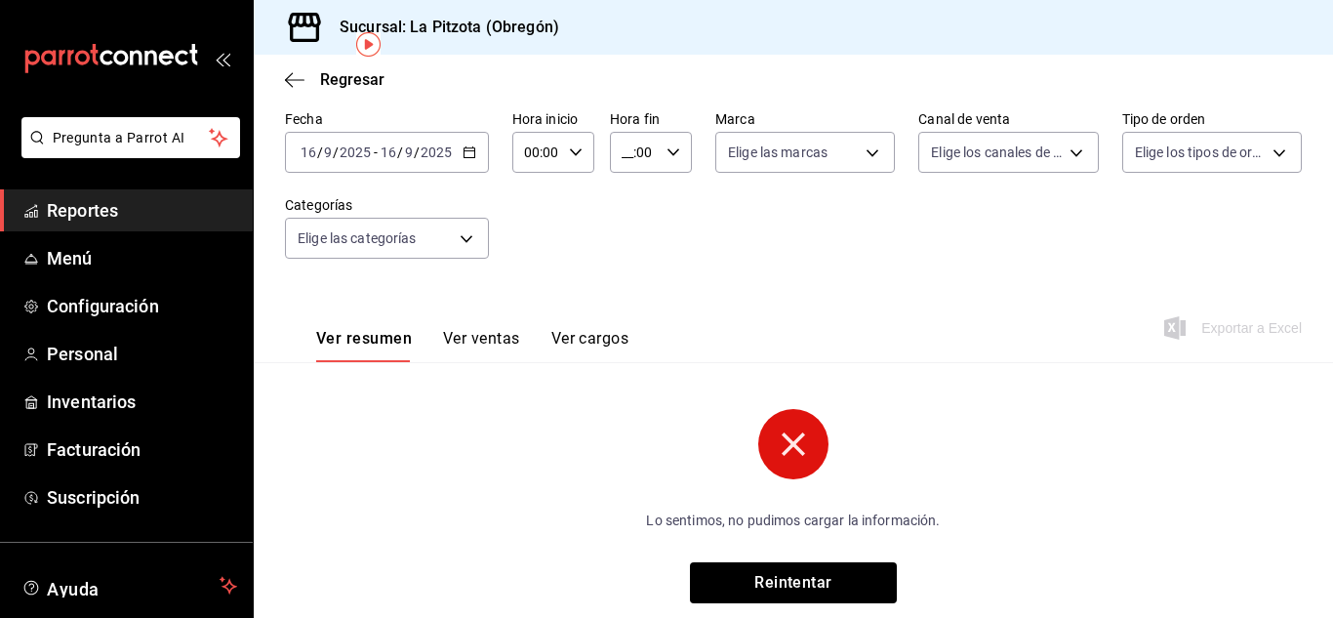
click at [626, 150] on input "__:00" at bounding box center [634, 152] width 49 height 39
click at [621, 151] on div at bounding box center [666, 309] width 1333 height 618
click at [632, 155] on input "_2:00" at bounding box center [634, 152] width 49 height 39
click at [632, 152] on div at bounding box center [666, 309] width 1333 height 618
click at [628, 147] on input "_2:00" at bounding box center [634, 152] width 49 height 39
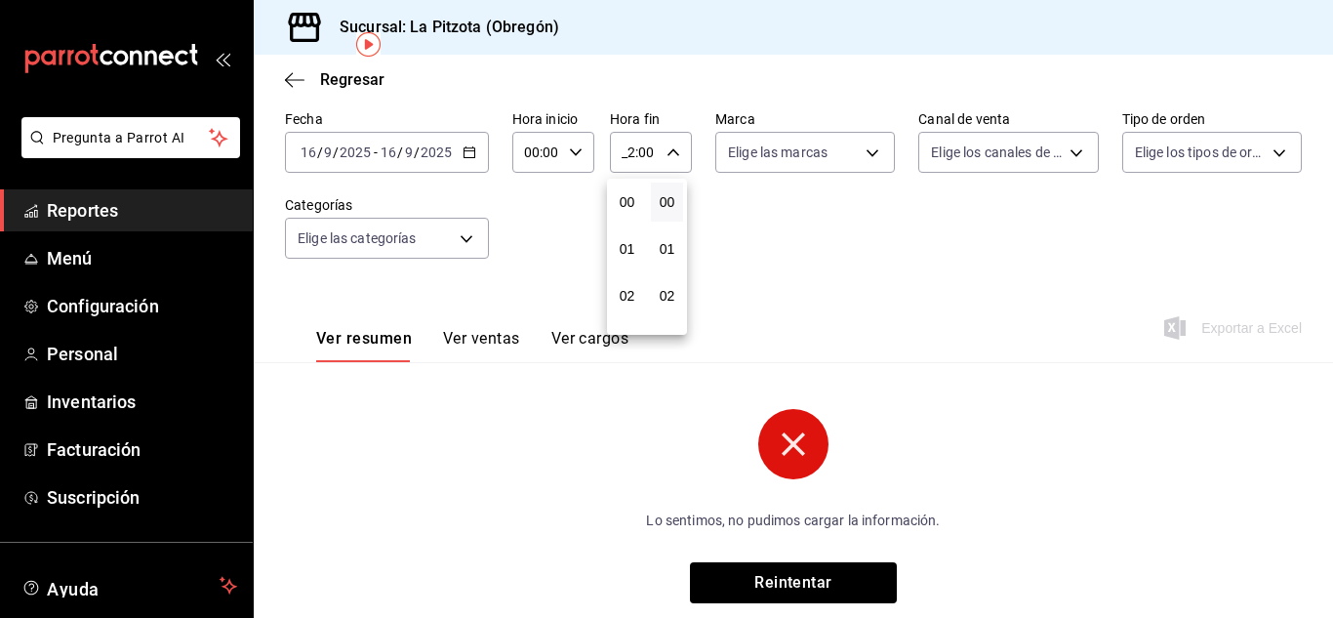
click at [632, 152] on div at bounding box center [666, 309] width 1333 height 618
click at [632, 152] on input "_2:00" at bounding box center [634, 152] width 49 height 39
click at [632, 152] on div at bounding box center [666, 309] width 1333 height 618
click at [621, 153] on input "__:00" at bounding box center [634, 152] width 49 height 39
click at [622, 151] on div at bounding box center [666, 309] width 1333 height 618
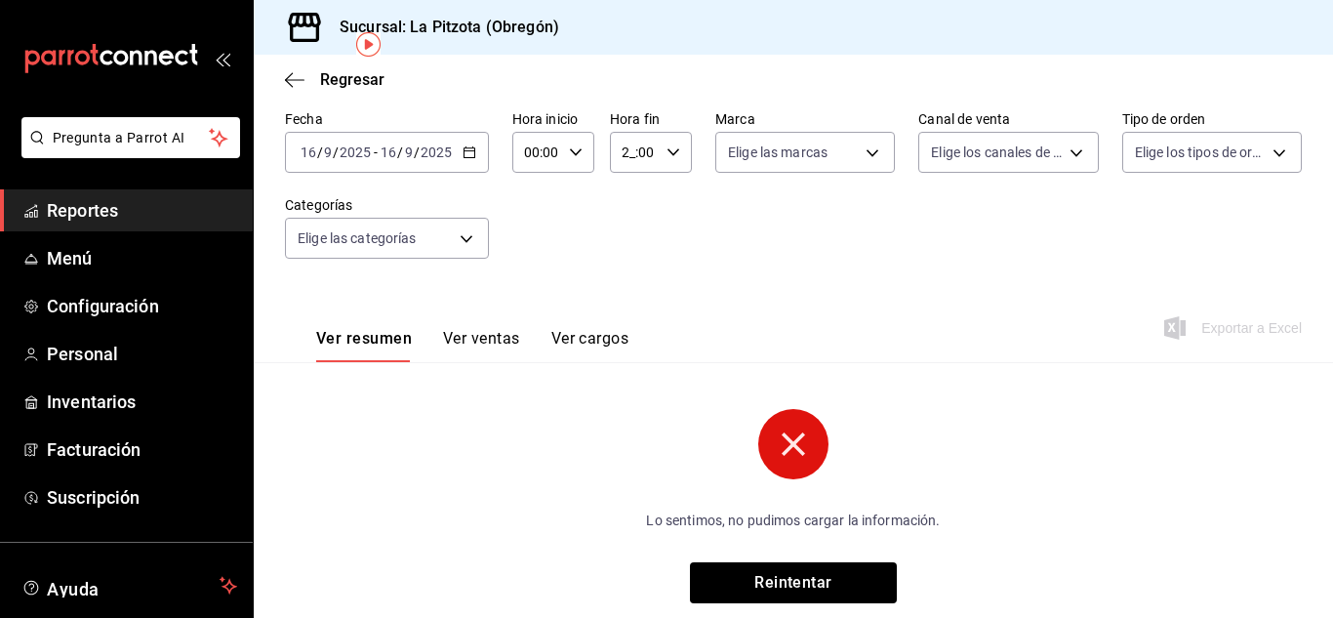
click at [630, 155] on input "2_:00" at bounding box center [634, 152] width 49 height 39
click at [625, 157] on div at bounding box center [666, 309] width 1333 height 618
click at [626, 153] on input "2_:00" at bounding box center [634, 152] width 49 height 39
click at [627, 153] on div at bounding box center [666, 309] width 1333 height 618
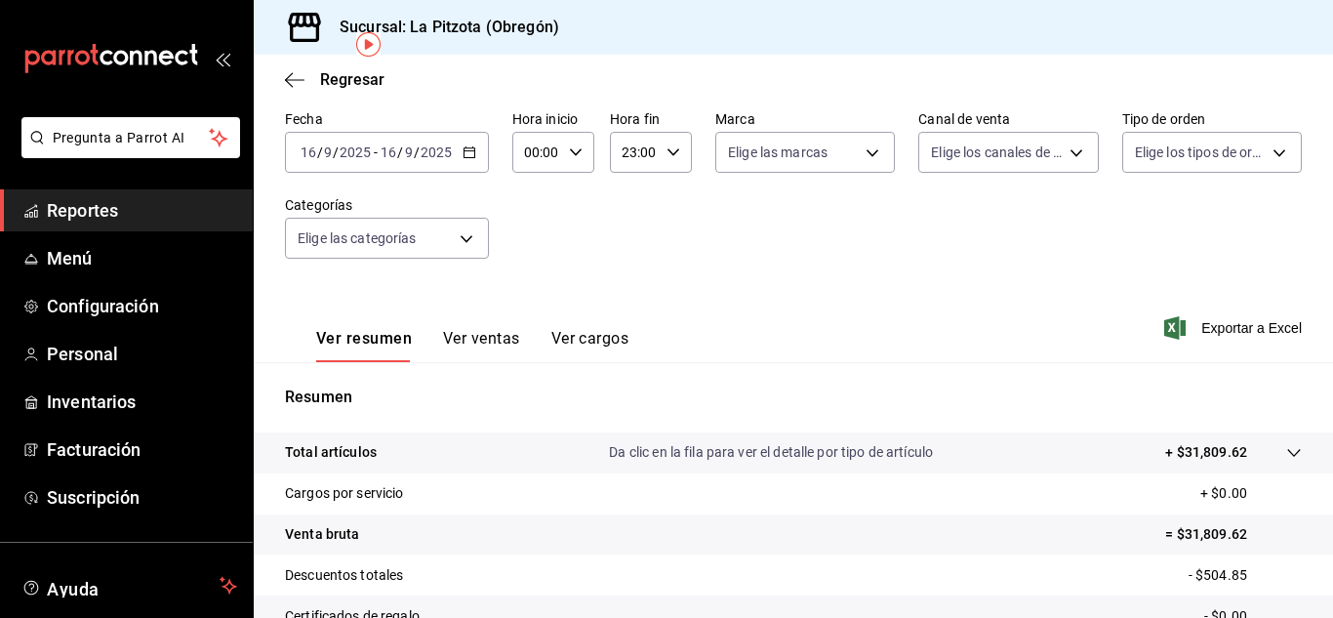
click at [676, 156] on div "23:00 Hora fin" at bounding box center [651, 152] width 82 height 41
click at [653, 154] on div at bounding box center [666, 309] width 1333 height 618
click at [653, 154] on input "23:00" at bounding box center [634, 152] width 49 height 39
drag, startPoint x: 641, startPoint y: 155, endPoint x: 657, endPoint y: 145, distance: 18.4
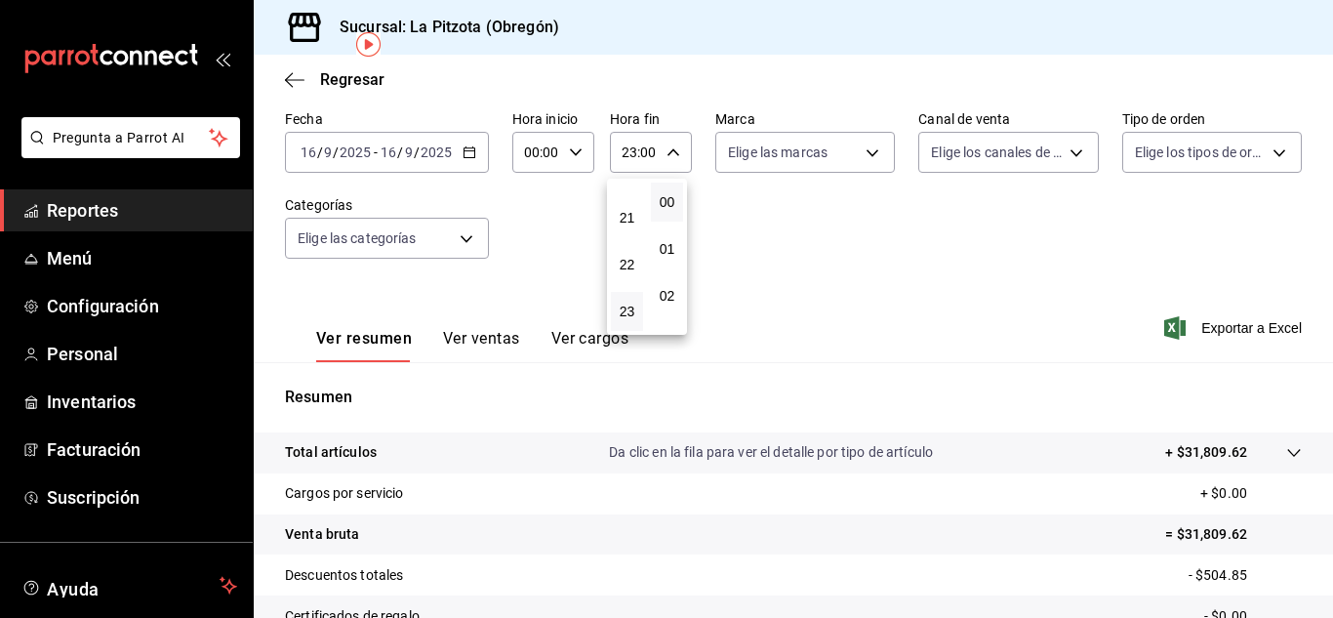
click at [657, 145] on div at bounding box center [666, 309] width 1333 height 618
click at [645, 156] on input "23:00" at bounding box center [634, 152] width 49 height 39
drag, startPoint x: 644, startPoint y: 155, endPoint x: 659, endPoint y: 142, distance: 19.4
click at [659, 142] on div at bounding box center [666, 309] width 1333 height 618
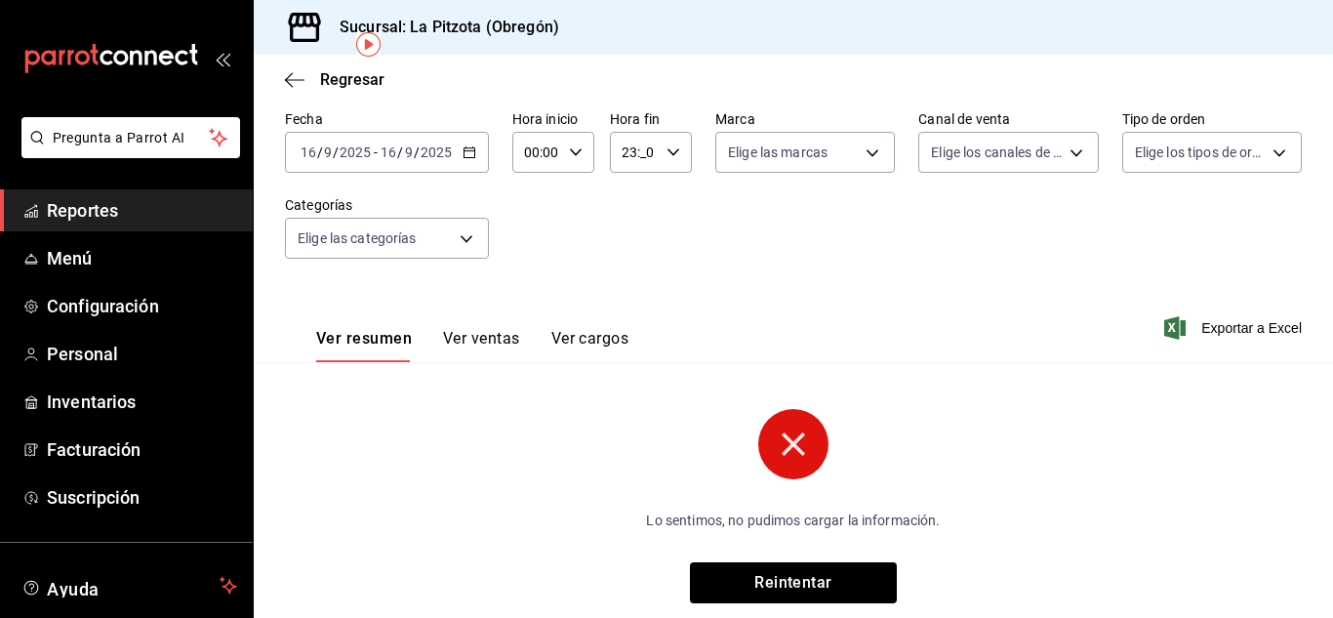
click at [643, 154] on input "23:_0" at bounding box center [634, 152] width 49 height 39
click at [640, 148] on div at bounding box center [666, 309] width 1333 height 618
click at [639, 155] on input "23:_0" at bounding box center [634, 152] width 49 height 39
click at [639, 153] on div at bounding box center [666, 309] width 1333 height 618
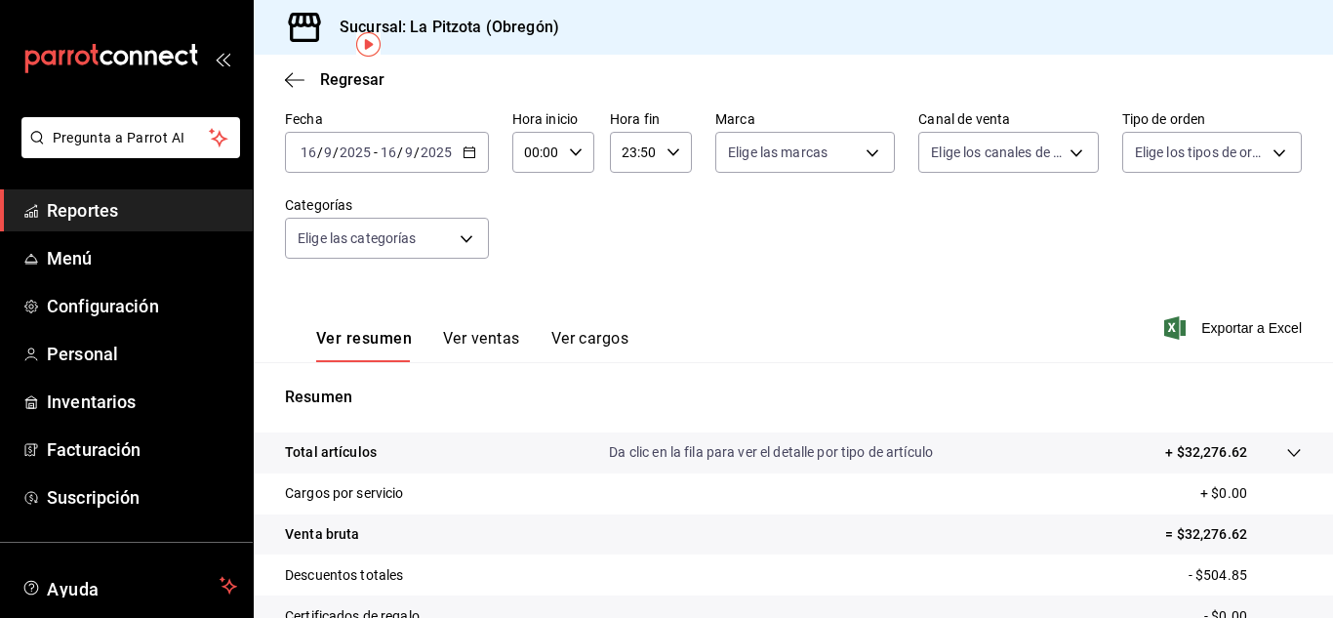
click at [658, 148] on div "23:50 Hora fin" at bounding box center [651, 152] width 82 height 41
click at [650, 157] on div at bounding box center [666, 309] width 1333 height 618
click at [656, 154] on div "23:50 Hora fin" at bounding box center [651, 152] width 82 height 41
click at [645, 145] on div at bounding box center [666, 309] width 1333 height 618
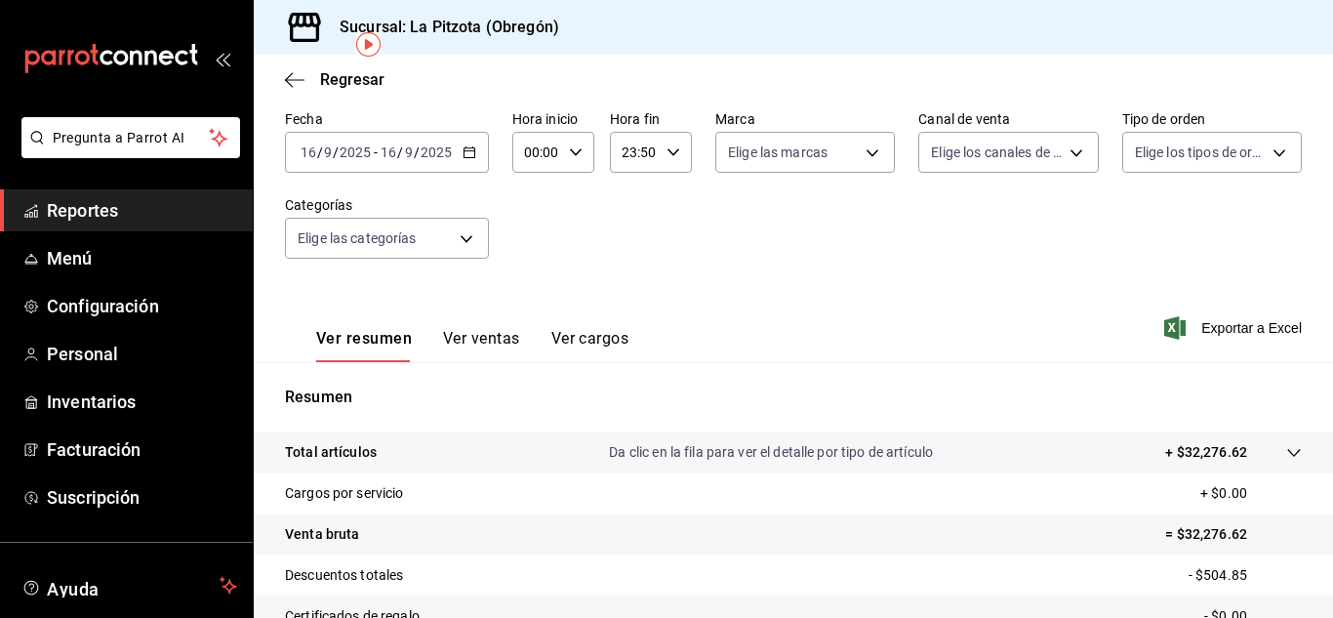
click at [654, 157] on input "23:50" at bounding box center [634, 152] width 49 height 39
click at [652, 155] on div at bounding box center [666, 309] width 1333 height 618
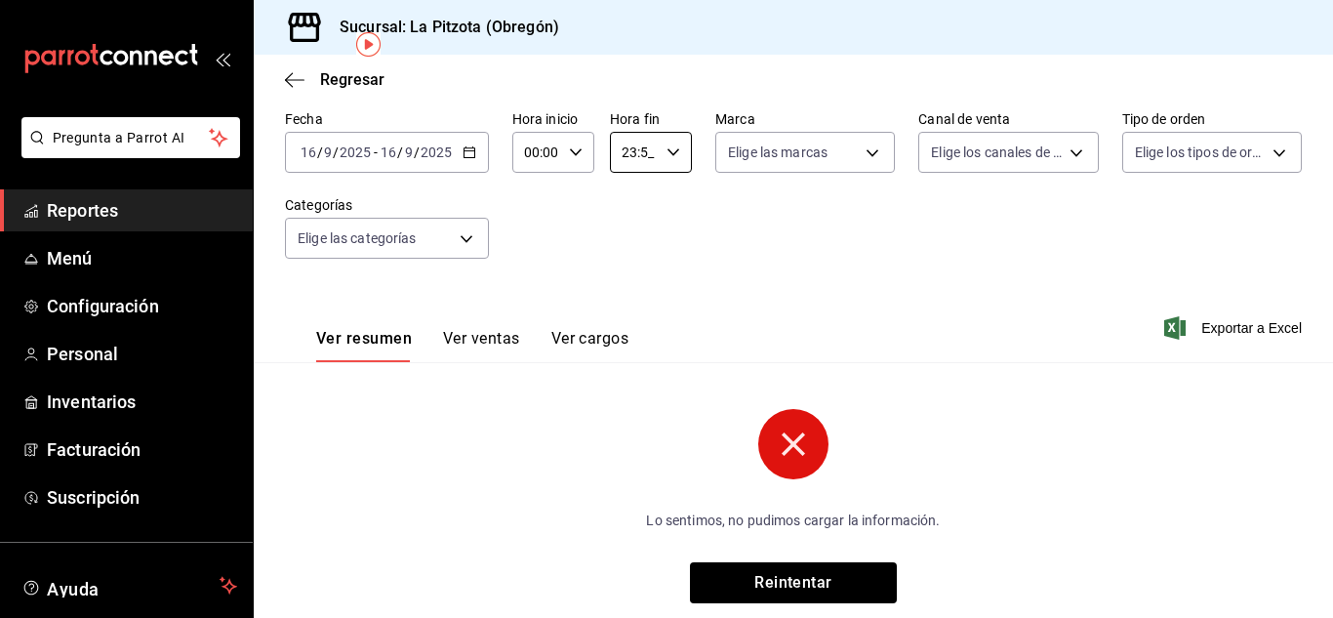
click at [652, 155] on input "23:5_" at bounding box center [634, 152] width 49 height 39
click at [646, 155] on div at bounding box center [666, 309] width 1333 height 618
click at [785, 596] on button "Reintentar" at bounding box center [793, 582] width 207 height 41
click at [662, 149] on div "23:5_ Hora fin" at bounding box center [651, 152] width 82 height 41
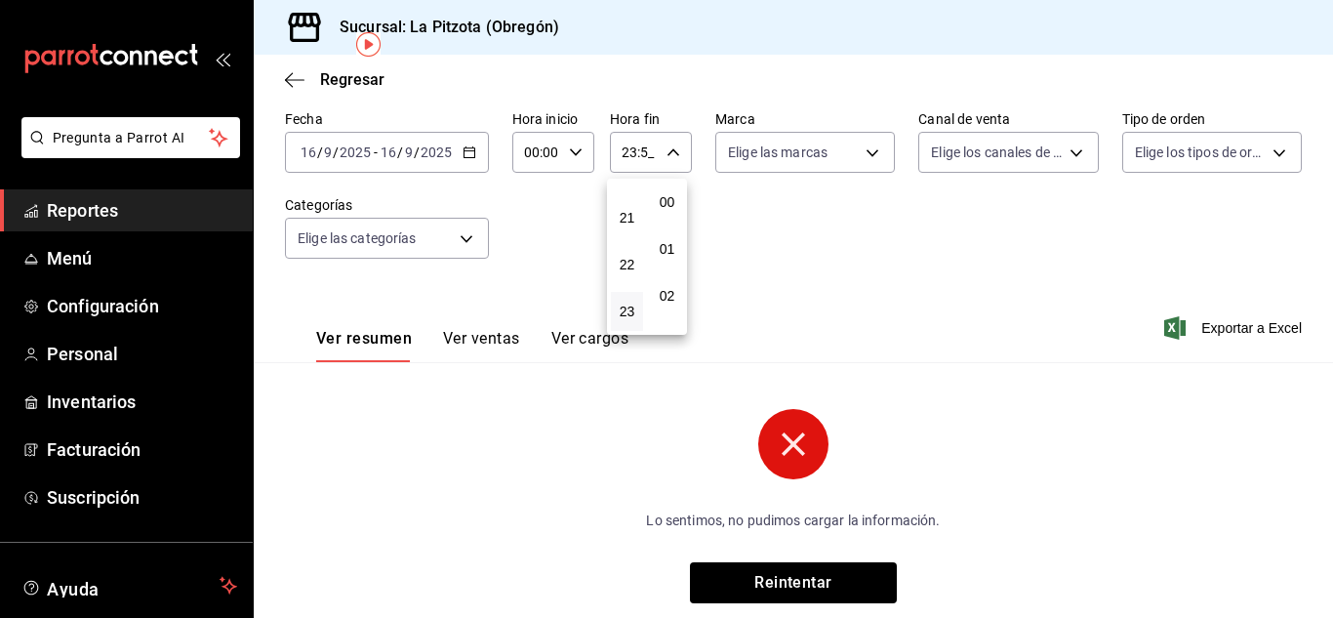
click at [646, 153] on div at bounding box center [666, 309] width 1333 height 618
click at [646, 153] on input "23:5_" at bounding box center [634, 152] width 49 height 39
click at [646, 153] on div at bounding box center [666, 309] width 1333 height 618
type input "23:59"
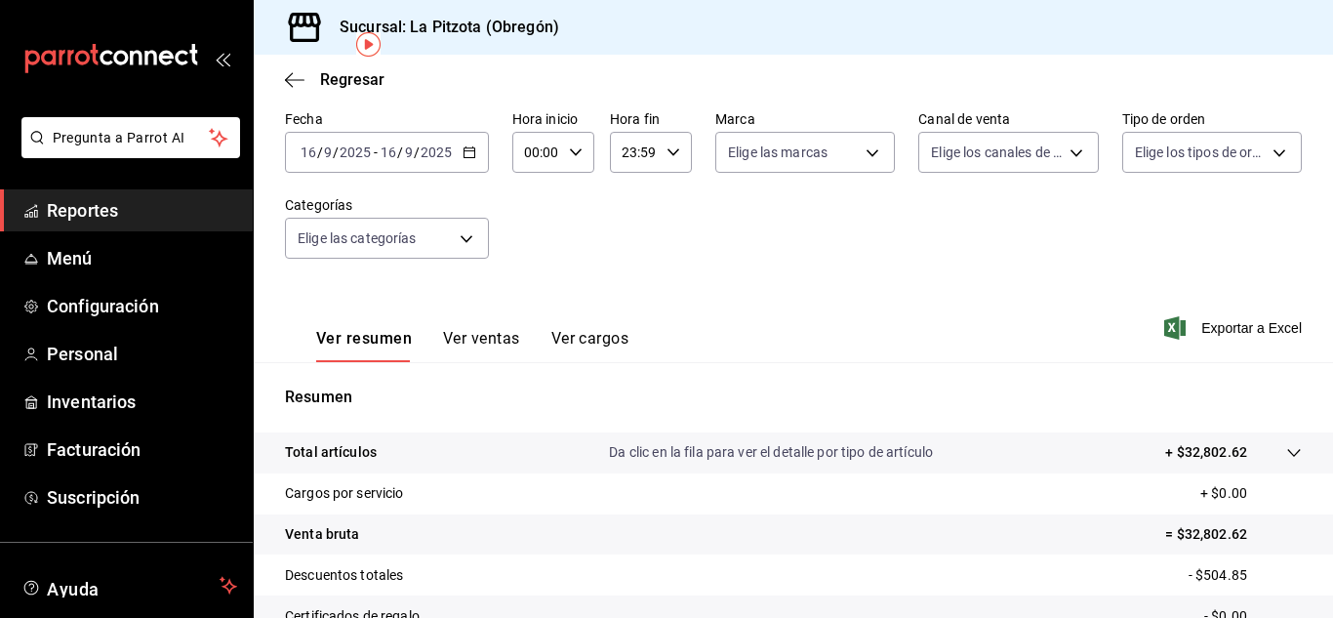
click at [312, 153] on input "16" at bounding box center [309, 152] width 18 height 16
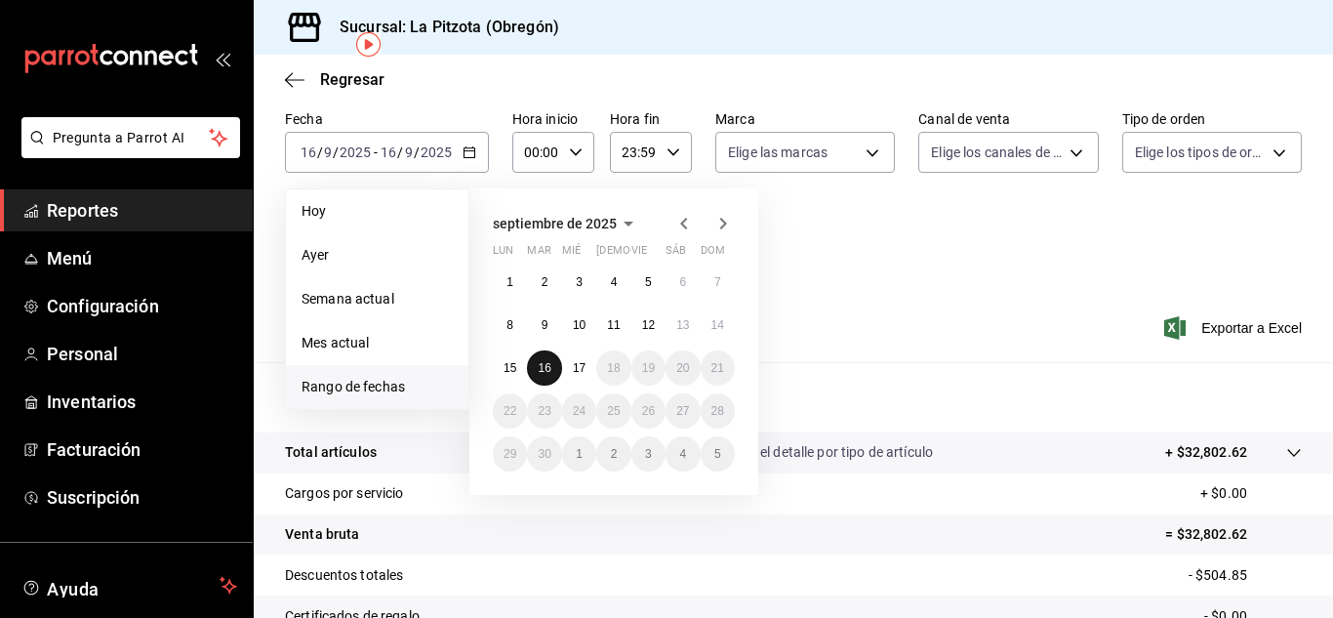
click at [536, 371] on button "16" at bounding box center [544, 367] width 34 height 35
